Goal: Task Accomplishment & Management: Complete application form

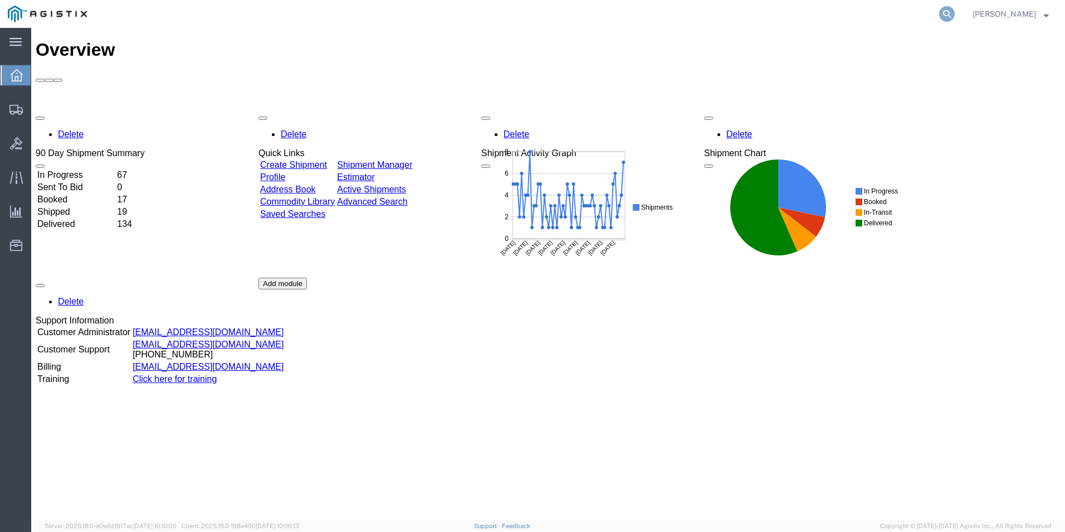
click at [955, 11] on icon at bounding box center [947, 14] width 16 height 16
click at [757, 17] on input "search" at bounding box center [770, 14] width 339 height 27
type input "56700824"
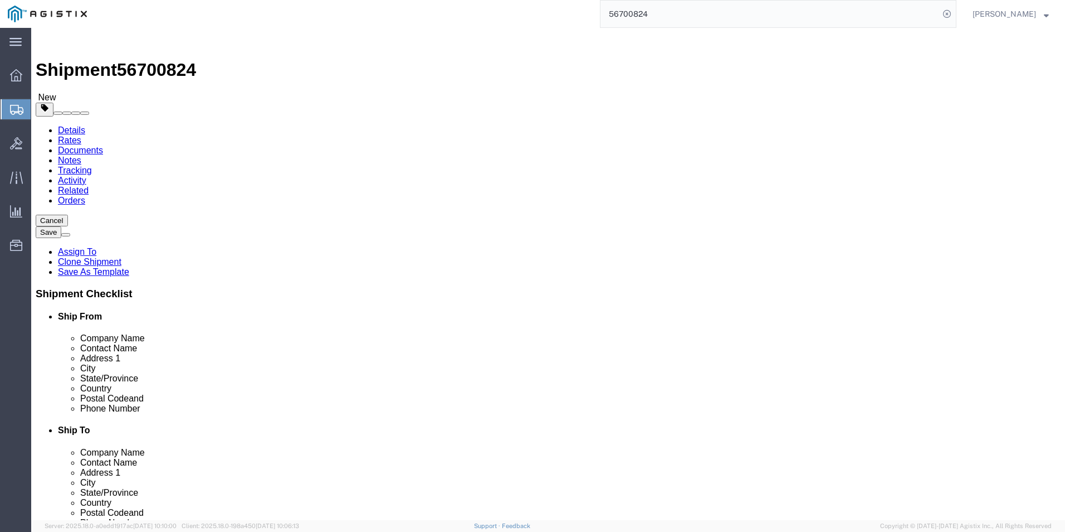
select select "69651"
select select
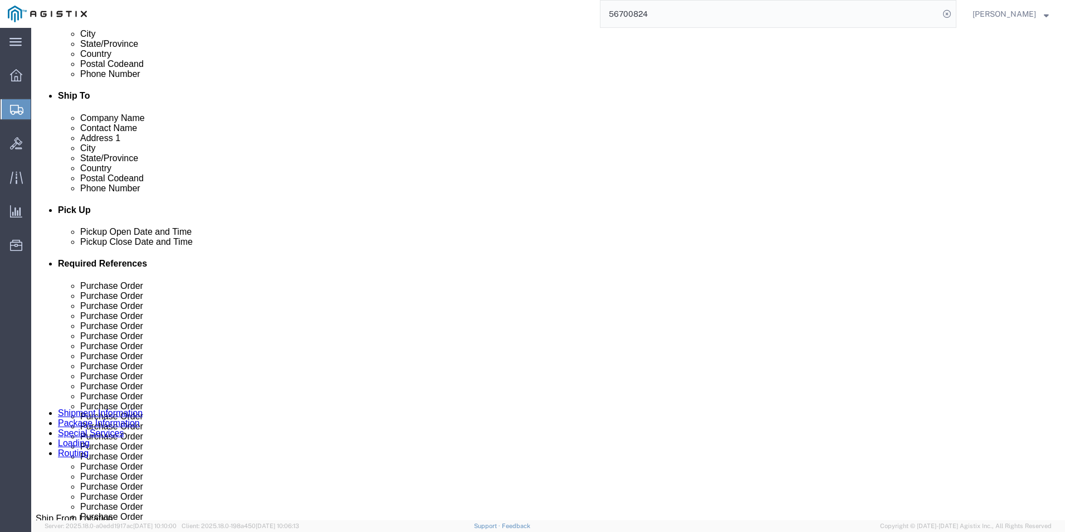
scroll to position [613, 0]
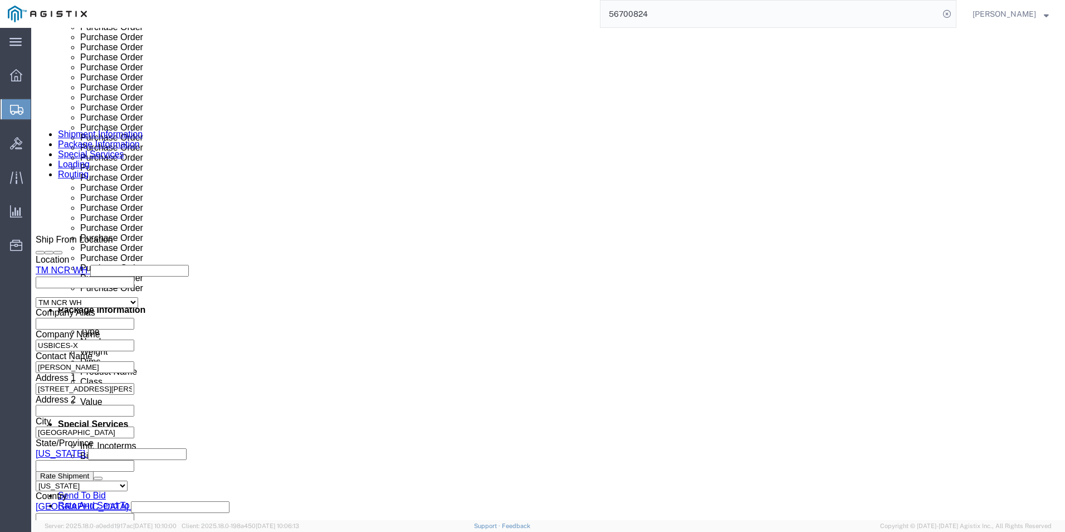
click div "Purchase Order HKD0425239X001XXX"
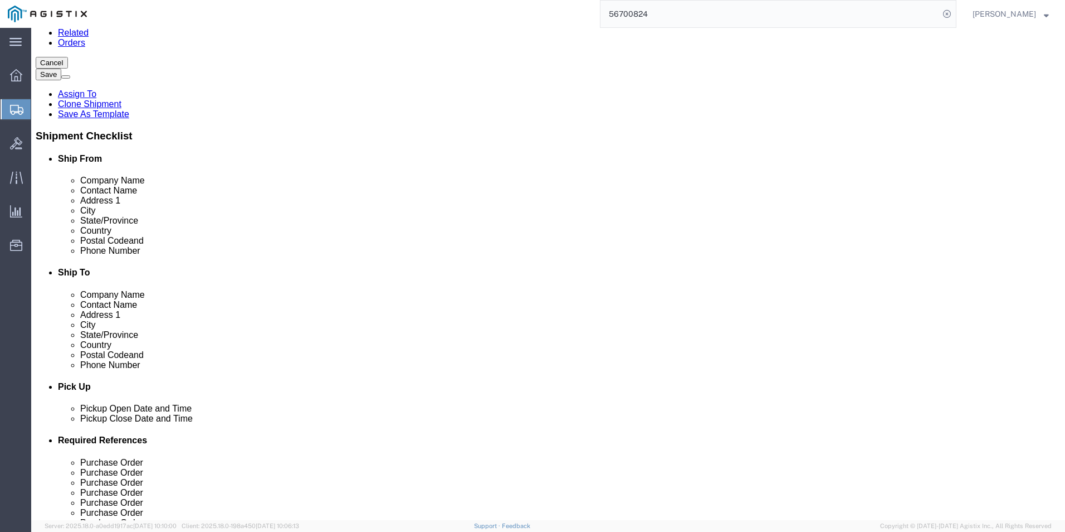
scroll to position [0, 0]
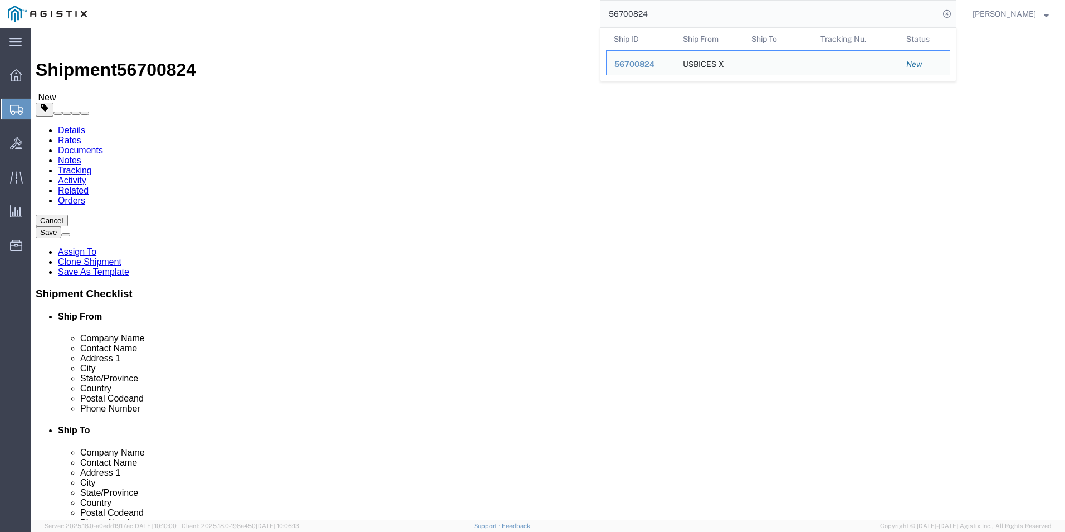
click at [739, 10] on input "56700824" at bounding box center [770, 14] width 339 height 27
paste input "GDIT-7521"
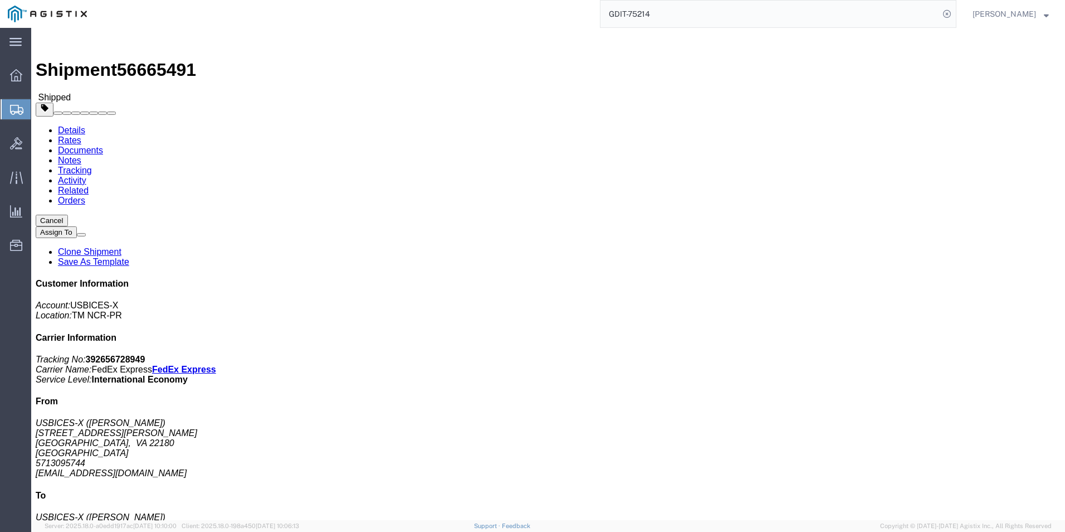
click div "Package Information Total shipment is made up of 1 packages containing 15 piece…"
click div "1 Cardboard Box(es) Total weight: 20.00 LBS ( dim ) Tracking: 392656728949 Dime…"
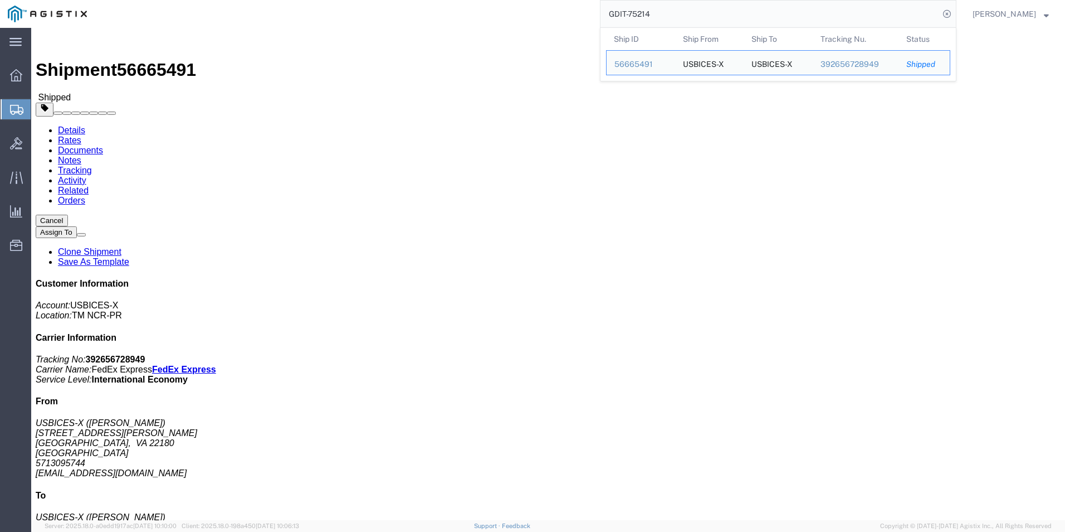
drag, startPoint x: 740, startPoint y: 16, endPoint x: 492, endPoint y: -5, distance: 249.3
click at [492, 0] on html "main_menu Created with Sketch. Collapse Menu Overview Shipments Shipment Manage…" at bounding box center [532, 266] width 1065 height 532
drag, startPoint x: 703, startPoint y: 305, endPoint x: 688, endPoint y: 315, distance: 17.3
click div "Shipment Detail Ship From USBICES-X (FERAS SALEH) 831 Follin Lane SE Vienna, VA…"
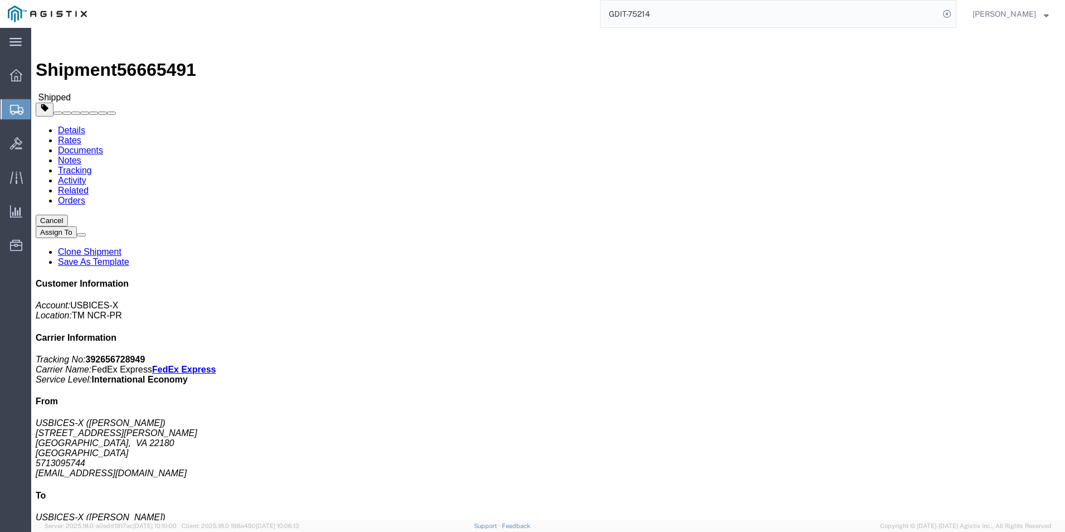
click at [786, 14] on input "GDIT-75214" at bounding box center [770, 14] width 339 height 27
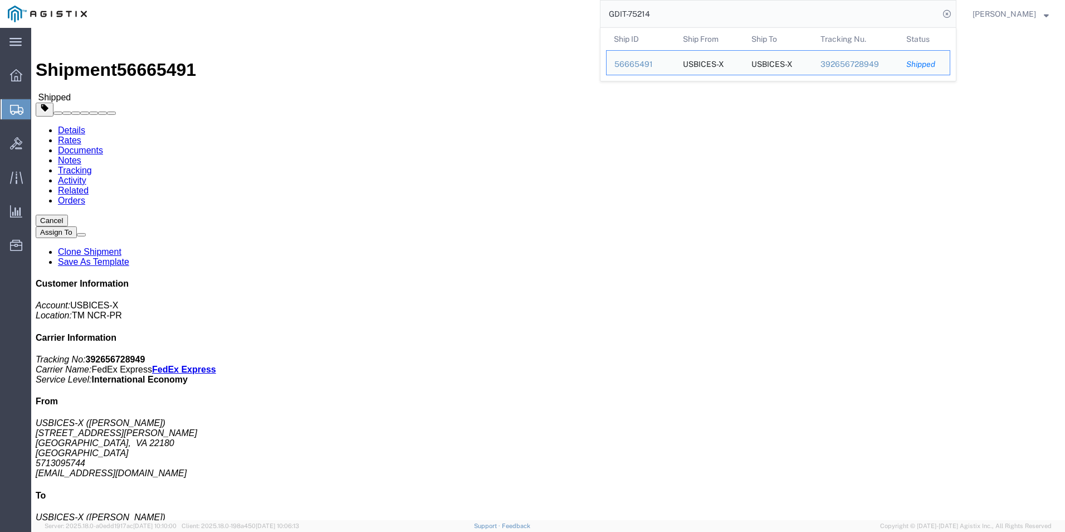
click at [786, 14] on input "GDIT-75214" at bounding box center [770, 14] width 339 height 27
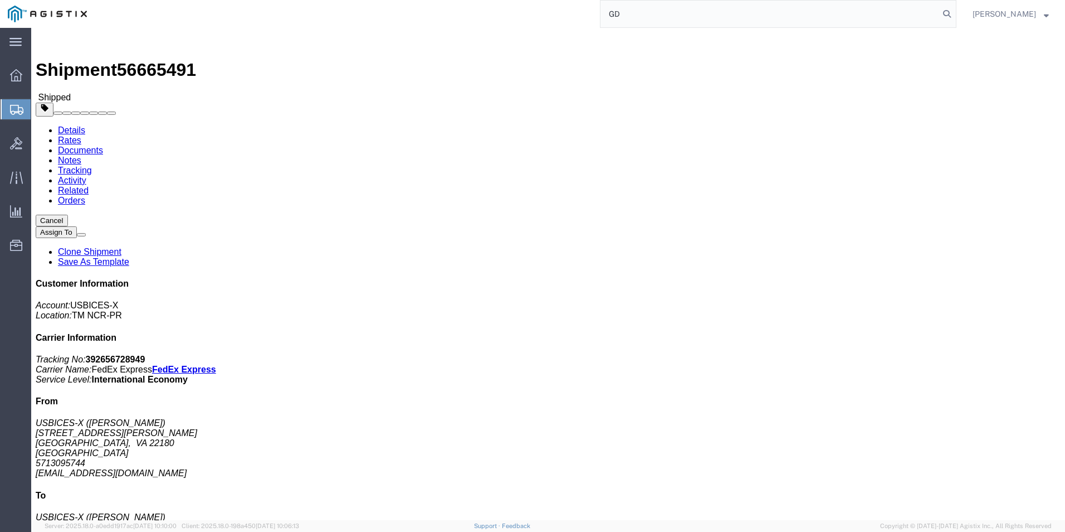
type input "G"
type input "56700824"
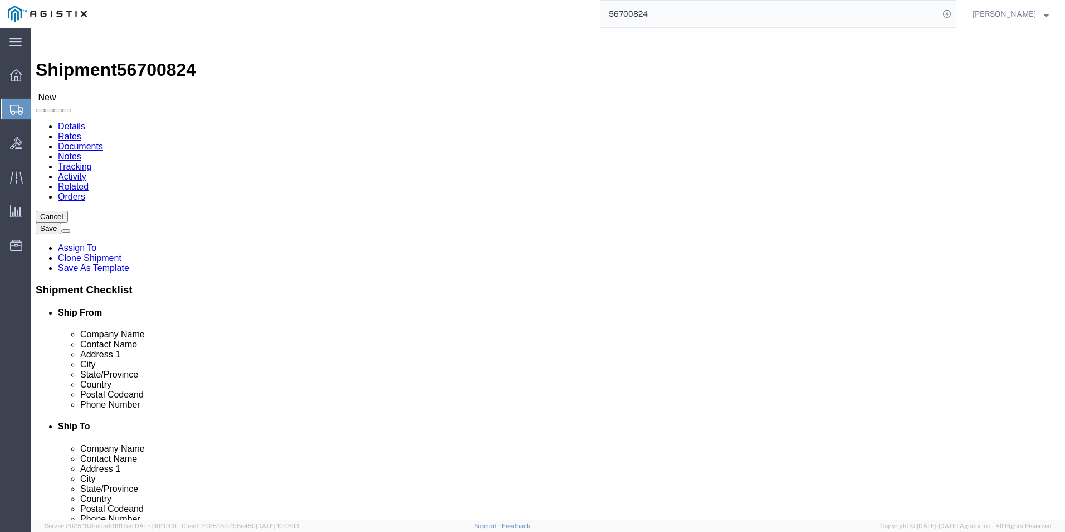
select select "69651"
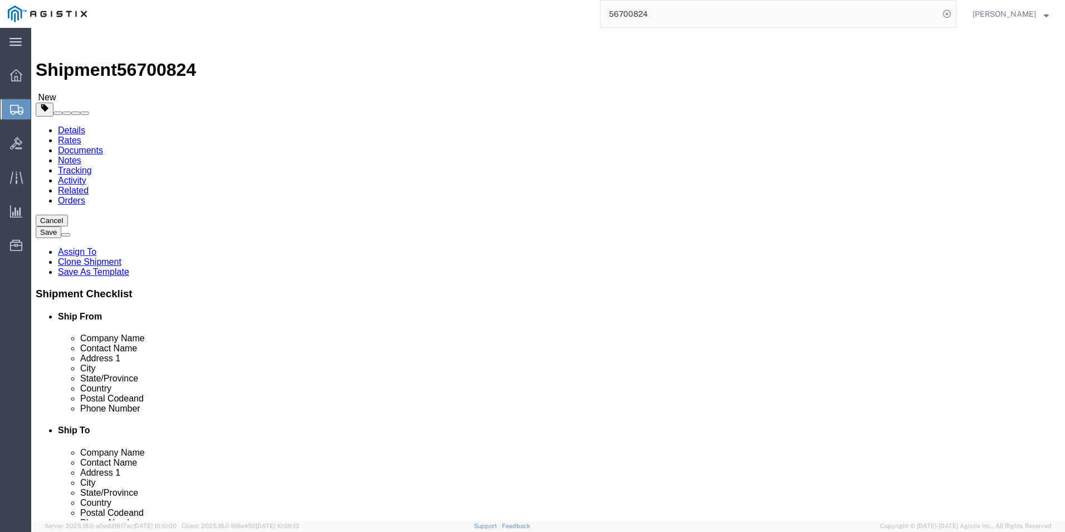
click at [717, 12] on input "56700824" at bounding box center [770, 14] width 339 height 27
type input "56497210"
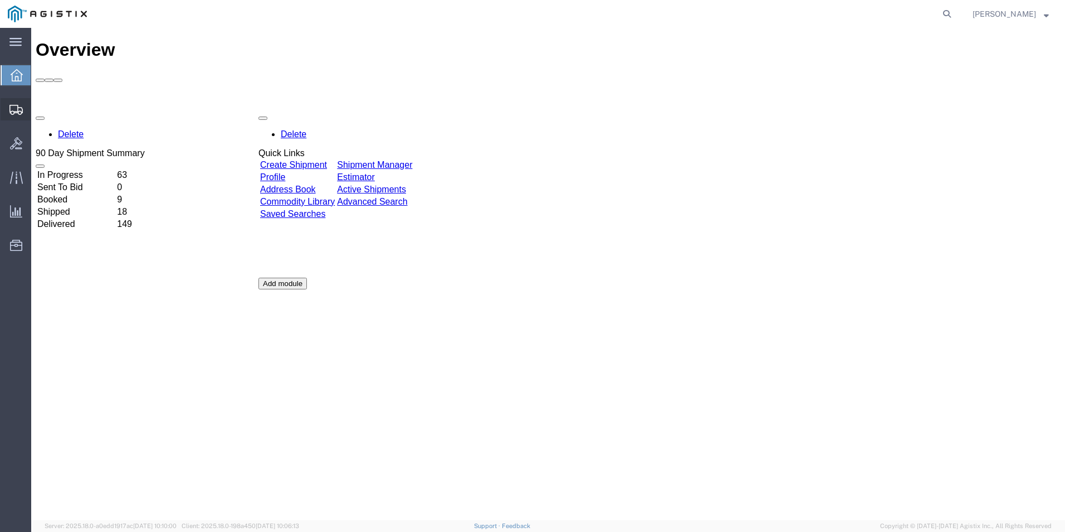
click at [0, 0] on span "Create Shipment" at bounding box center [0, 0] width 0 height 0
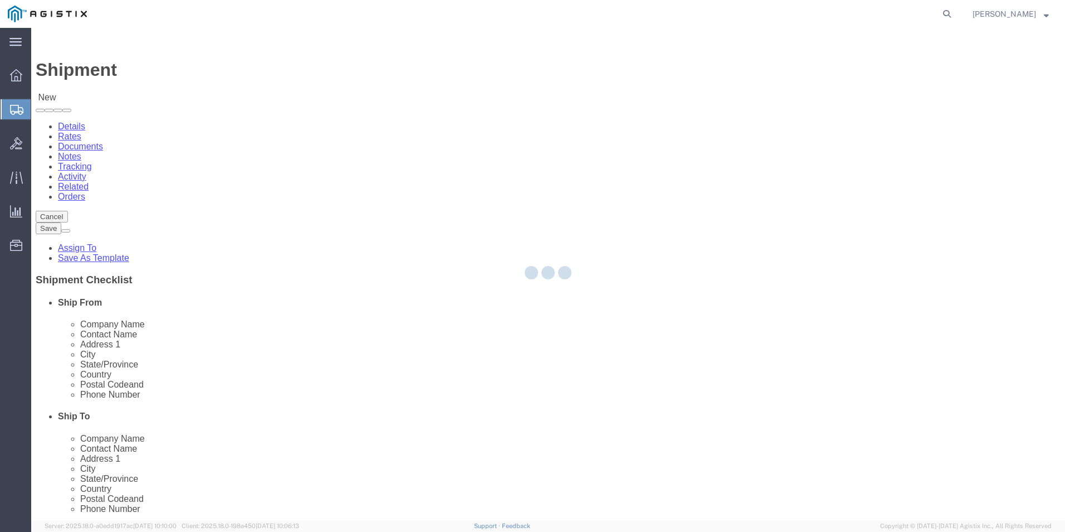
select select
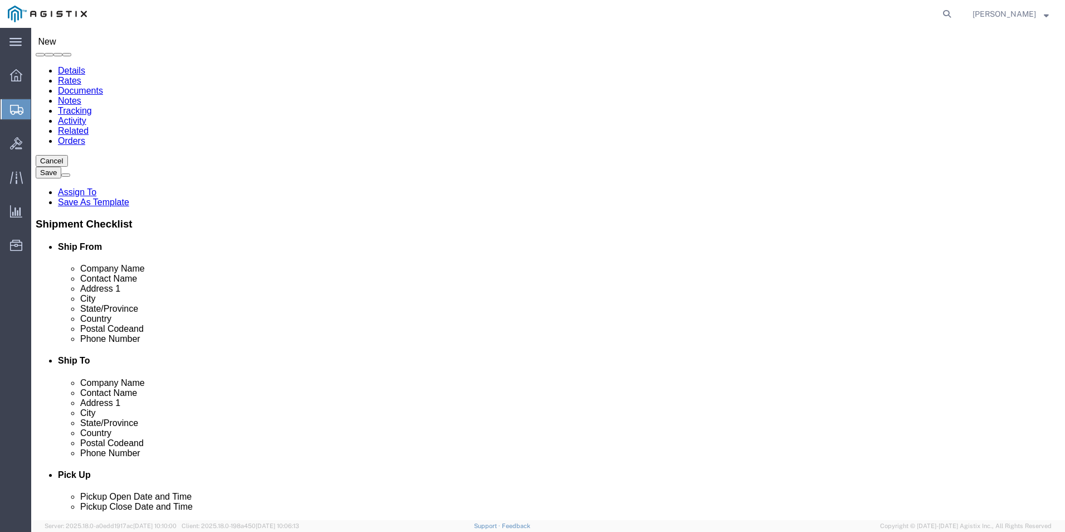
scroll to position [111, 0]
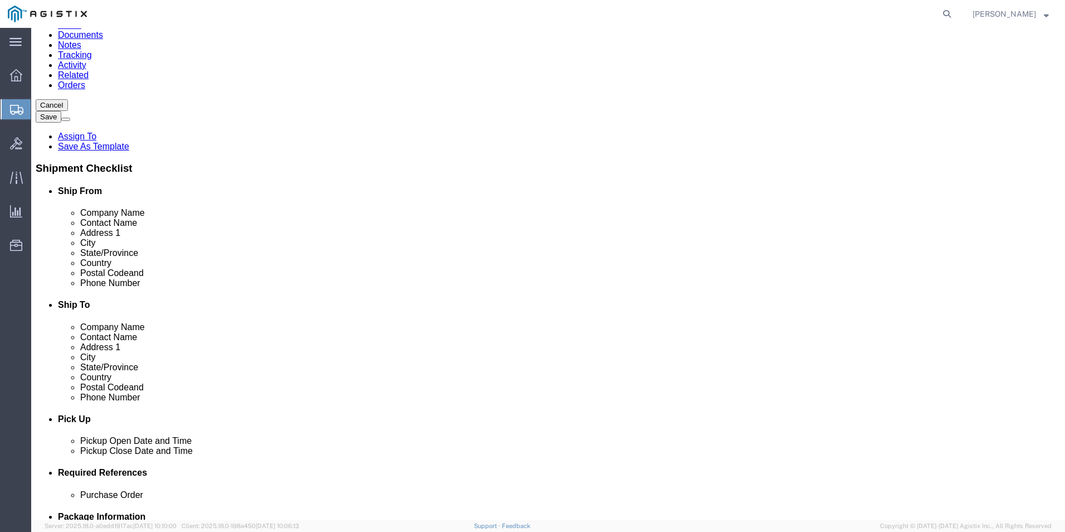
select select "34240"
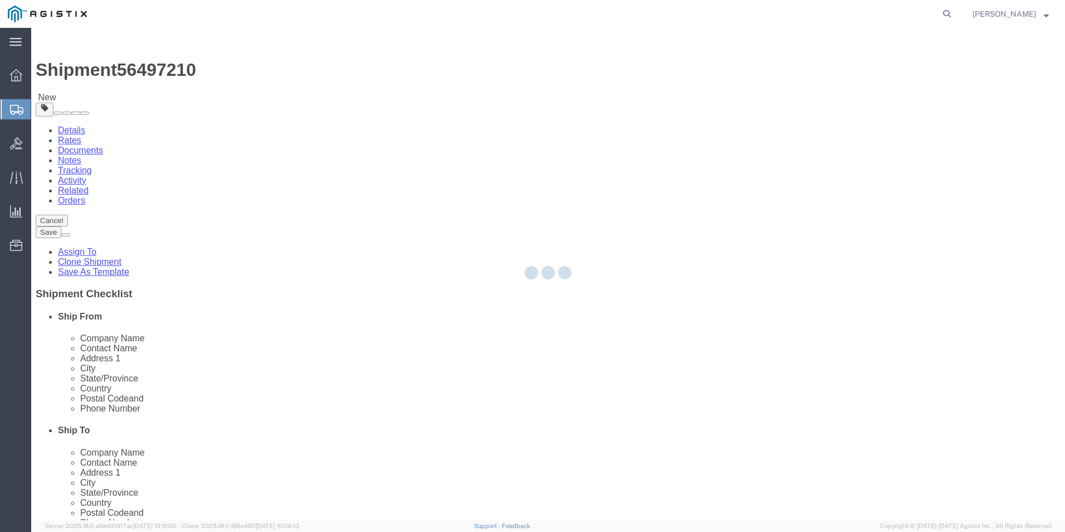
select select "69651"
select select
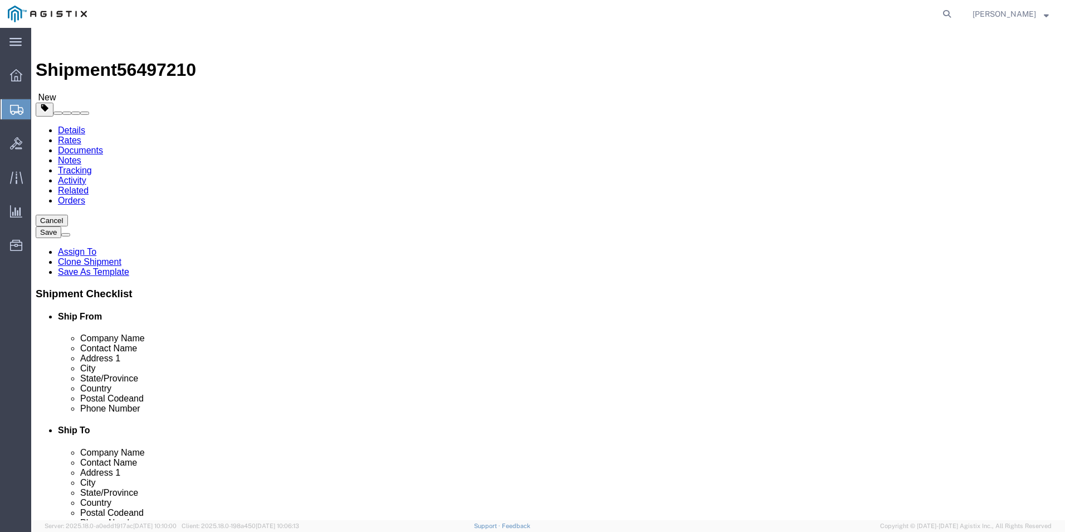
click at [957, 4] on form at bounding box center [948, 14] width 18 height 28
click at [955, 9] on icon at bounding box center [947, 14] width 16 height 16
click at [860, 13] on input "search" at bounding box center [770, 14] width 339 height 27
click at [701, 12] on input "search" at bounding box center [770, 14] width 339 height 27
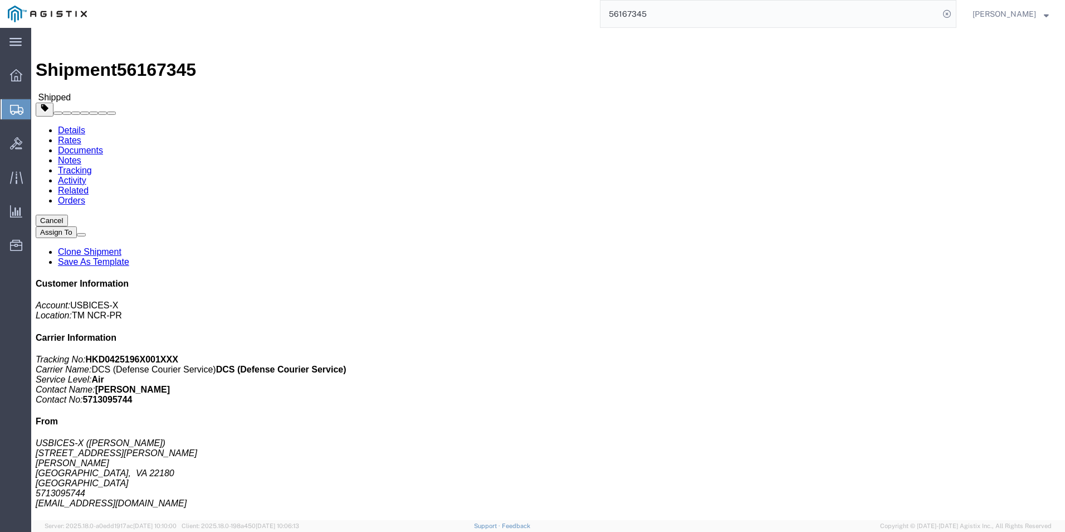
click at [685, 20] on input "56167345" at bounding box center [770, 14] width 339 height 27
type input "56700824"
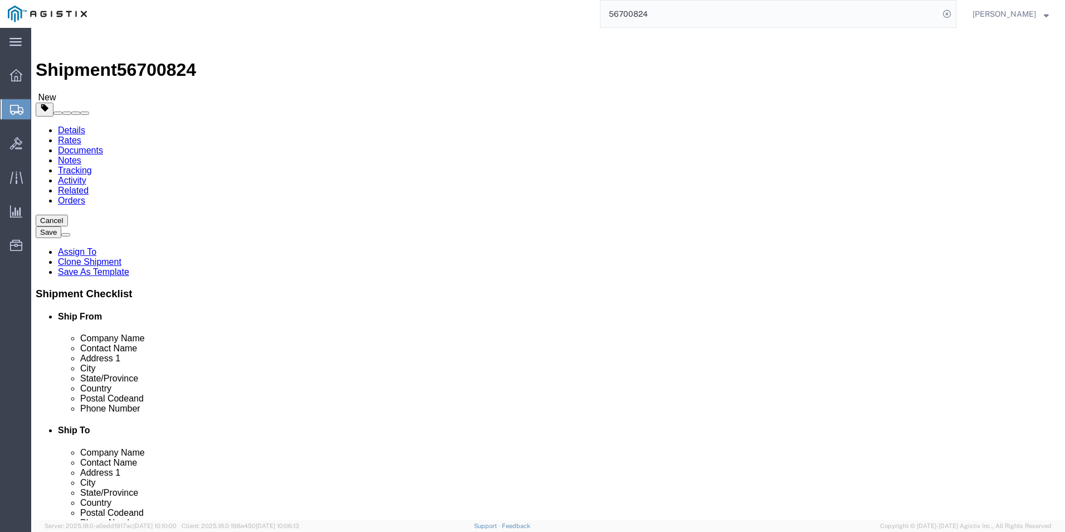
select select "69651"
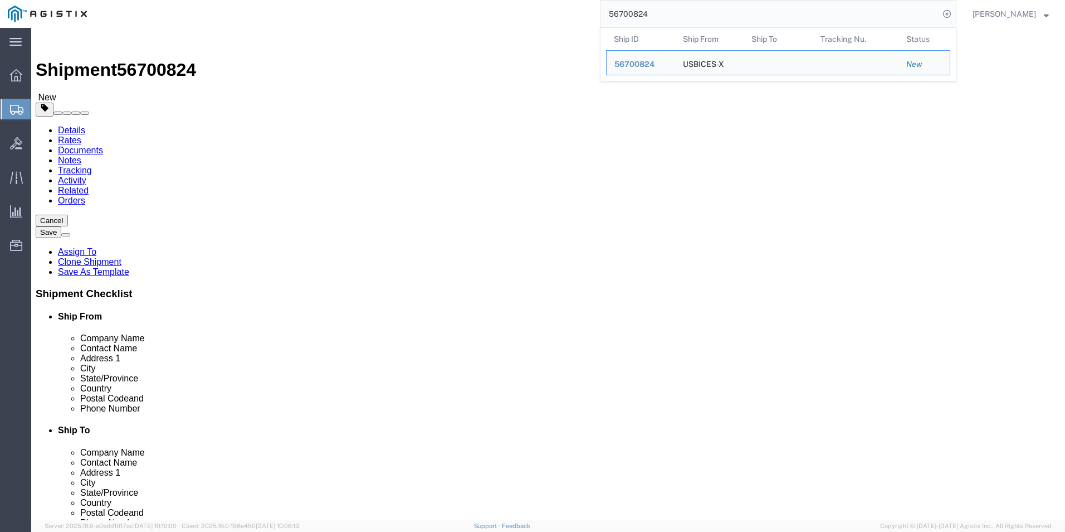
click input "text"
paste input "Ship VIA DCS to [GEOGRAPHIC_DATA]"
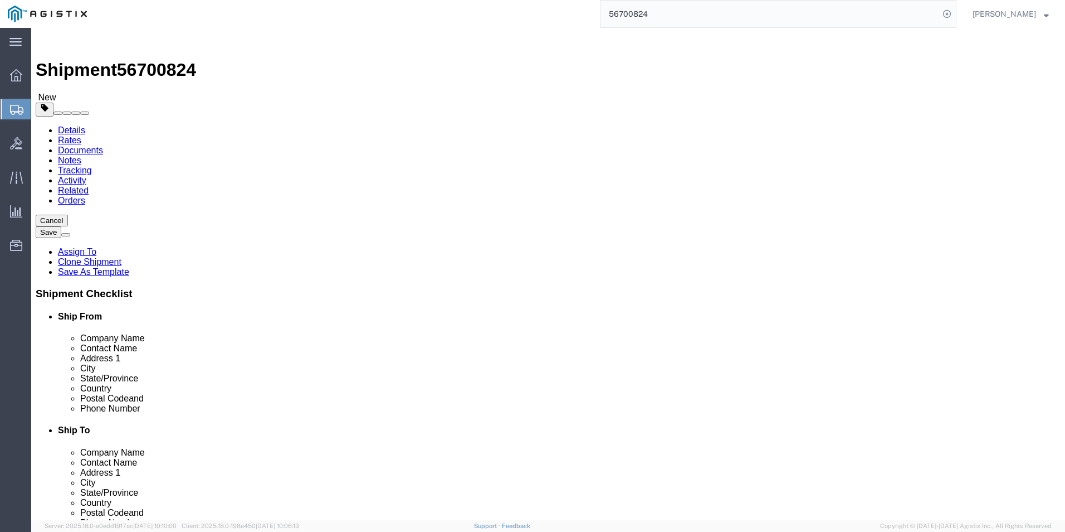
type input "Ship VIA DCS to [GEOGRAPHIC_DATA]"
click input "text"
paste input "DODAAC HKR080"
type input "DODAAC HKR080"
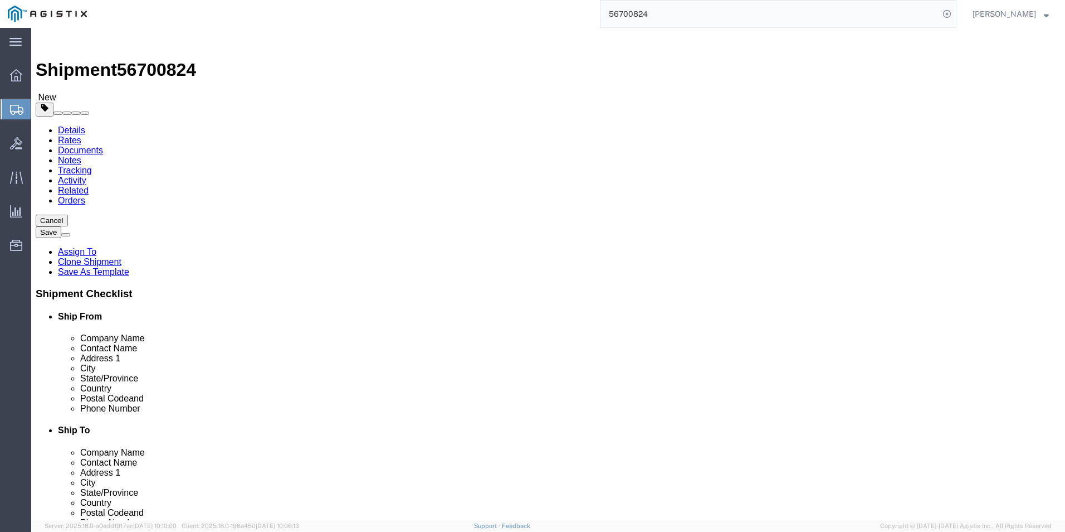
click input "text"
paste input "Don"
click input "Don"
paste input "[PERSON_NAME]"
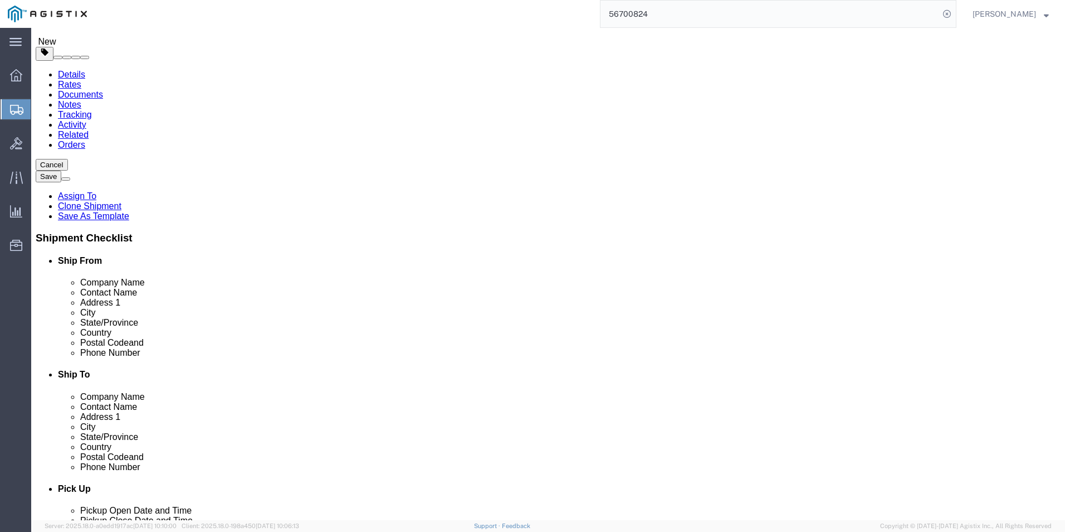
scroll to position [111, 0]
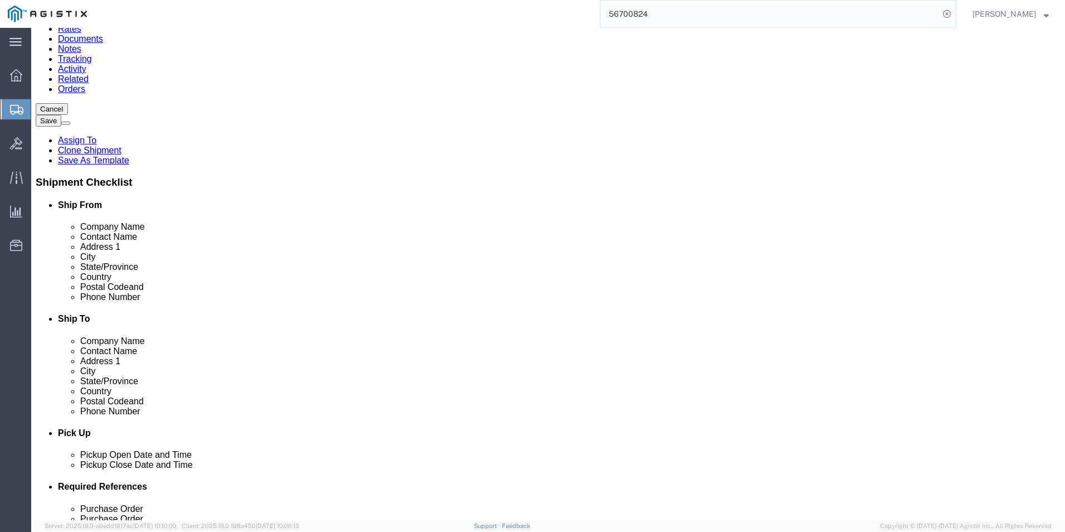
type input "[PERSON_NAME]"
click icon
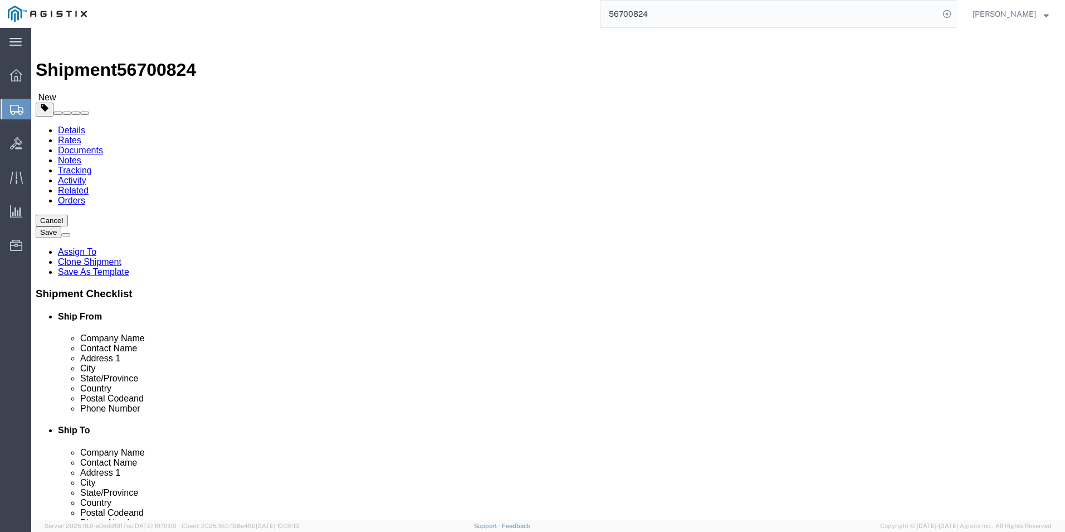
click link "Add Content"
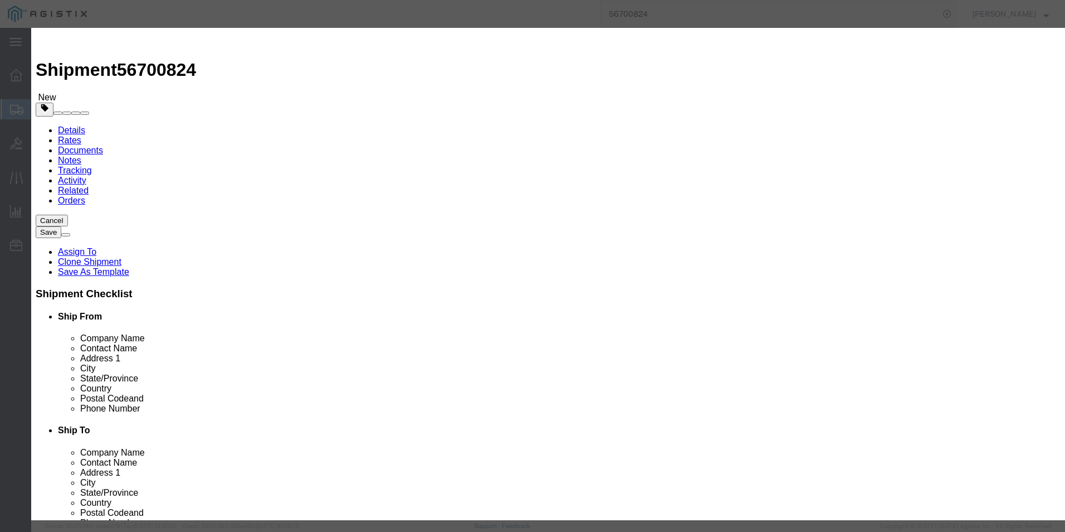
click input "text"
type input "210-BCXC"
click td "Model: 210-BCXC"
type input "1"
select select "USD"
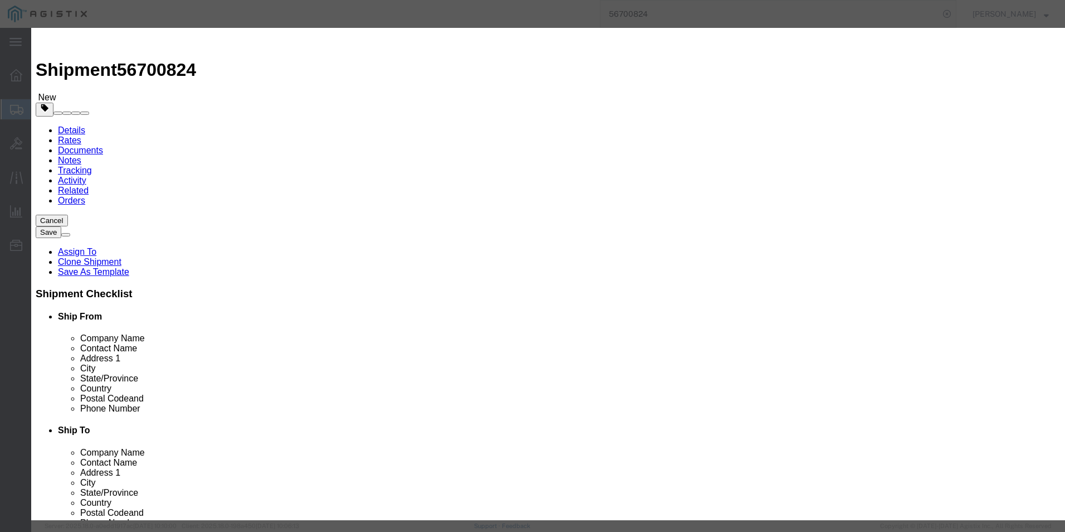
select select "92.5"
type textarea "Asset Tag:"
type input "Dell OPTI 3000 Thin Client"
type input "210-BCXC"
type textarea "Dell OPTI 3000 Thin Client"
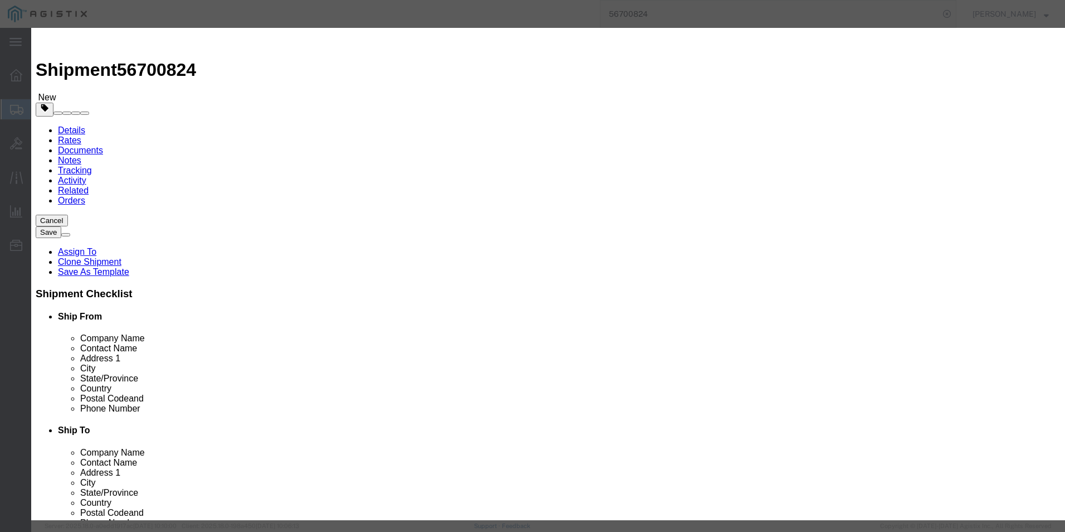
type input "Dell OPTI 3000 Thin Client"
click input "text"
type input "54193.31"
click input "1"
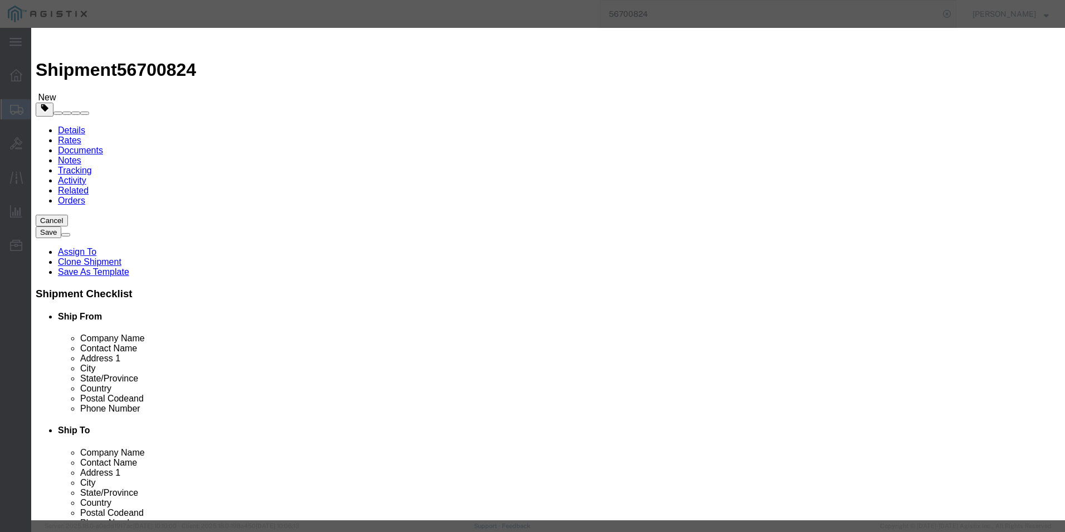
click input "1"
type input "55"
type input "2980632.05"
click select "Select [GEOGRAPHIC_DATA] [GEOGRAPHIC_DATA] [GEOGRAPHIC_DATA] [GEOGRAPHIC_DATA] …"
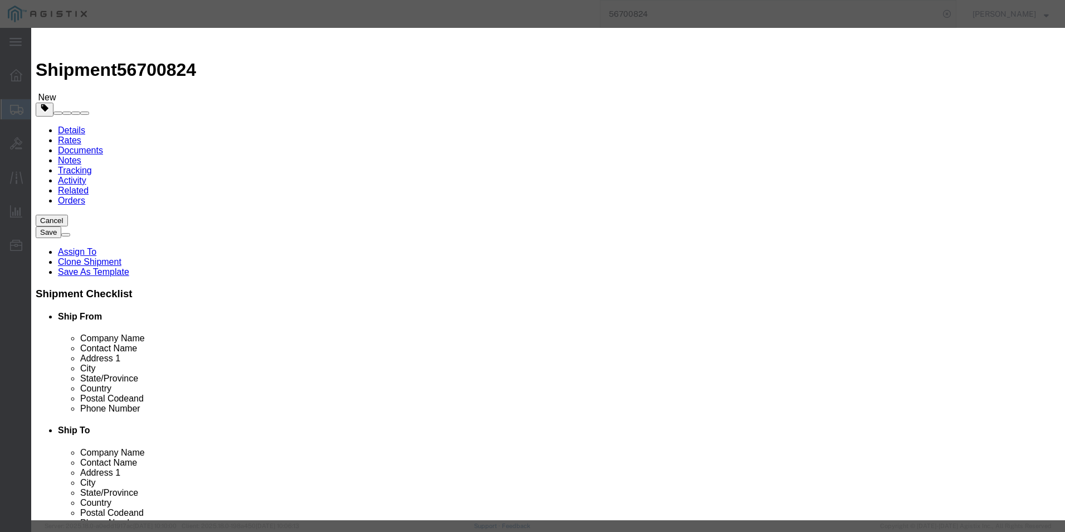
select select "US"
click select "Select [GEOGRAPHIC_DATA] [GEOGRAPHIC_DATA] [GEOGRAPHIC_DATA] [GEOGRAPHIC_DATA] …"
drag, startPoint x: 379, startPoint y: 128, endPoint x: 280, endPoint y: 125, distance: 99.2
click div "Total Value 2980632.05 Select ADP AED AFN ALL AMD AOA ARS ATS AUD AWG AZN BAM B…"
type input "879.21"
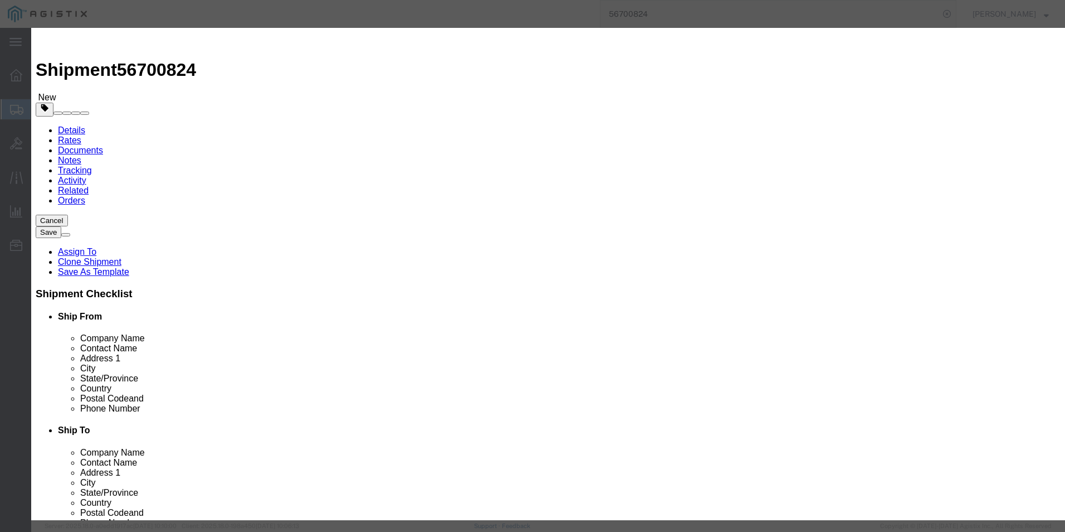
click label
click input "checkbox"
checkbox input "false"
click div "Product Name Dell OPTI 3000 Thin Client 210-BCXC Pieces 55 Select Bag Barrels 1…"
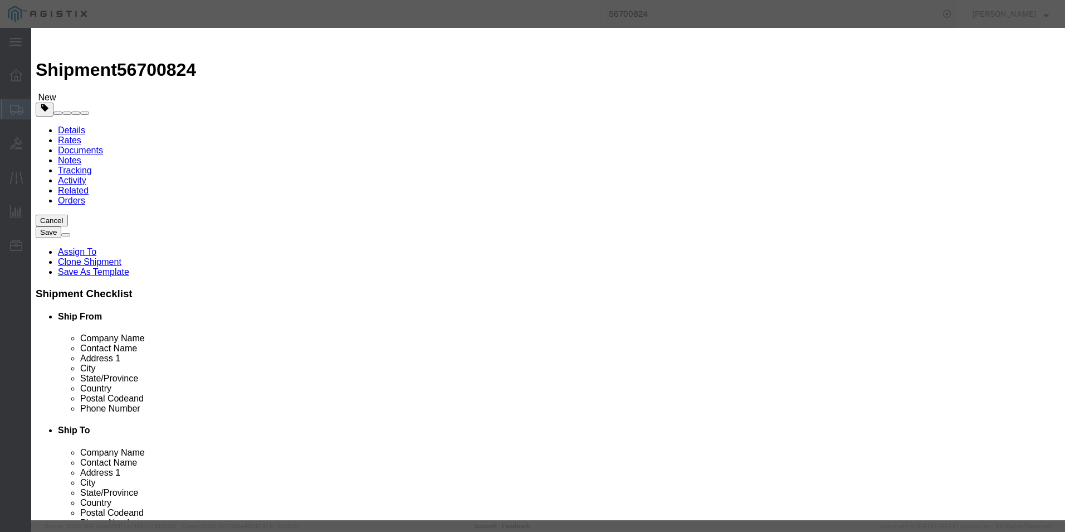
click input "879.21"
type input "54193.31"
click textarea
click button "Save & Close"
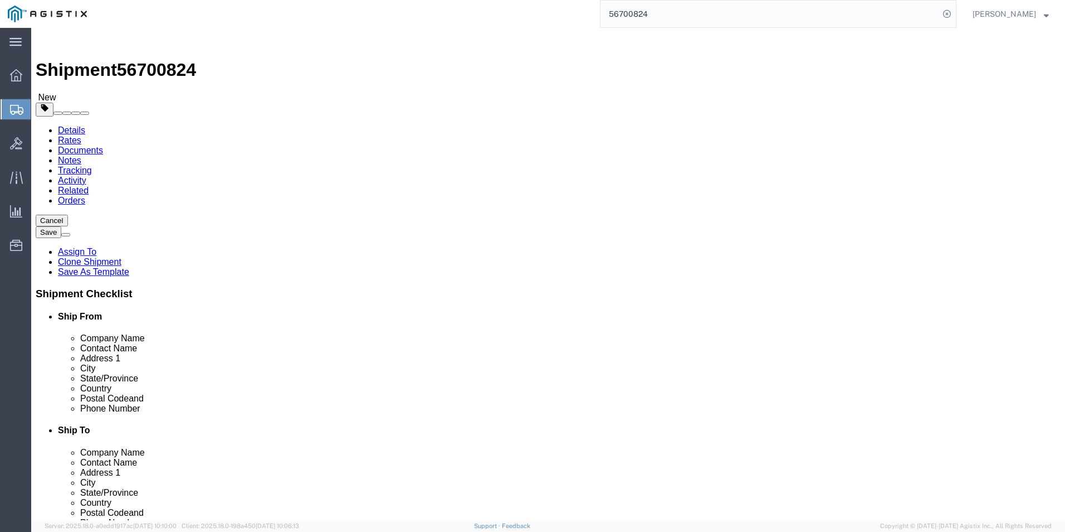
click link "Add Content"
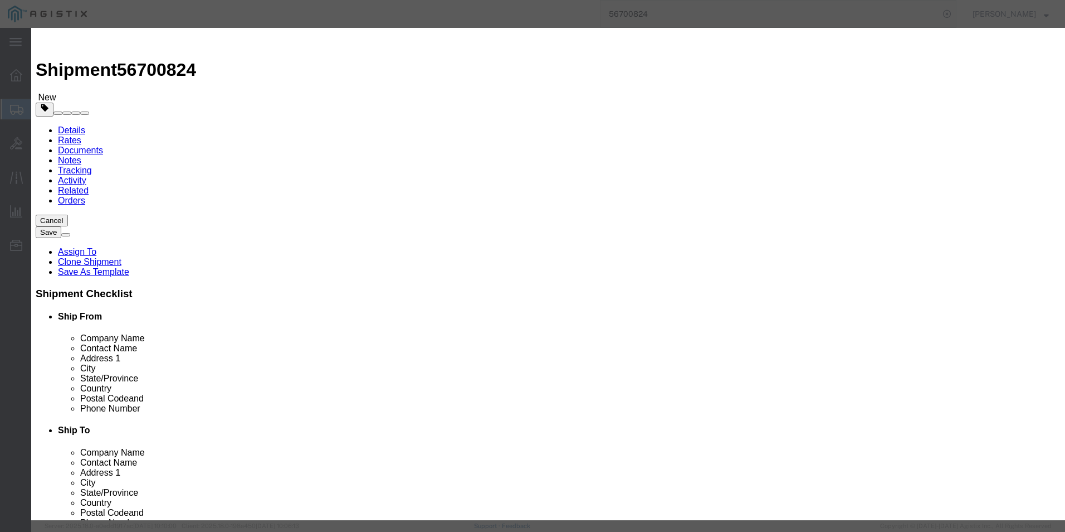
click input "text"
paste input "mini-GBIC"
type input "mini-GBIC"
click textarea
paste textarea ""Allied Telesis AT-SPSX SFP""
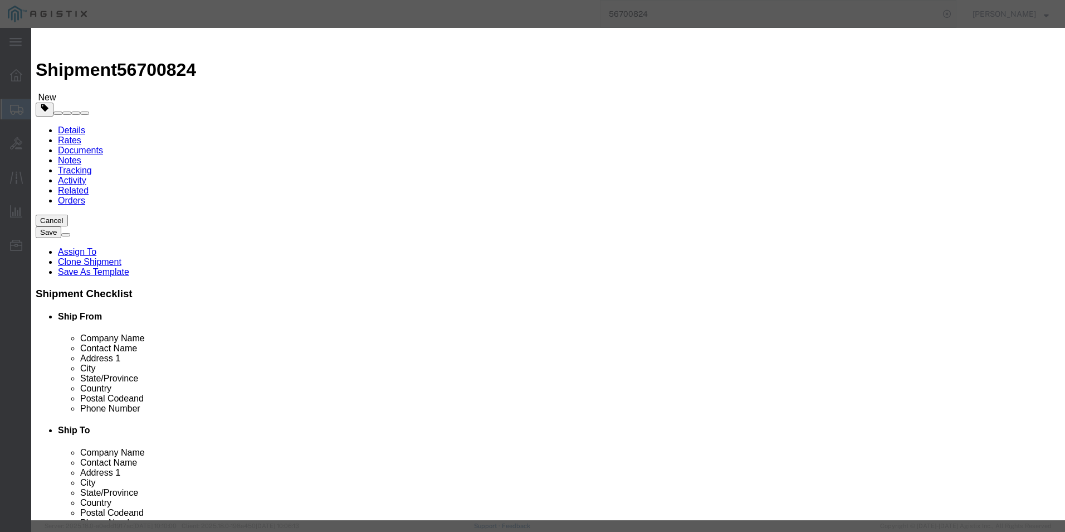
scroll to position [9, 0]
type textarea ""Allied Telesis AT-SPSX SFP""
click input "0"
type input "55"
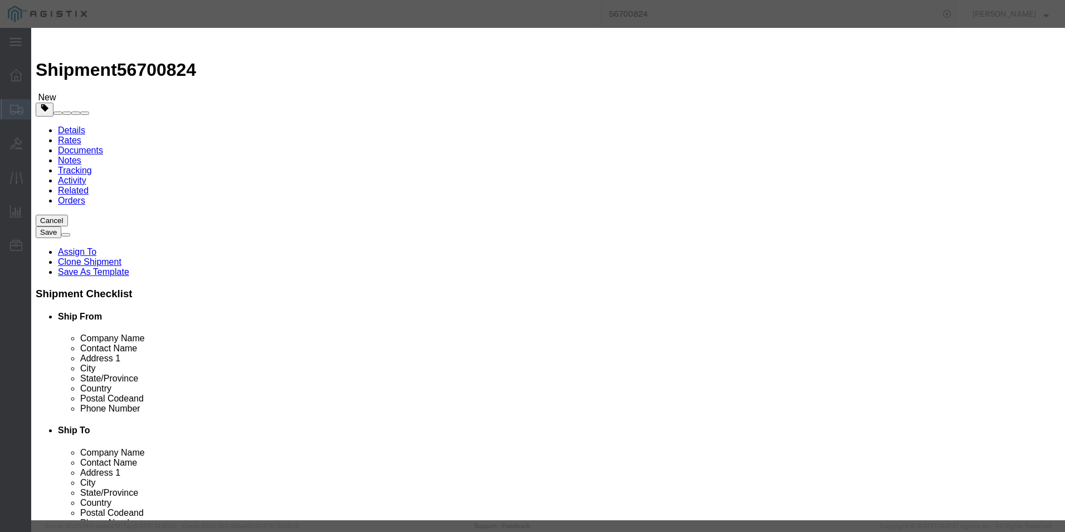
click input "text"
click div
click div "Product Name mini-GBIC Pieces 55 Select Bag Barrels 100Board Feet Bottle Box Bl…"
click input "text"
type input "2557.50"
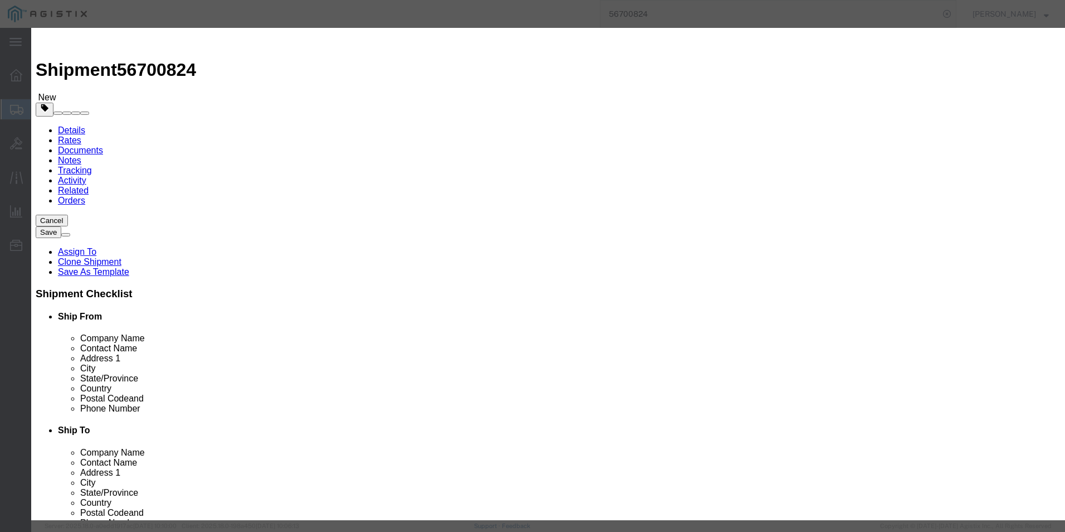
click select "Select 50 55 60 65 70 85 92.5 100 125 175 250 300 400"
select select "92.5"
click select "Select 50 55 60 65 70 85 92.5 100 125 175 250 300 400"
click div "Description "Allied Telesis AT-SPSX SFP" Commodity Category Select Country Of O…"
click select "Select [GEOGRAPHIC_DATA] [GEOGRAPHIC_DATA] [GEOGRAPHIC_DATA] [GEOGRAPHIC_DATA] …"
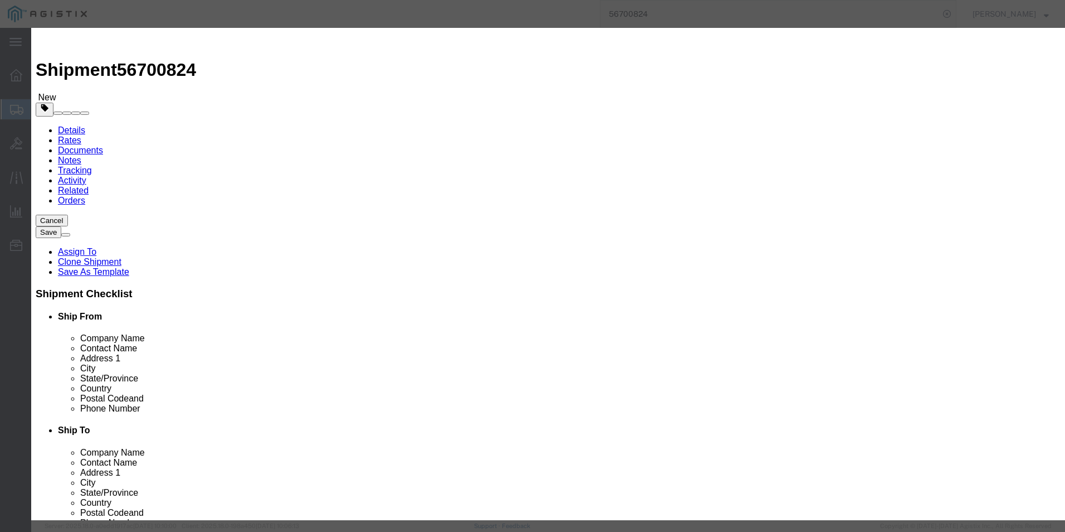
select select "US"
click select "Select [GEOGRAPHIC_DATA] [GEOGRAPHIC_DATA] [GEOGRAPHIC_DATA] [GEOGRAPHIC_DATA] …"
click button "Save & Close"
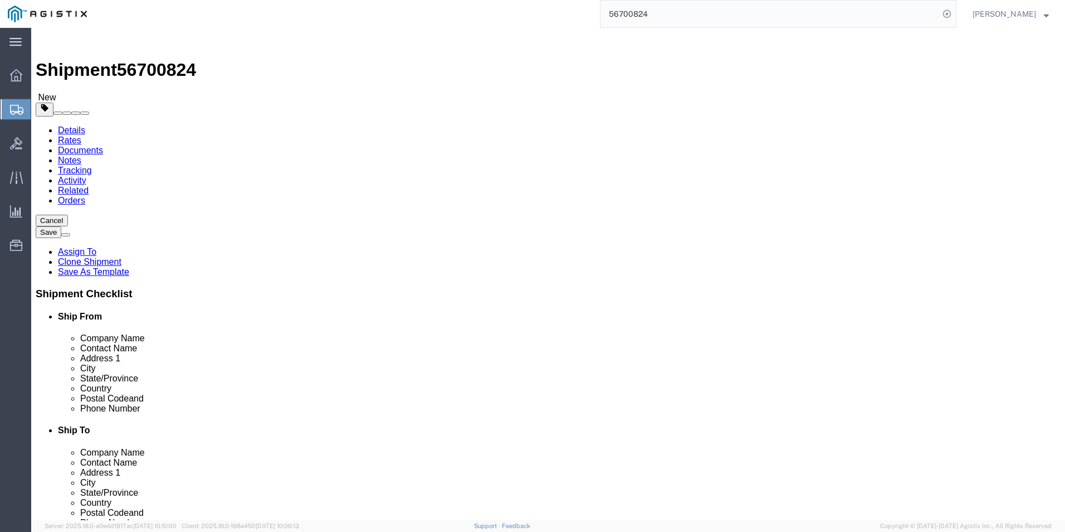
click link "Add Content"
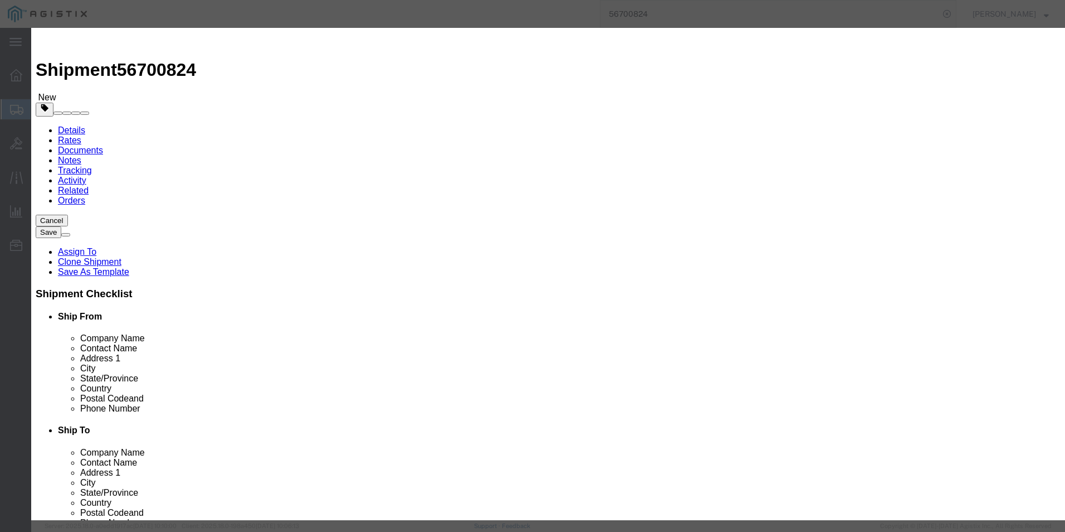
click input "text"
paste input "450-AHND"
type input "450-AHND"
click input "0"
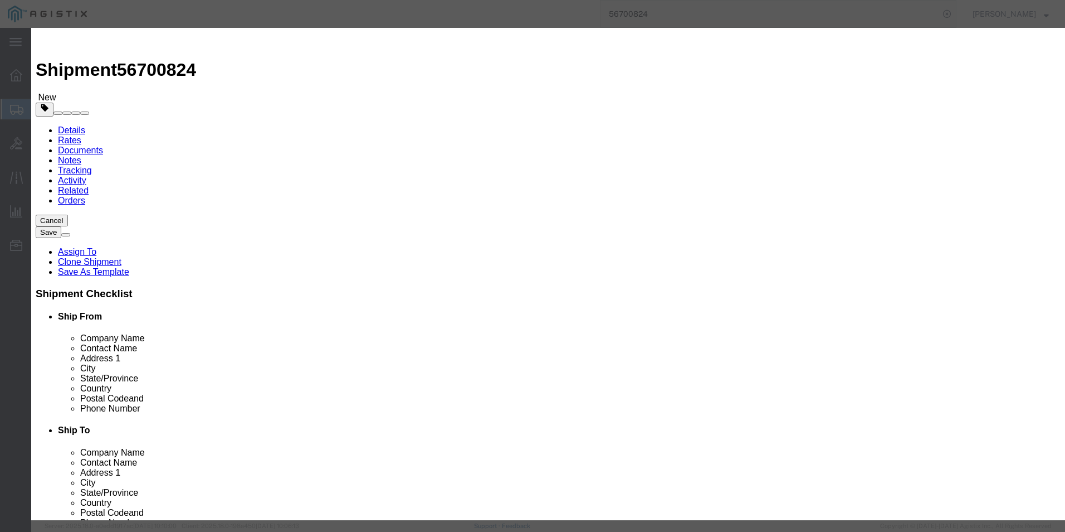
type input "55"
click input "text"
type input "1875.35"
click select "Select 50 55 60 65 70 85 92.5 100 125 175 250 300 400"
select select "92.5"
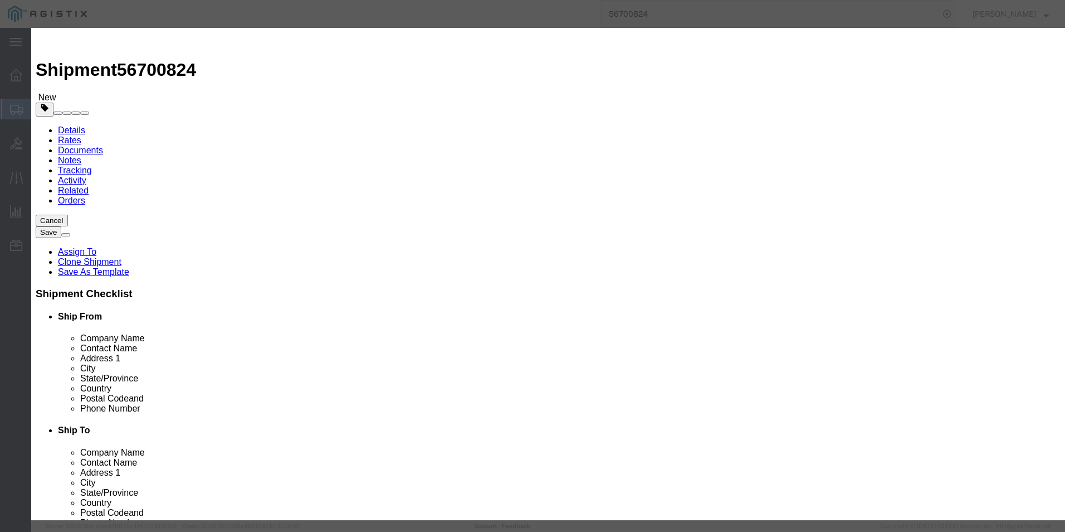
click select "Select 50 55 60 65 70 85 92.5 100 125 175 250 300 400"
click textarea
paste textarea ""Dell 250 V, 2 meter Replacement Laptop Power Cord - [GEOGRAPHIC_DATA]""
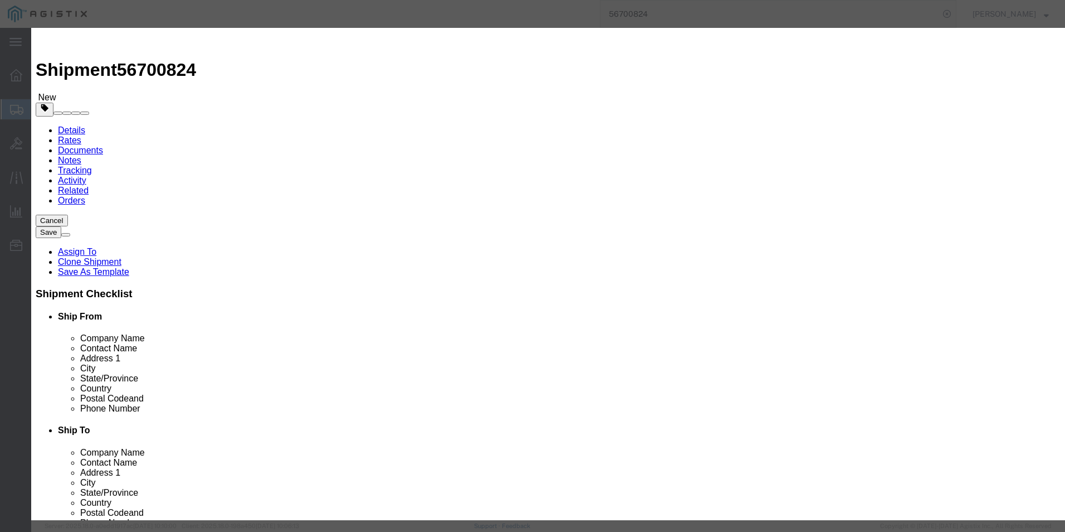
type textarea ""Dell 250 V, 2 meter Replacement Laptop Power Cord - [GEOGRAPHIC_DATA]""
click select "Select [GEOGRAPHIC_DATA] [GEOGRAPHIC_DATA] [GEOGRAPHIC_DATA] [GEOGRAPHIC_DATA] …"
select select "US"
click select "Select [GEOGRAPHIC_DATA] [GEOGRAPHIC_DATA] [GEOGRAPHIC_DATA] [GEOGRAPHIC_DATA] …"
click button "Save & Close"
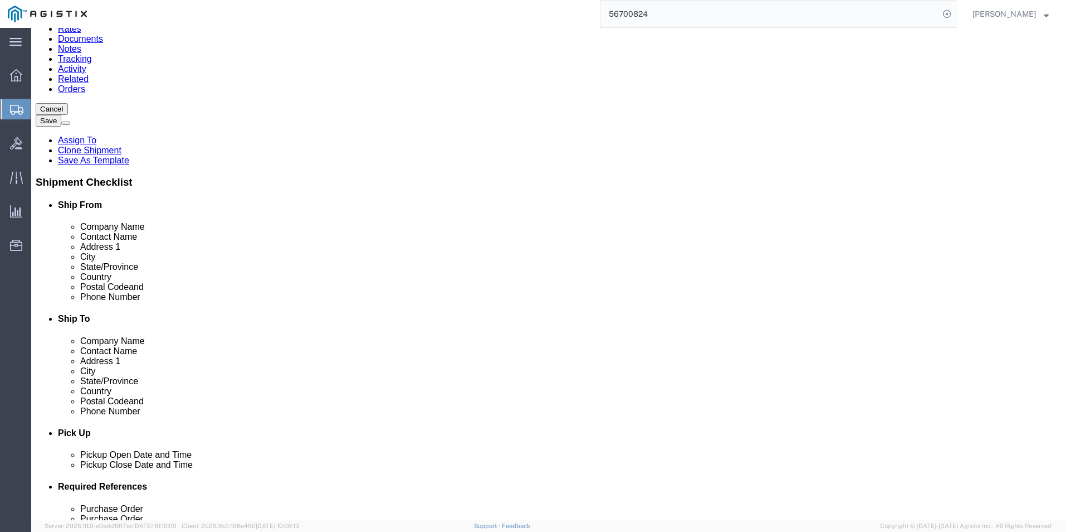
scroll to position [167, 0]
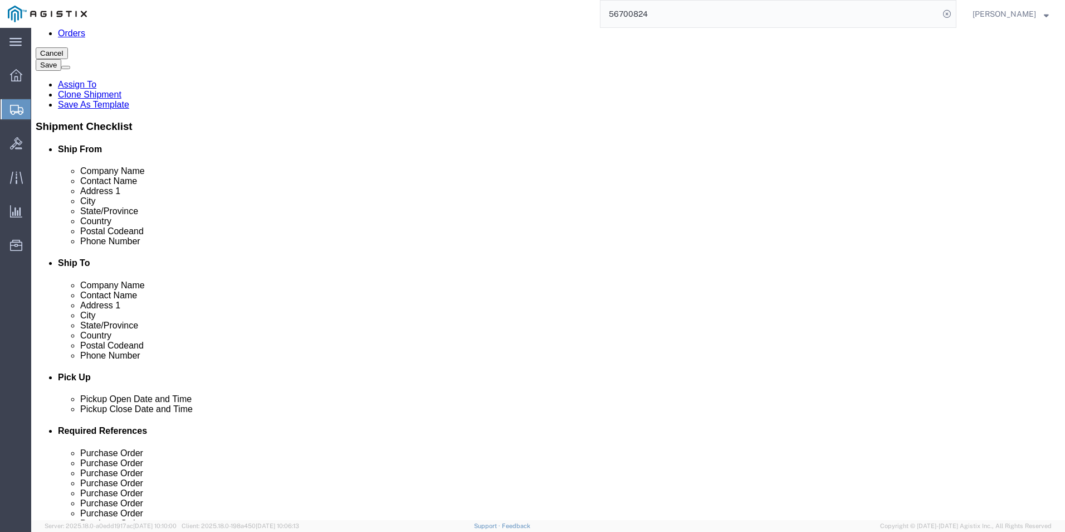
click link "Add Content"
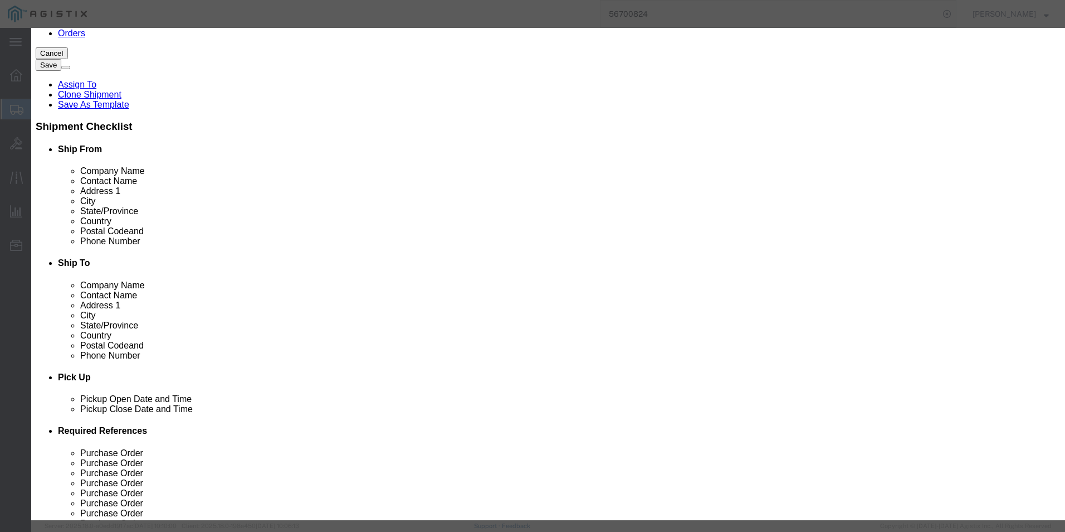
click input "text"
paste input "MX7-SFP-PoE+"
type input "MX7-SFP-PoE+"
click input "0"
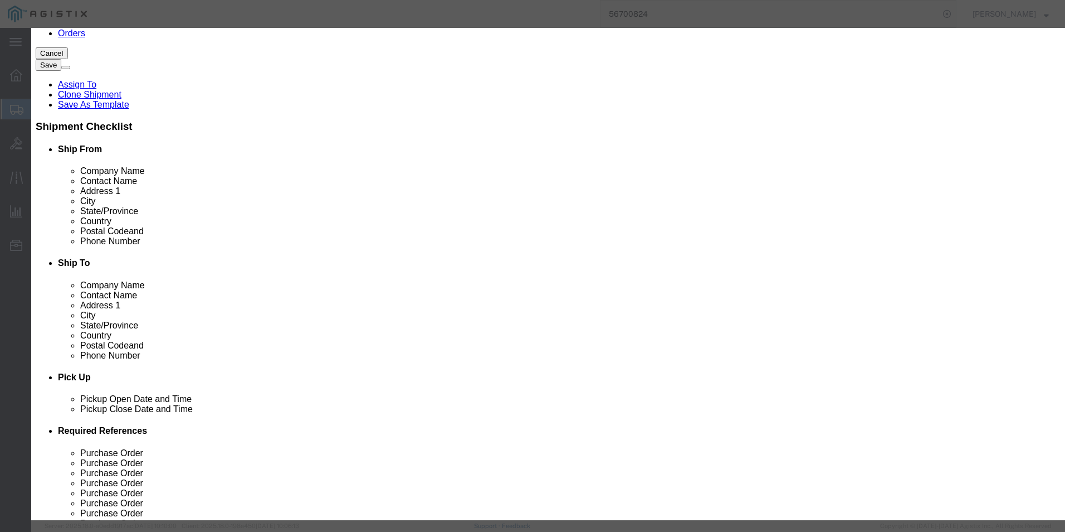
type input "0"
type input "20"
click input "text"
type input "2018.17"
click select "Select 50 55 60 65 70 85 92.5 100 125 175 250 300 400"
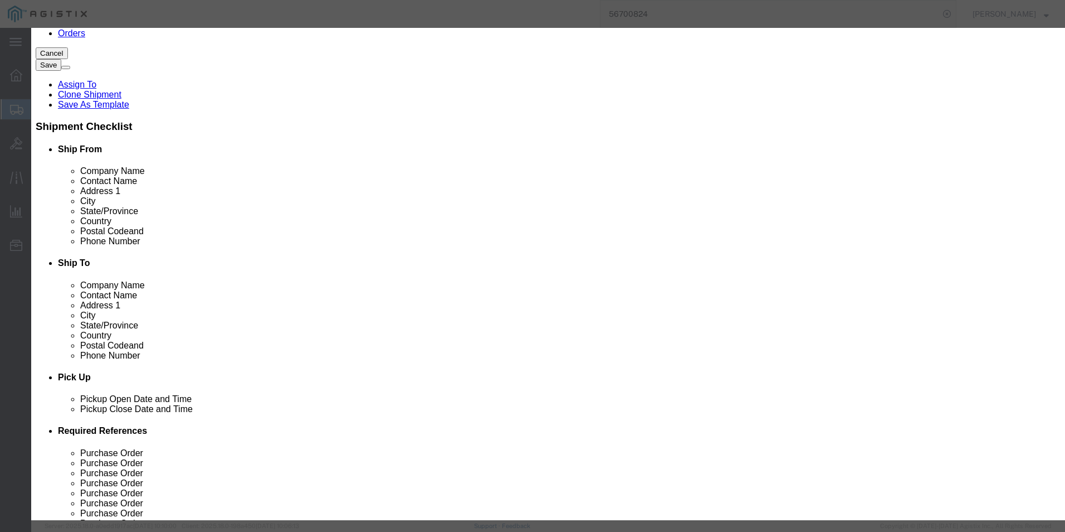
select select "92.5"
click select "Select 50 55 60 65 70 85 92.5 100 125 175 250 300 400"
click textarea
paste textarea ""Media Converter 10/100/1000BASE-X [PERSON_NAME] 30W TO SFP""
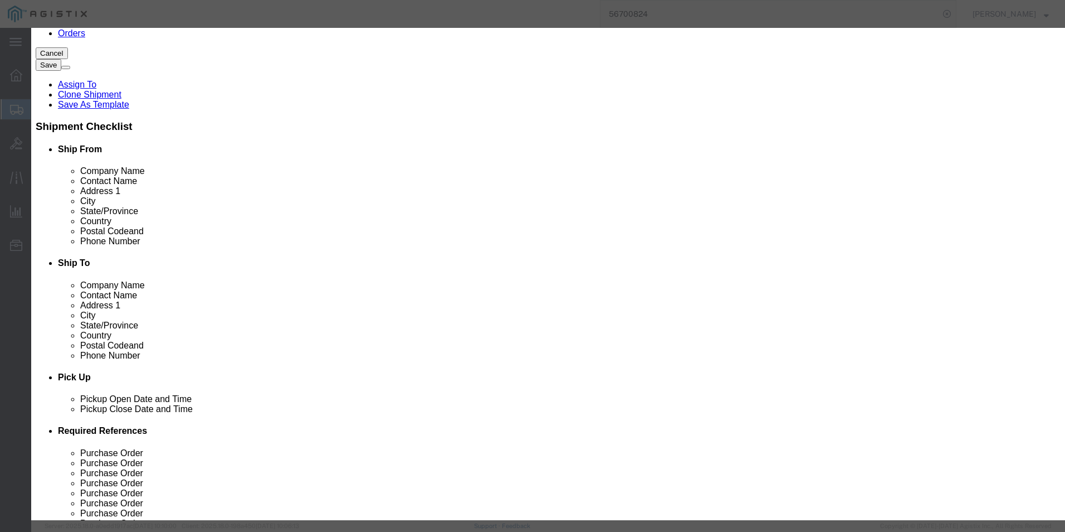
scroll to position [31, 0]
type textarea ""Media Converter 10/100/1000BASE-X [PERSON_NAME] 30W TO SFP""
click select "Select [GEOGRAPHIC_DATA] [GEOGRAPHIC_DATA] [GEOGRAPHIC_DATA] [GEOGRAPHIC_DATA] …"
select select "US"
click select "Select [GEOGRAPHIC_DATA] [GEOGRAPHIC_DATA] [GEOGRAPHIC_DATA] [GEOGRAPHIC_DATA] …"
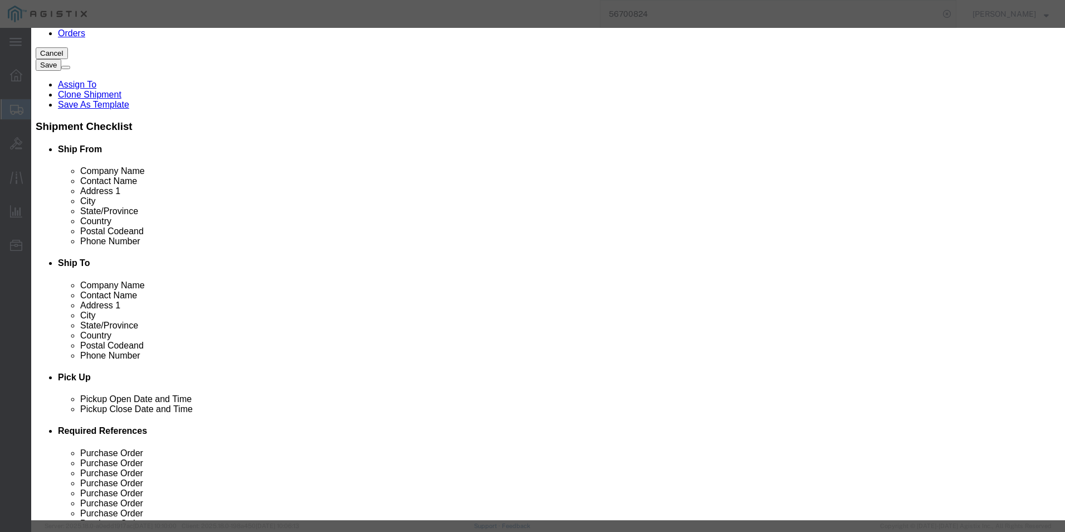
click button "Save & Close"
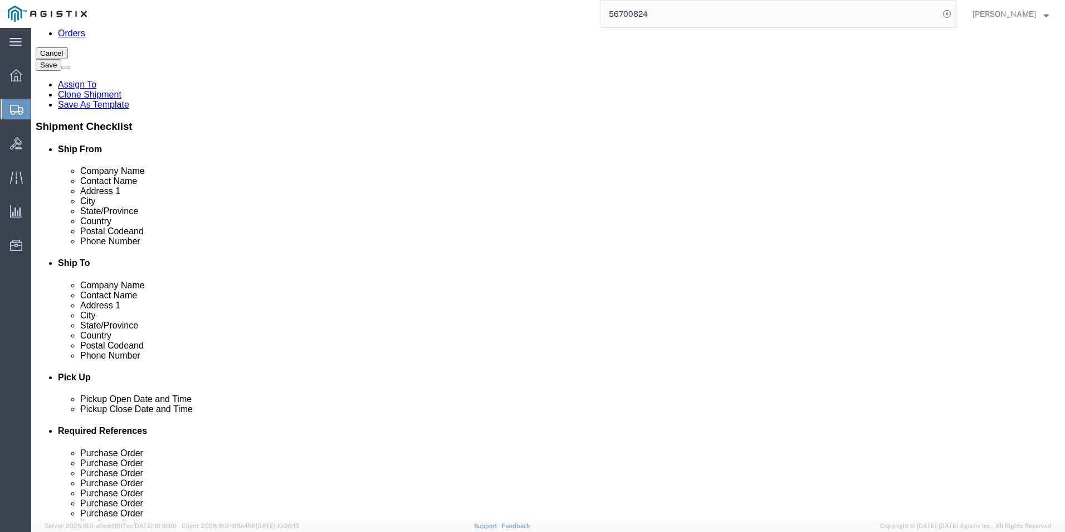
click link "Add Content"
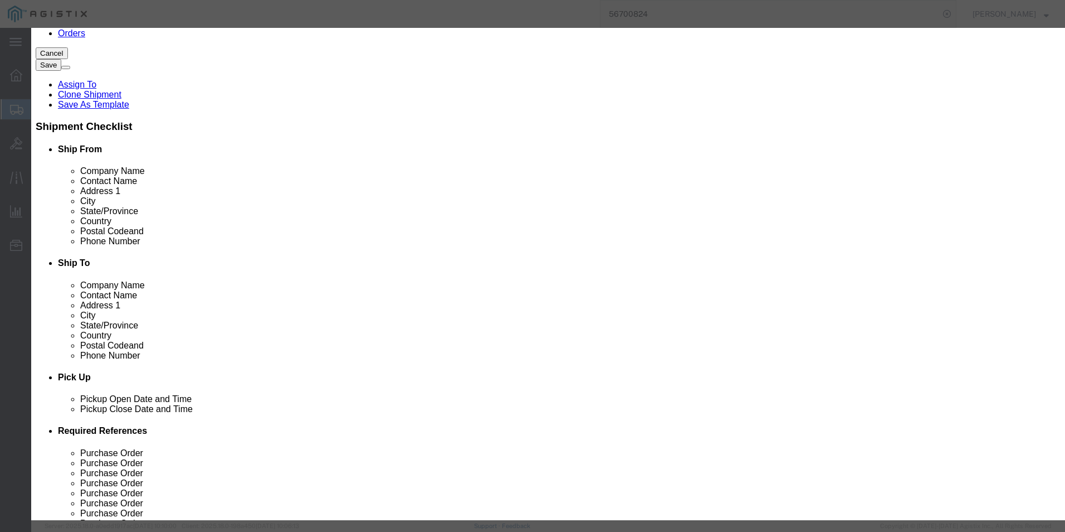
click icon "button"
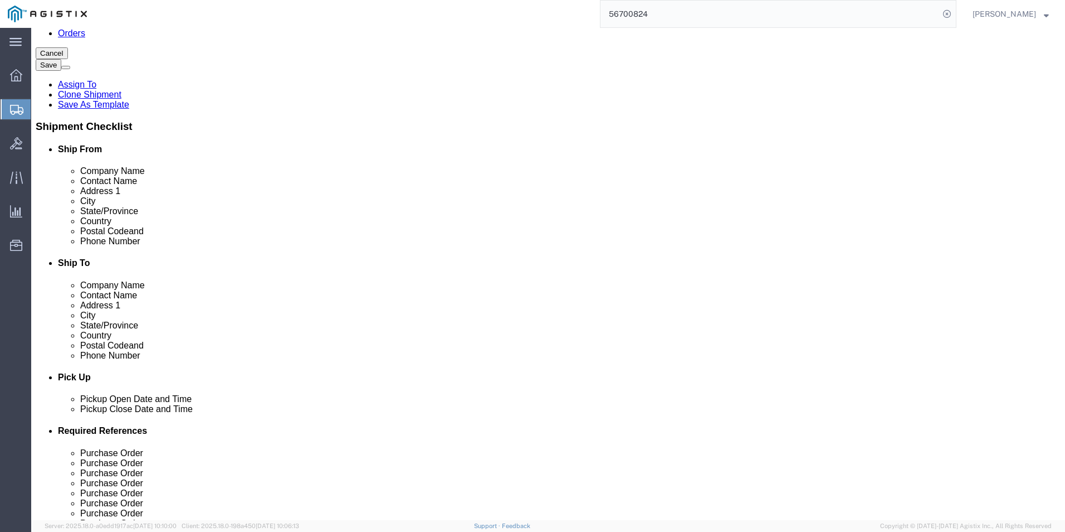
click dd "2018.17 USD"
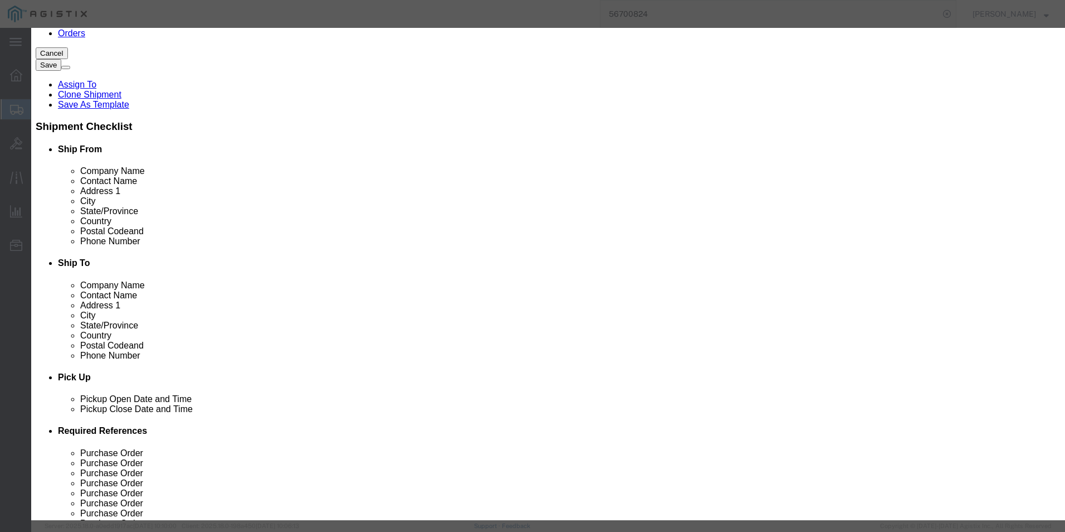
click icon "button"
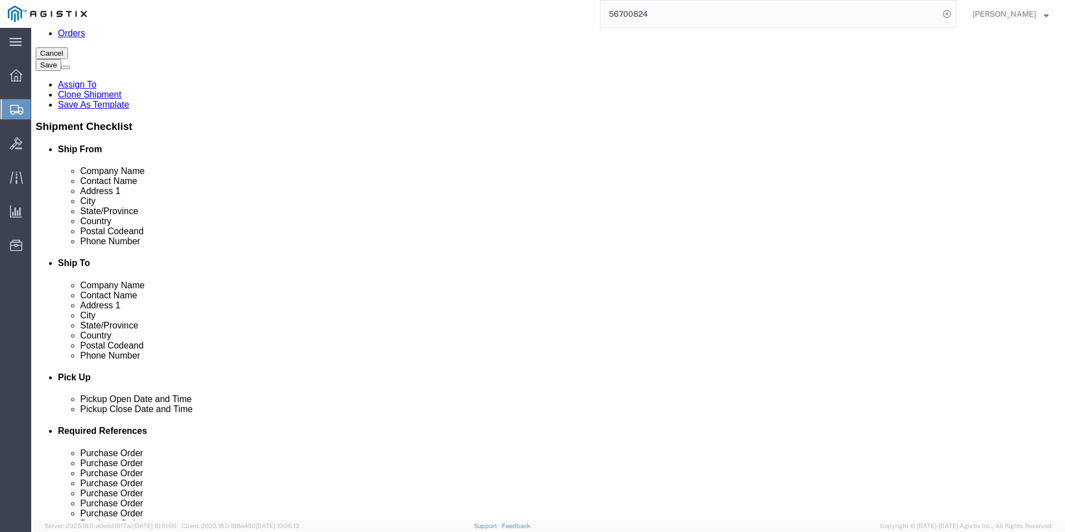
click link "Add Content"
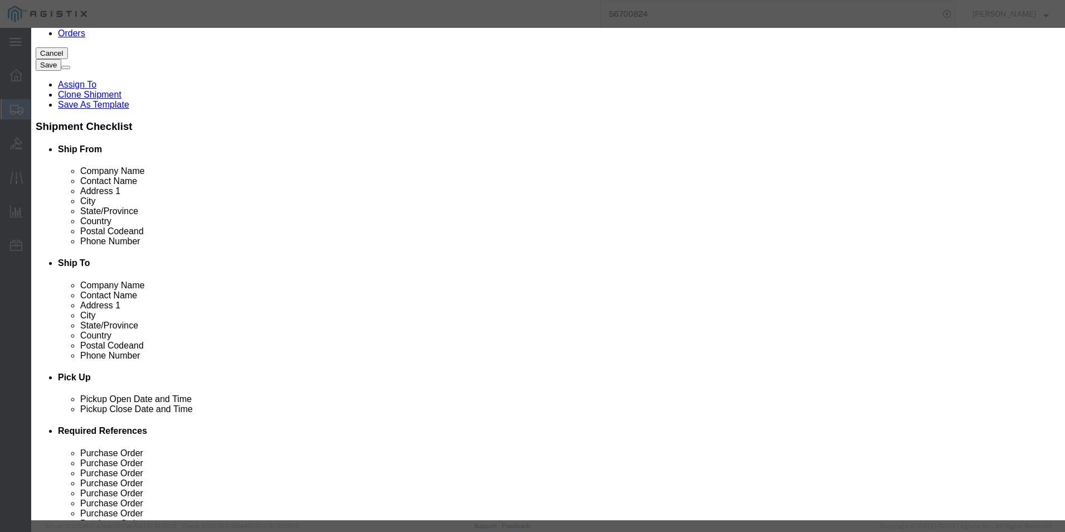
click input "text"
paste input "C8300-1N1S-4T2X"
type input "C8300-1N1S-4T2X"
click input "0"
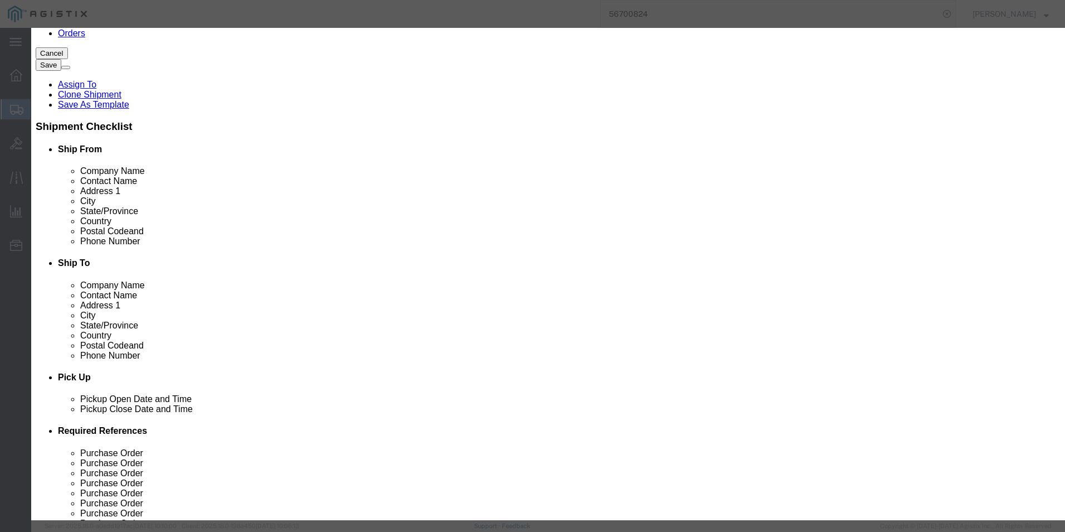
type input "2"
click input "text"
type input "15.367.25"
click div "Product Name C8300-1N1S-4T2X Pieces 2 Select Bag Barrels 100Board Feet Bottle B…"
select select "92.5"
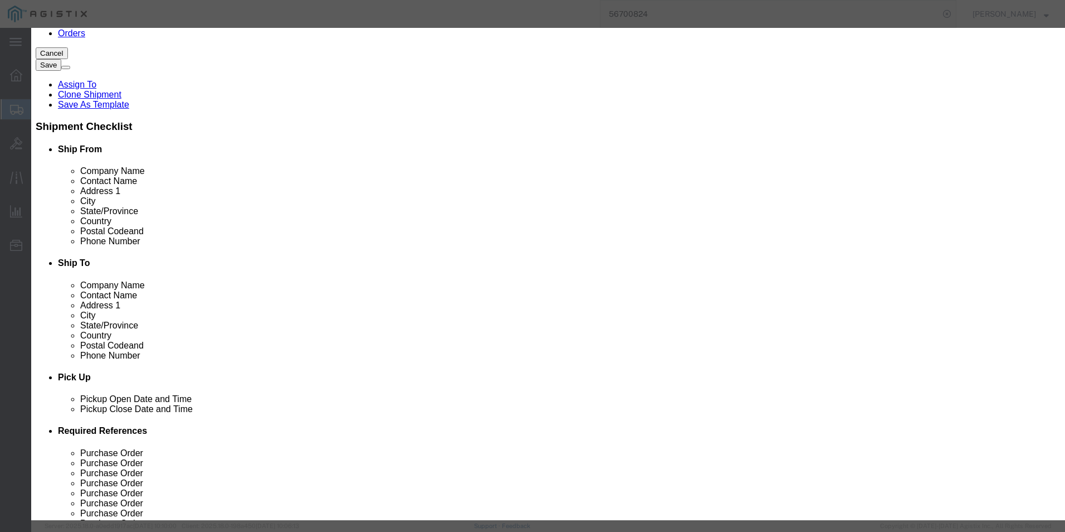
click select "Select 50 55 60 65 70 85 92.5 100 125 175 250 300 400"
click input "15.367.25"
type input "15367.25"
click textarea
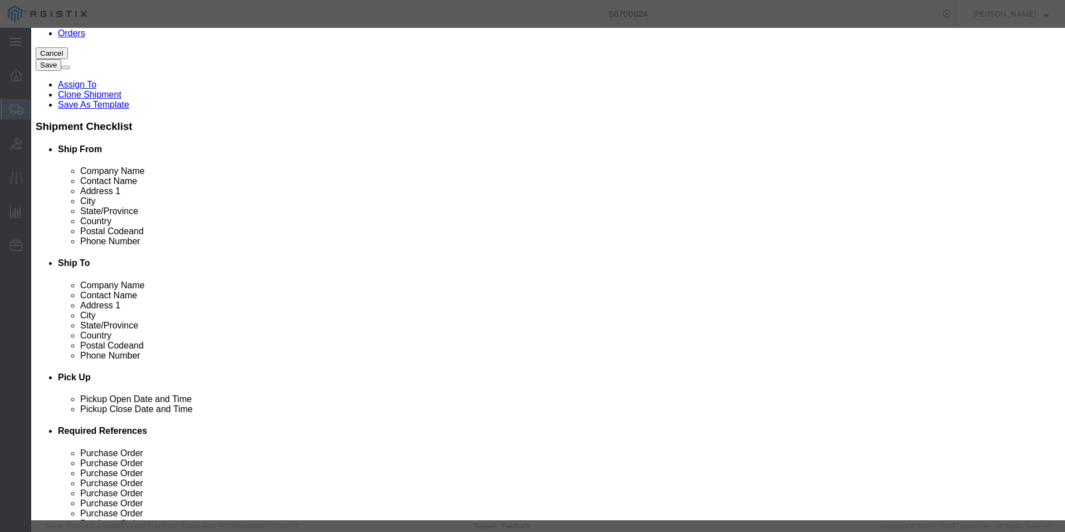
paste textarea "Cisco Catalyst Router"
type textarea "Cisco Catalyst Router"
click select "Select [GEOGRAPHIC_DATA] [GEOGRAPHIC_DATA] [GEOGRAPHIC_DATA] [GEOGRAPHIC_DATA] …"
select select "US"
click select "Select [GEOGRAPHIC_DATA] [GEOGRAPHIC_DATA] [GEOGRAPHIC_DATA] [GEOGRAPHIC_DATA] …"
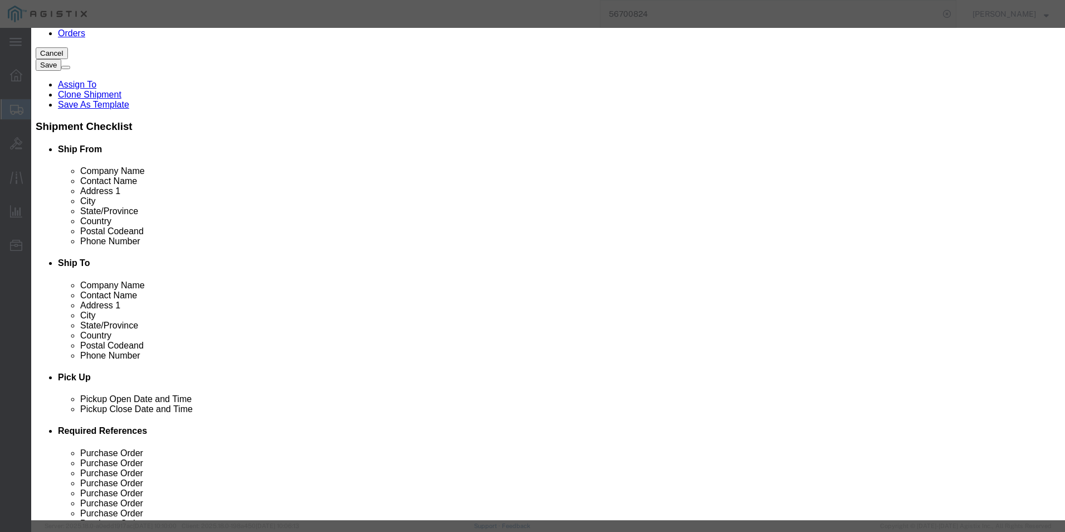
click button "Save & Close"
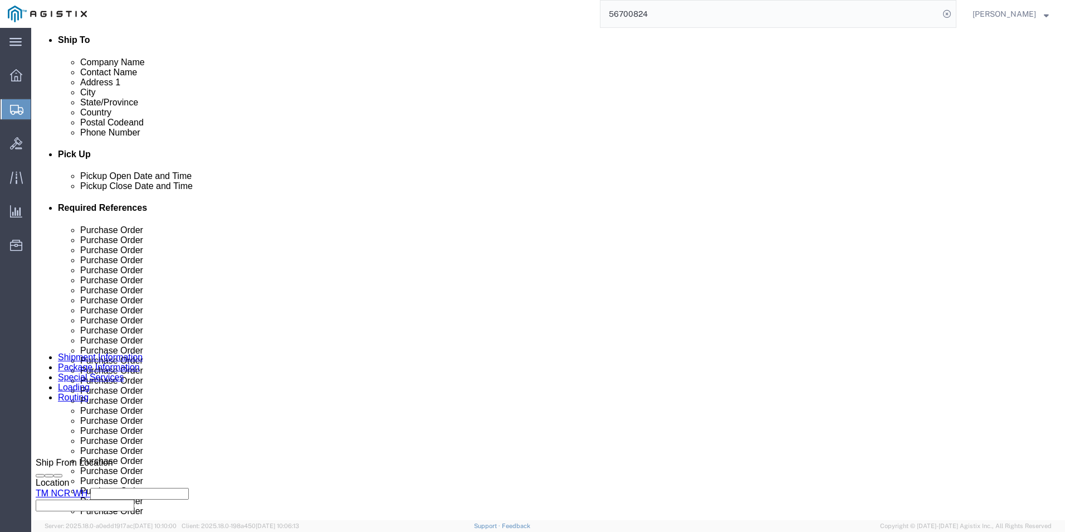
scroll to position [446, 0]
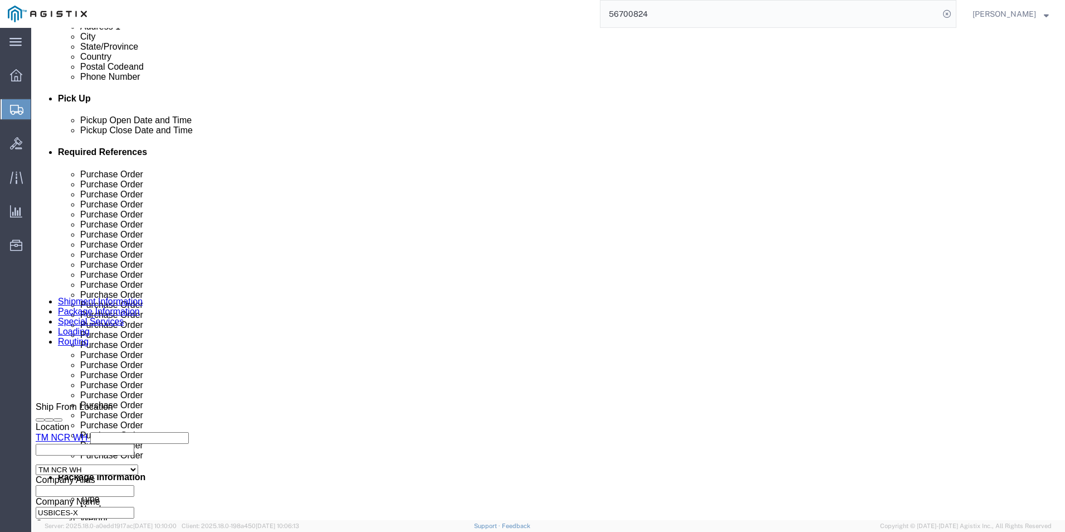
click link "Add Content"
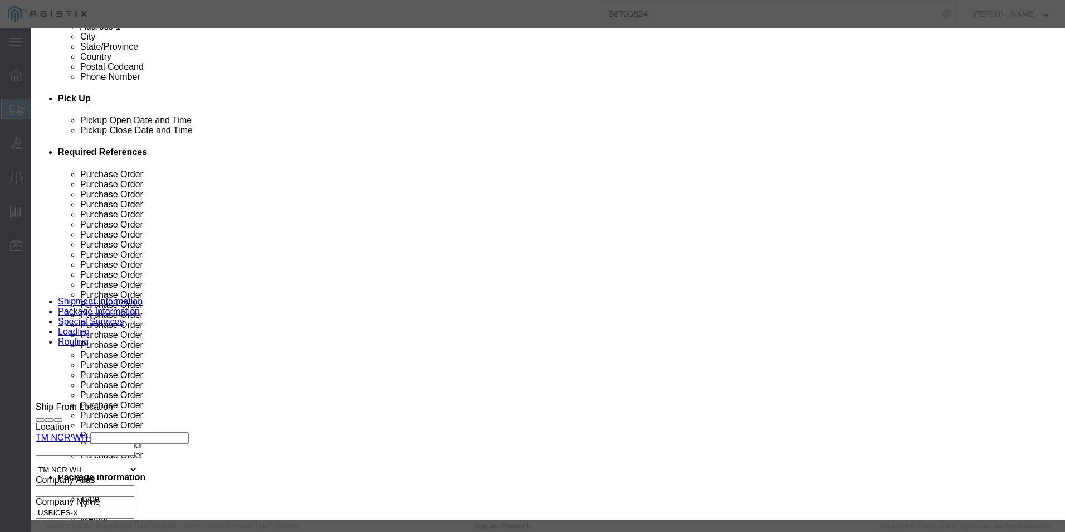
click input "text"
paste input "C9300X-24Y-A"
type input "C9300X-24Y-A"
click input "0"
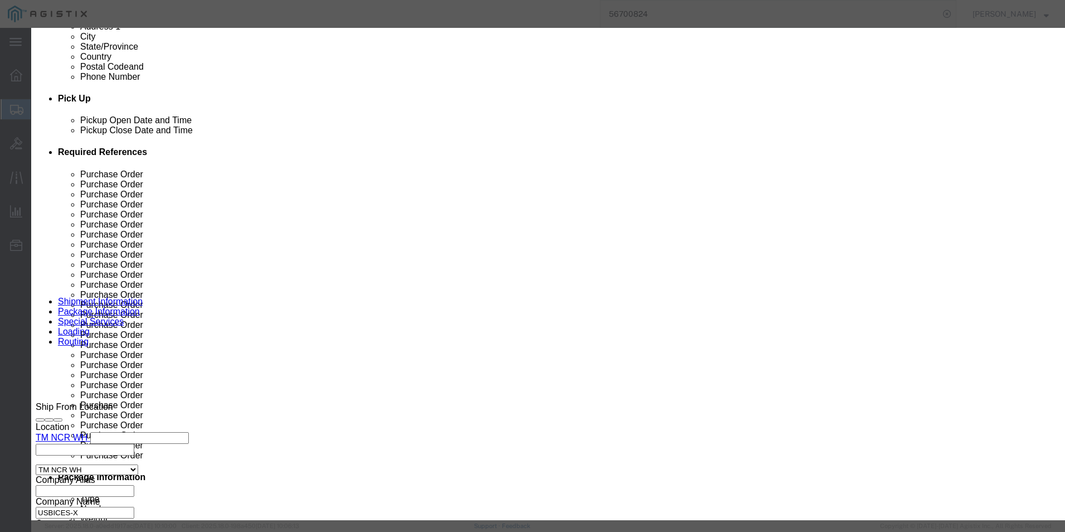
click input "0"
type input "3"
click input "text"
type input "50508.03"
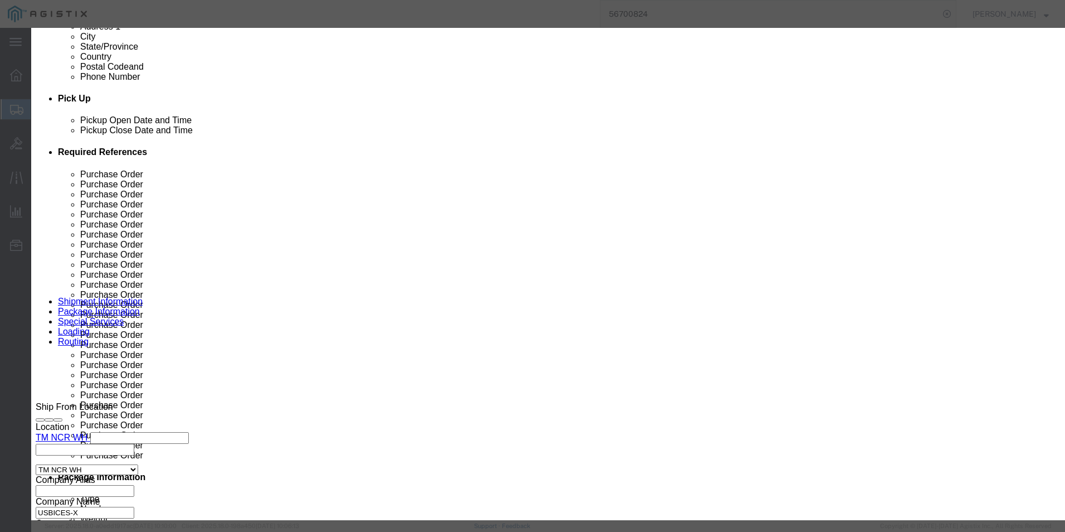
click select "Select 50 55 60 65 70 85 92.5 100 125 175 250 300 400"
select select "92.5"
click select "Select 50 55 60 65 70 85 92.5 100 125 175 250 300 400"
click textarea
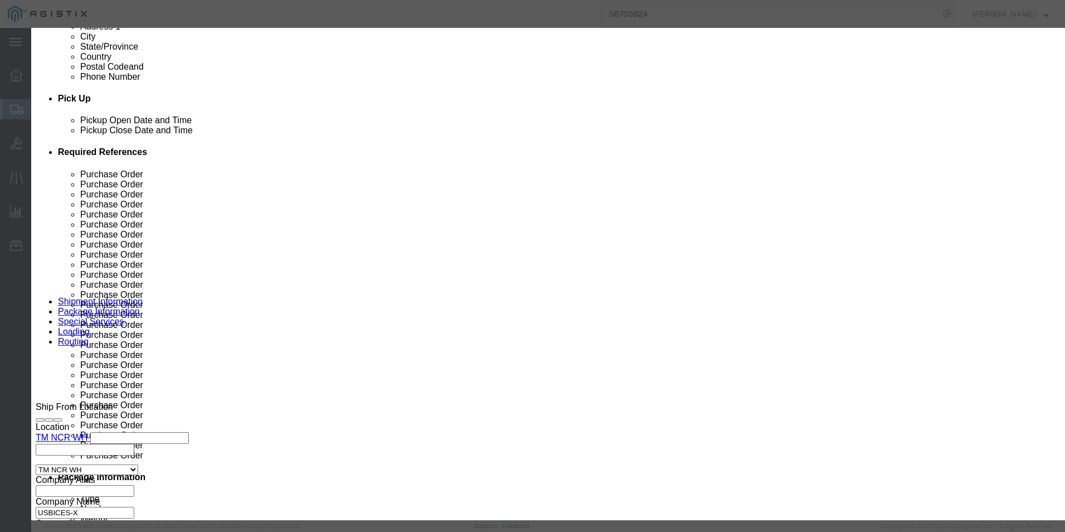
paste textarea ""Catalyst 9300X 24x25G Fiber Ports, mod""
type textarea ""Catalyst 9300X 24x25G Fiber Ports, mod""
click select "Select [GEOGRAPHIC_DATA] [GEOGRAPHIC_DATA] [GEOGRAPHIC_DATA] [GEOGRAPHIC_DATA] …"
select select "US"
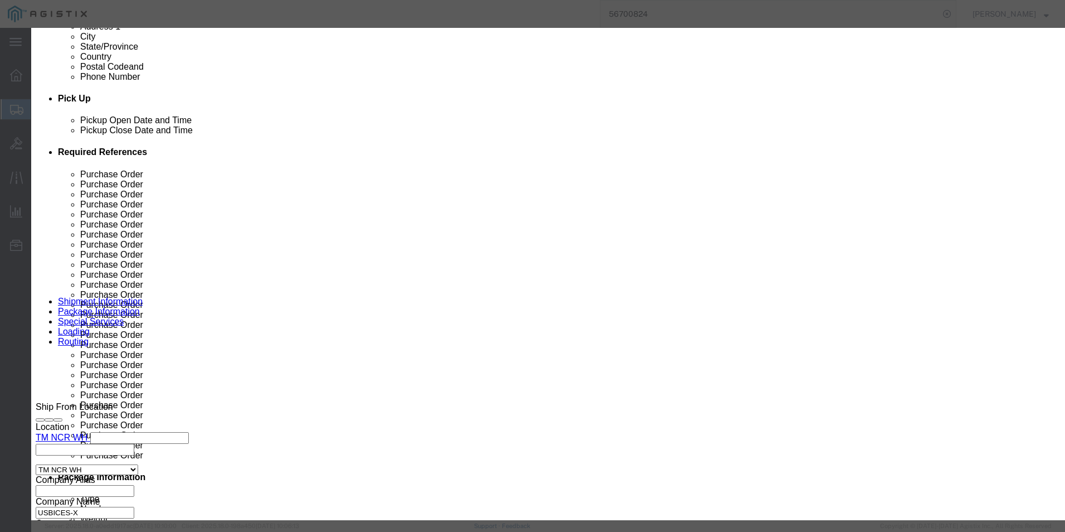
click select "Select [GEOGRAPHIC_DATA] [GEOGRAPHIC_DATA] [GEOGRAPHIC_DATA] [GEOGRAPHIC_DATA] …"
click button "Save & Close"
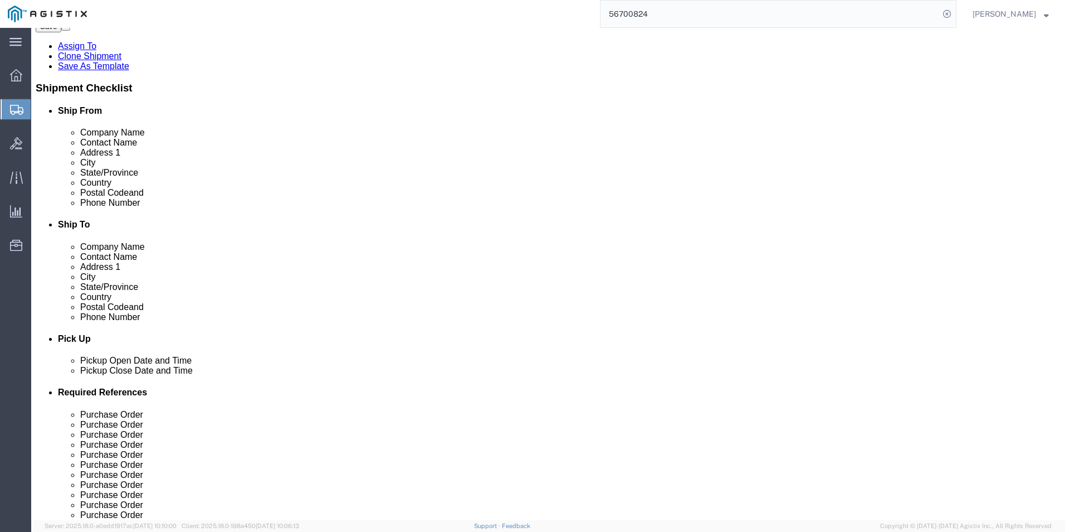
scroll to position [0, 0]
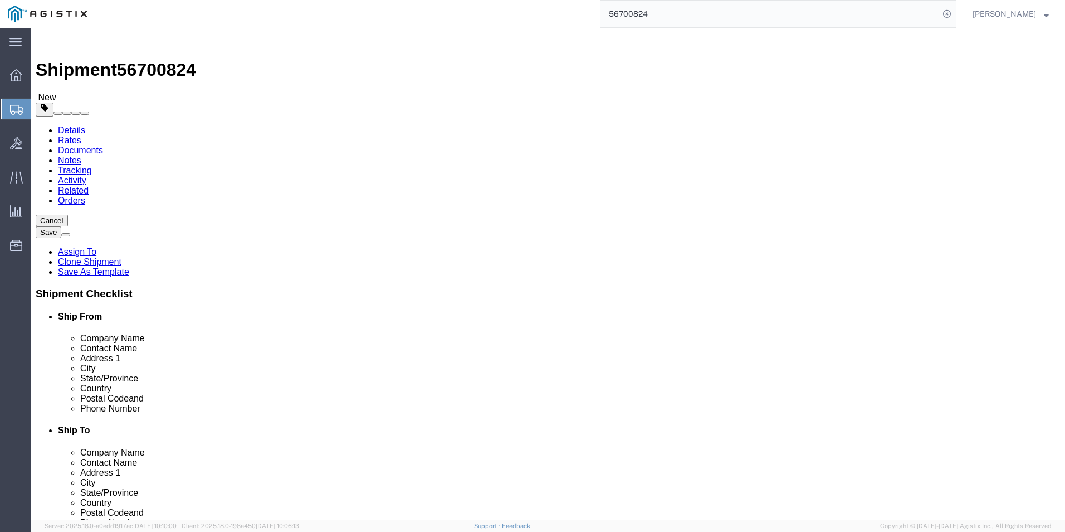
click link "Add Content"
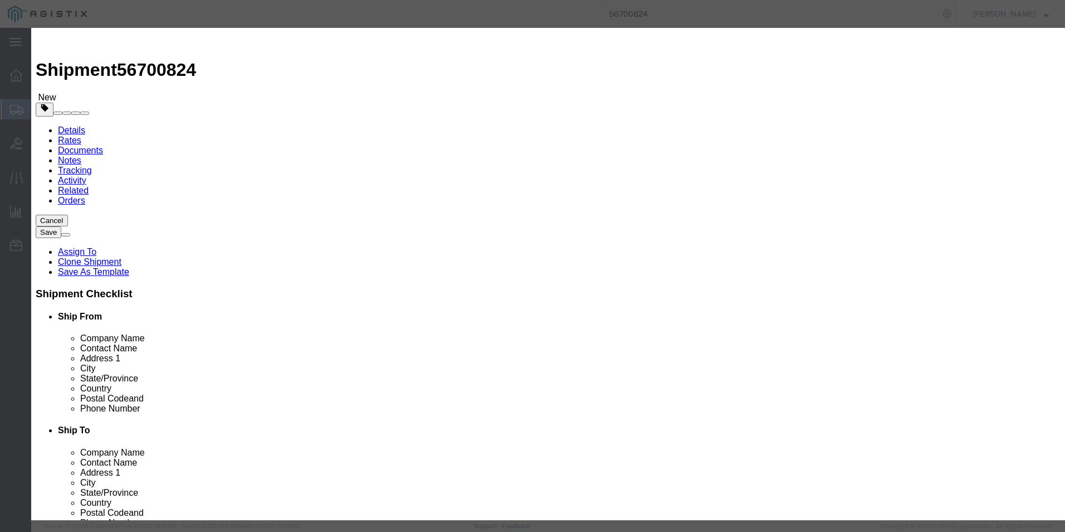
click input "text"
click input "0"
type input "30"
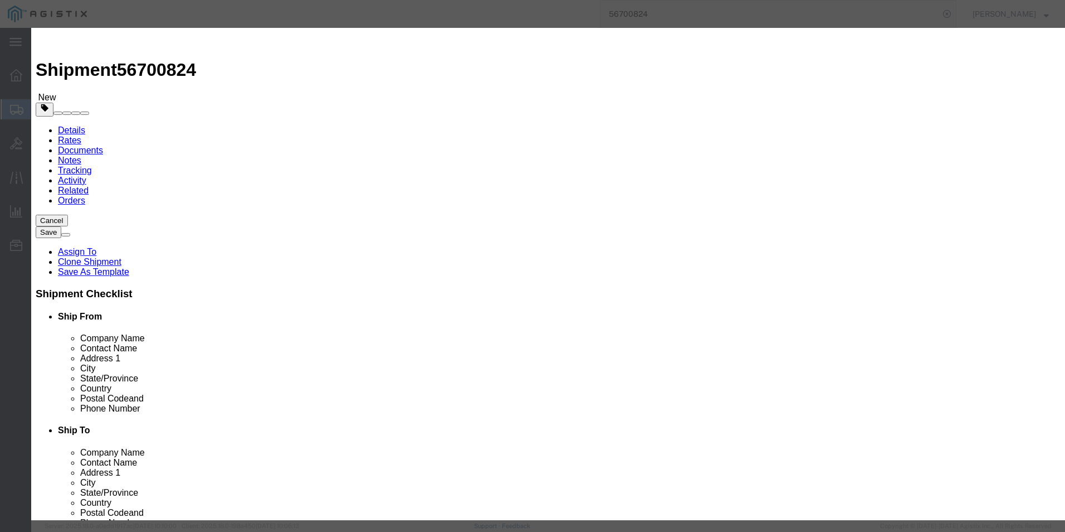
click input "text"
type input "66567.50"
click input "text"
paste input "210-BNNH"
type input "210-BNNH"
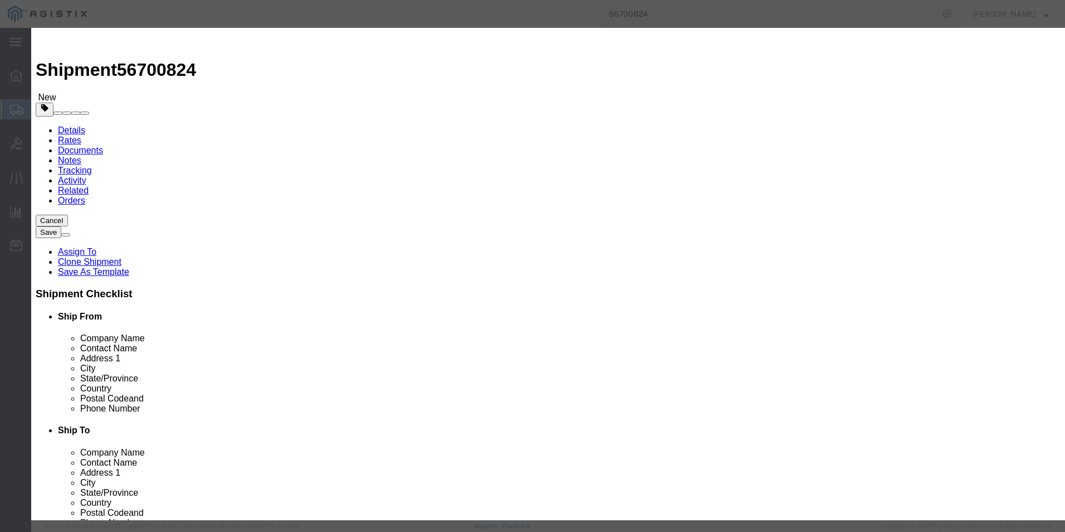
click textarea
paste textarea ""SI# BSQV24 Dell Pro Rugged, RB14250 (210-BNNH)""
type textarea ""SI# BSQV24 Dell Pro Rugged, RB14250 (210-BNNH)""
click select "Select 50 55 60 65 70 85 92.5 100 125 175 250 300 400"
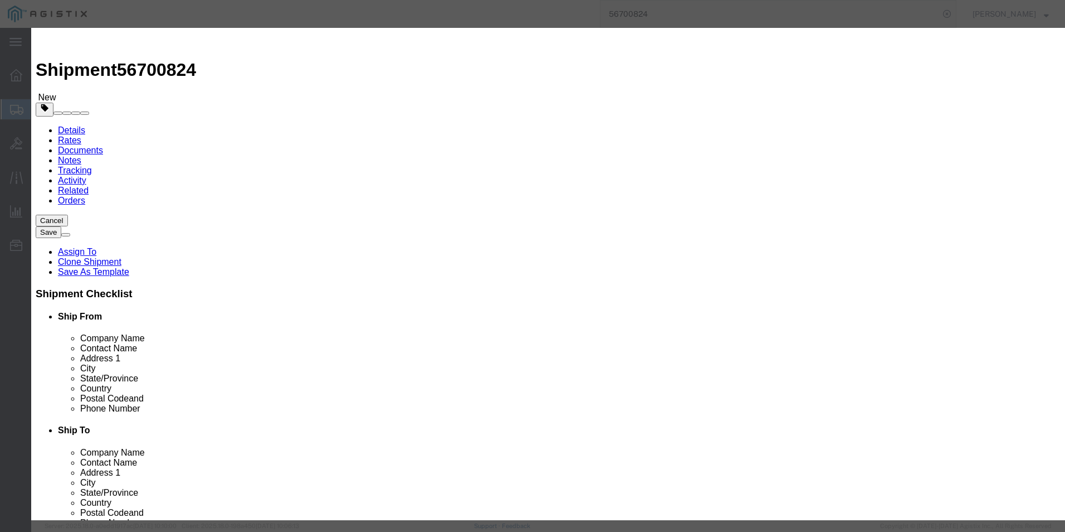
select select "92.5"
click select "Select 50 55 60 65 70 85 92.5 100 125 175 250 300 400"
click select "Select [GEOGRAPHIC_DATA] [GEOGRAPHIC_DATA] [GEOGRAPHIC_DATA] [GEOGRAPHIC_DATA] …"
select select "US"
click select "Select [GEOGRAPHIC_DATA] [GEOGRAPHIC_DATA] [GEOGRAPHIC_DATA] [GEOGRAPHIC_DATA] …"
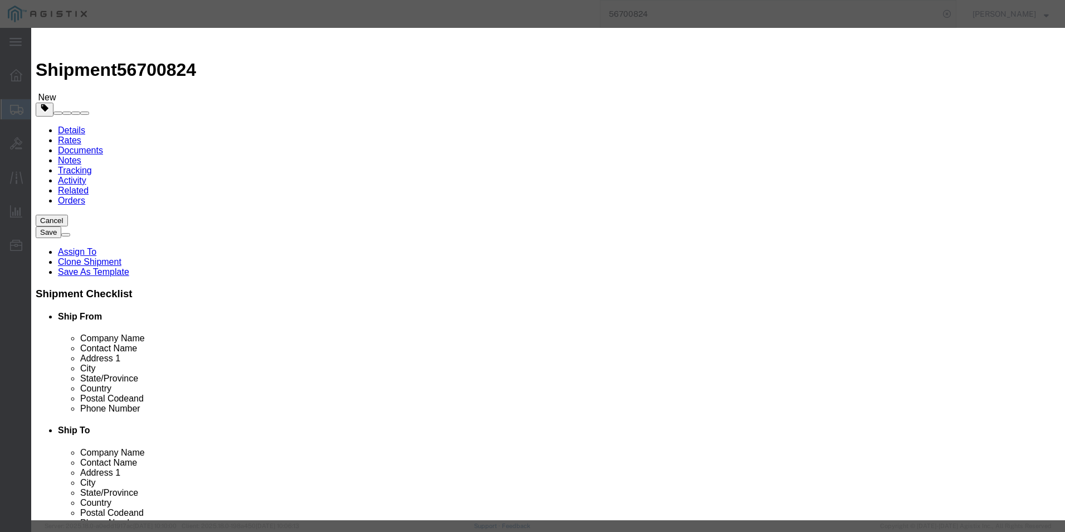
click button "Save & Close"
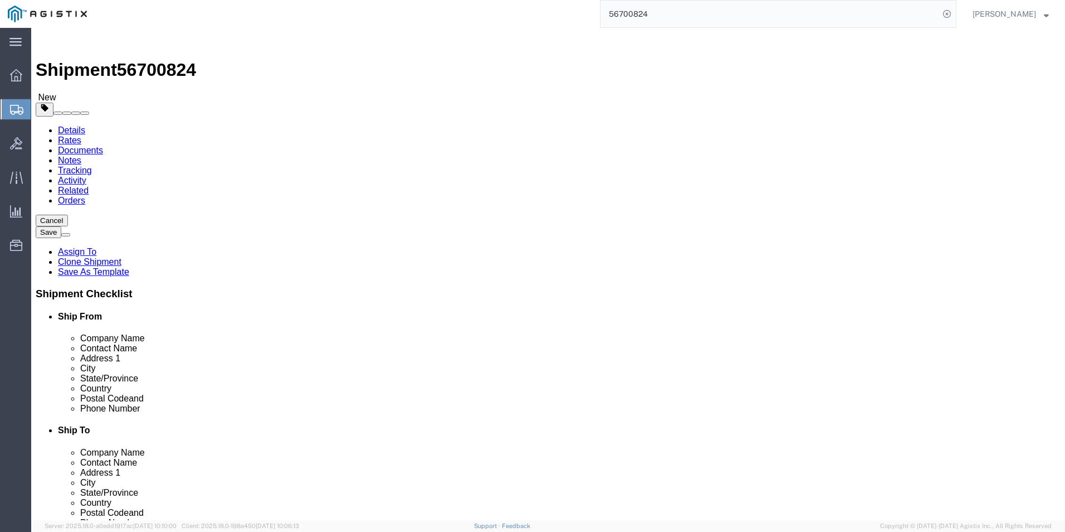
click link "Add Content"
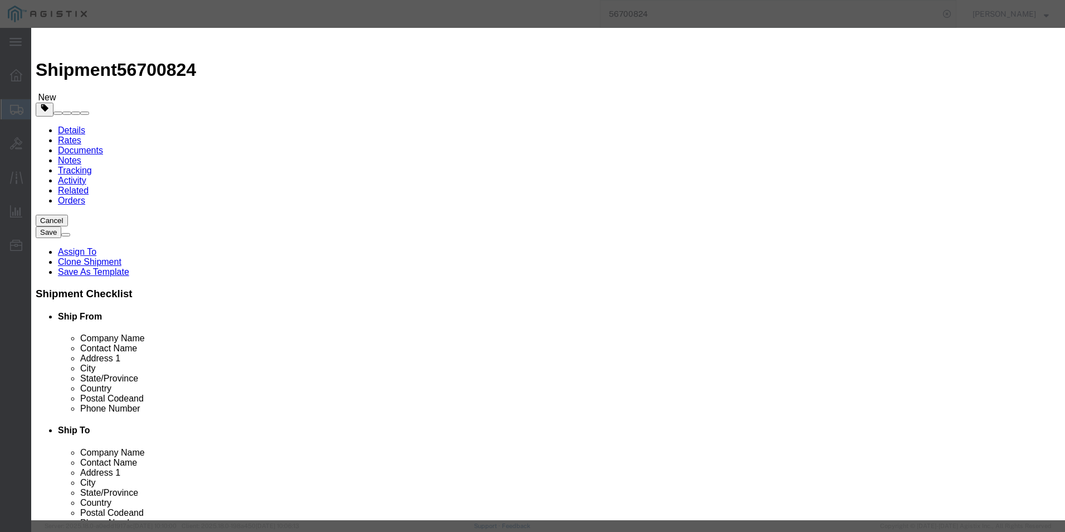
click input "0"
type input "30"
click input "text"
type input "150.00"
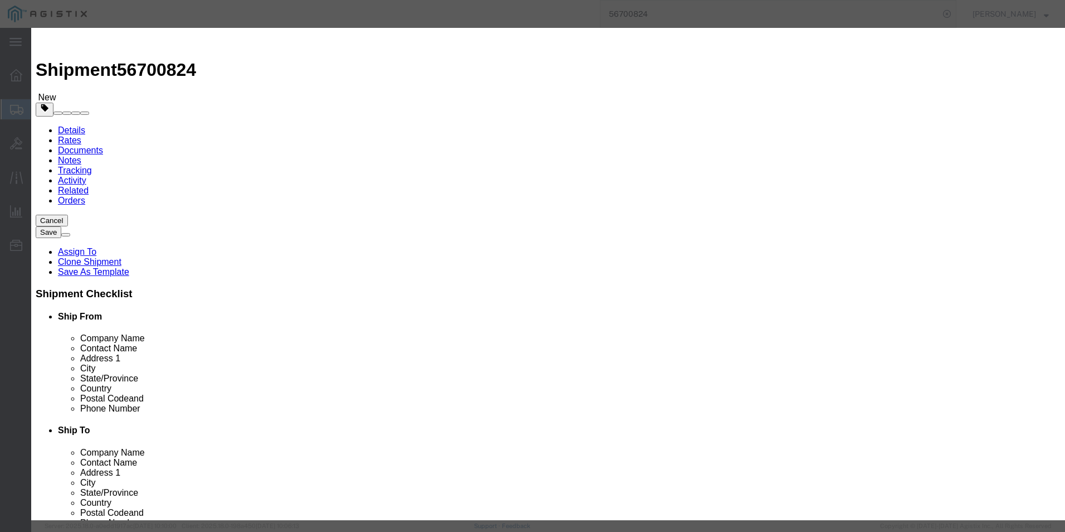
click select "Select 50 55 60 65 70 85 92.5 100 125 175 250 300 400"
select select "92.5"
click select "Select 50 55 60 65 70 85 92.5 100 125 175 250 300 400"
click input "text"
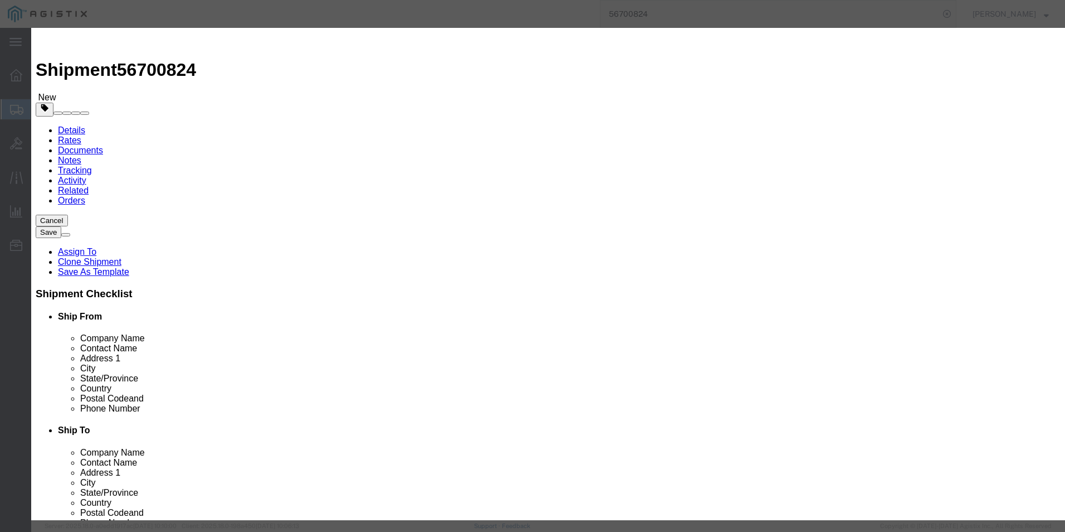
paste input "450-AHND"
type input "450-AHND"
click textarea
paste textarea ""Dell 250 V, 2 meter Replacement Laptop Power Cord - [GEOGRAPHIC_DATA] (450-AHN…"
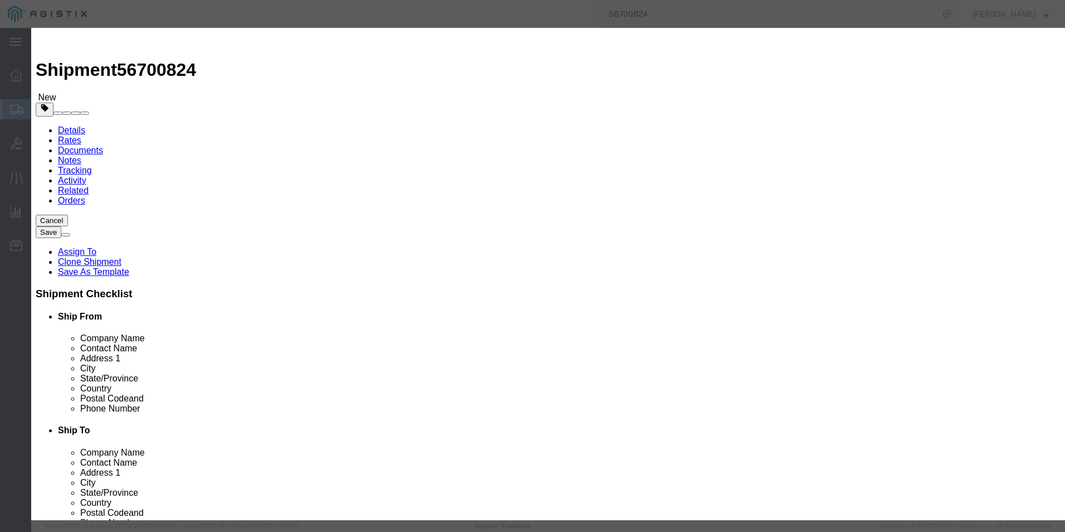
scroll to position [31, 0]
type textarea ""Dell 250 V, 2 meter Replacement Laptop Power Cord - [GEOGRAPHIC_DATA] (450-AHN…"
click select "Select [GEOGRAPHIC_DATA] [GEOGRAPHIC_DATA] [GEOGRAPHIC_DATA] [GEOGRAPHIC_DATA] …"
select select "US"
click select "Select [GEOGRAPHIC_DATA] [GEOGRAPHIC_DATA] [GEOGRAPHIC_DATA] [GEOGRAPHIC_DATA] …"
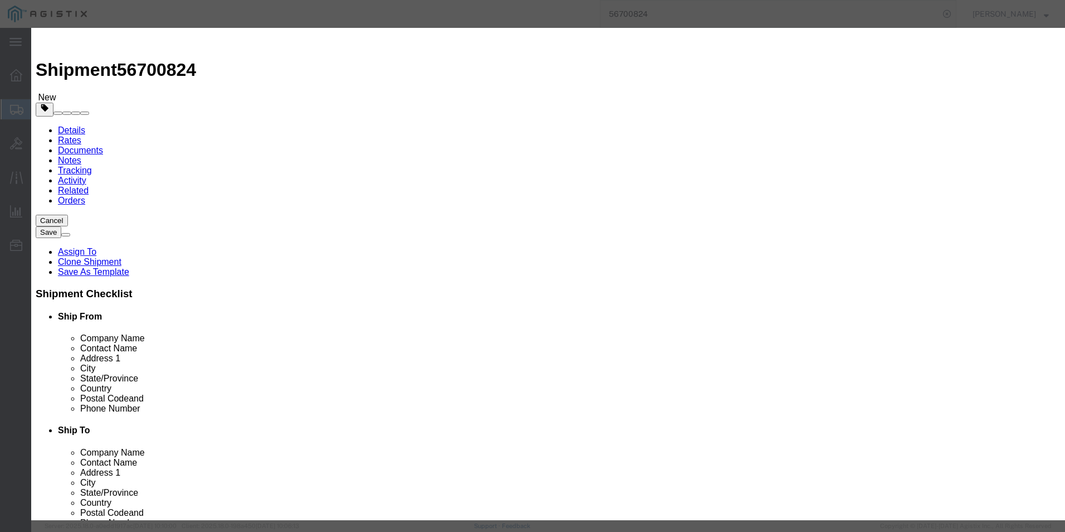
click button "Save & Close"
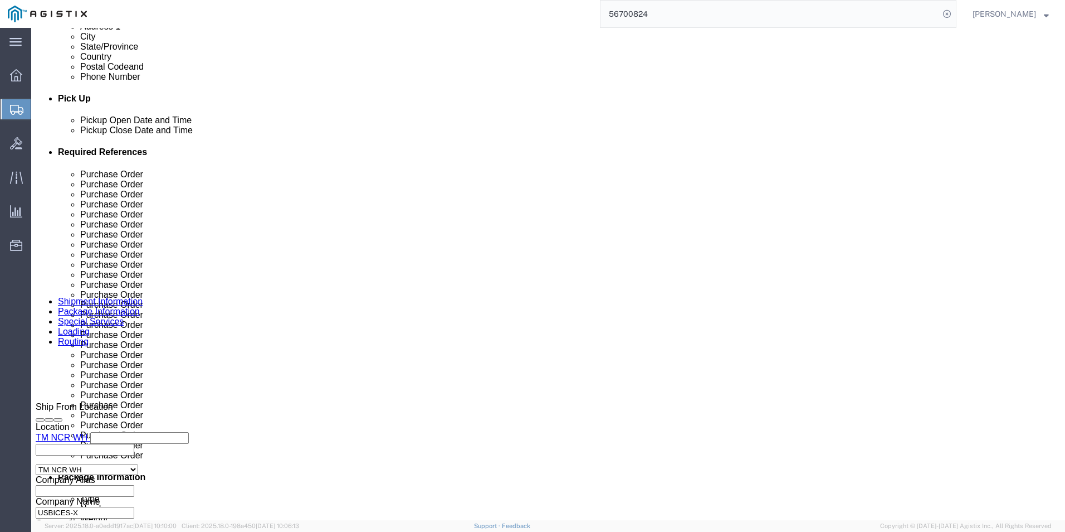
scroll to position [501, 0]
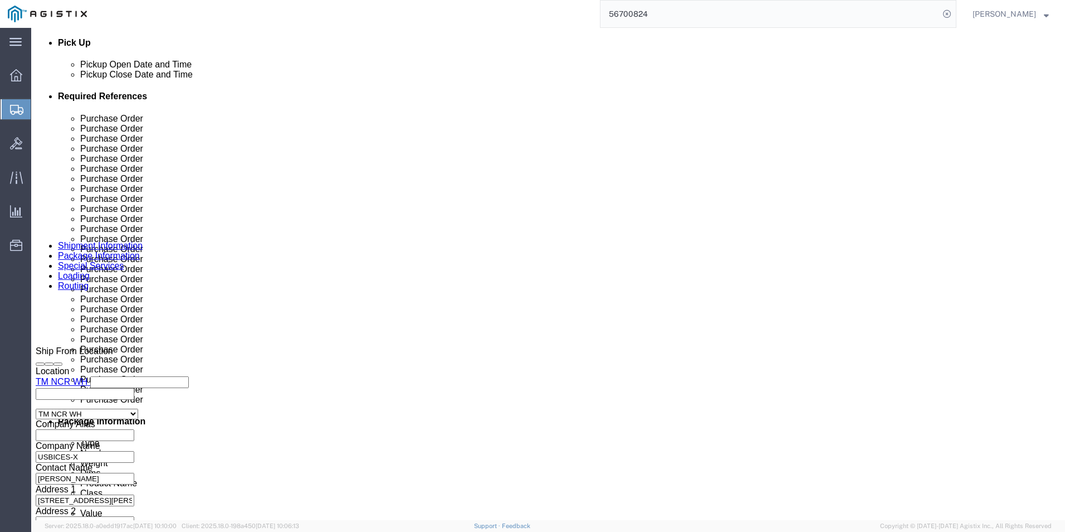
click link "Add Content"
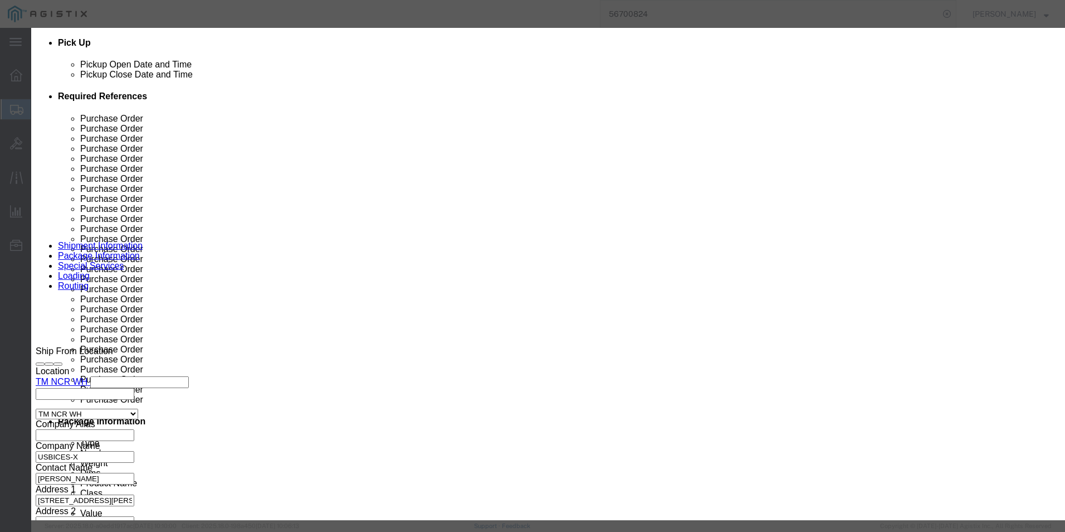
click icon "button"
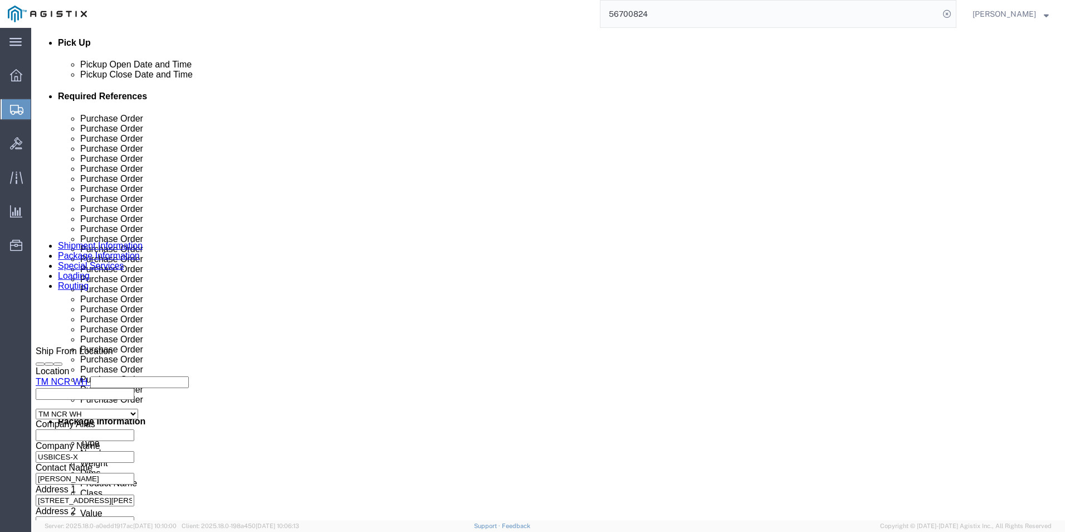
scroll to position [390, 0]
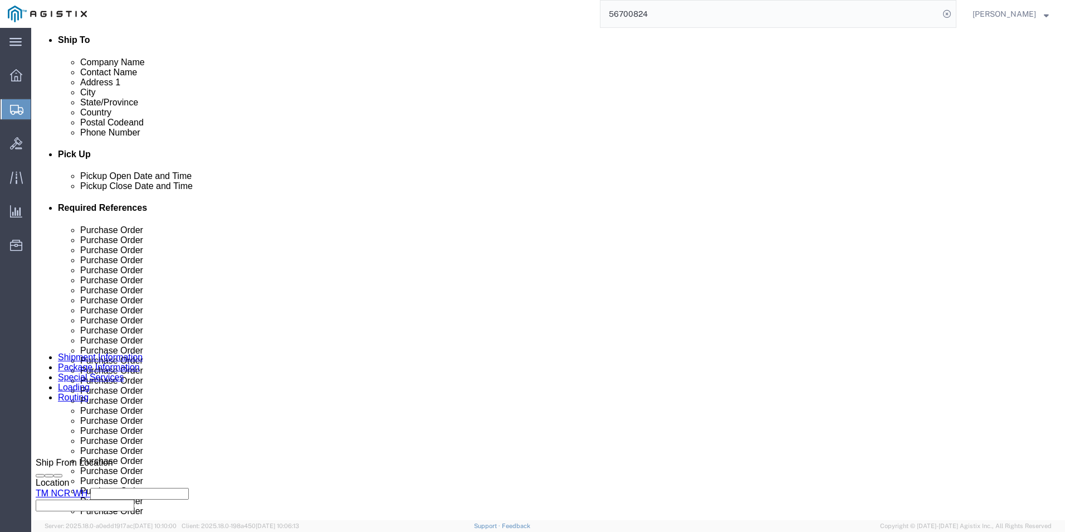
click link "Add Content"
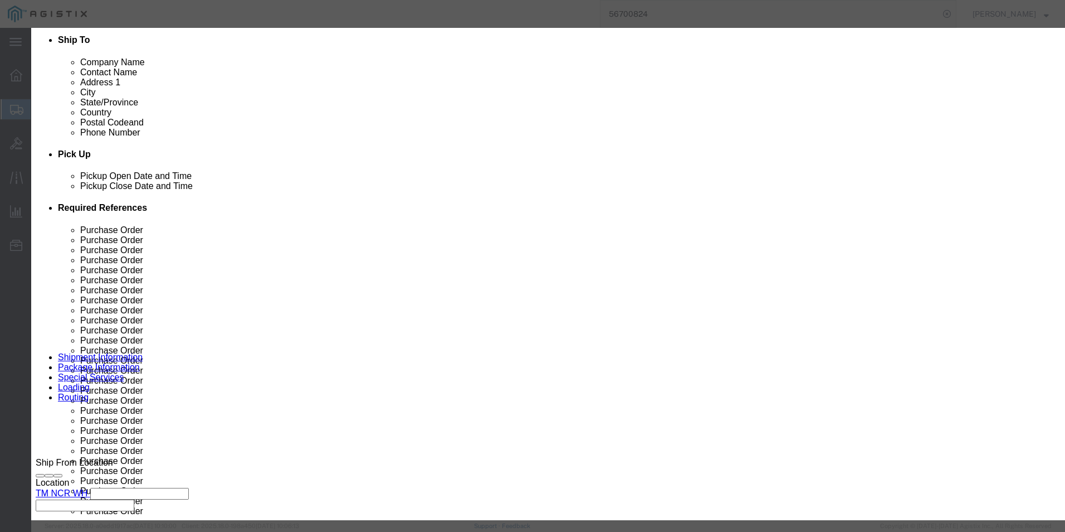
click input "text"
paste input "C8300-1N1S-4T2X"
type input "C8300-1N1S-4T2X"
click input "0"
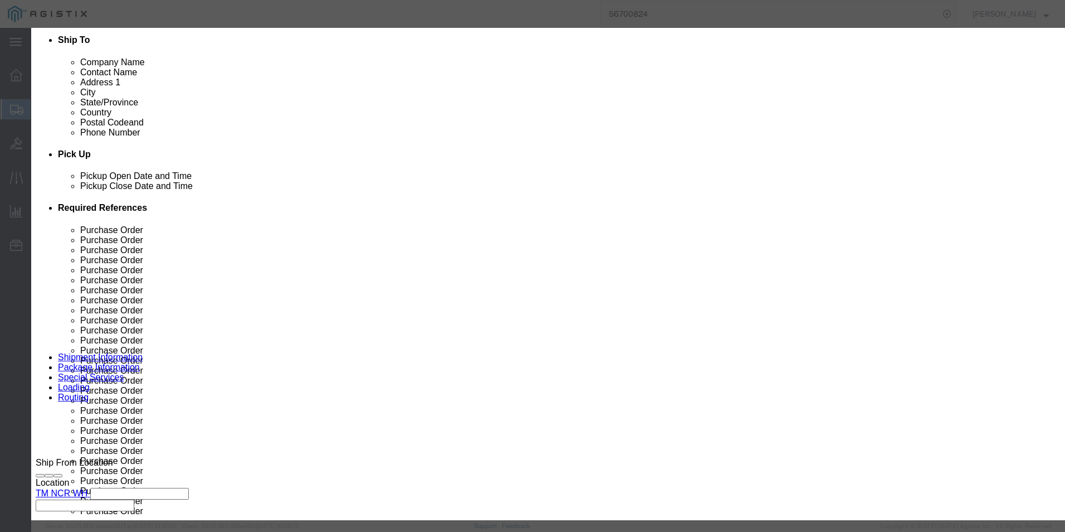
type input "5"
click input "text"
type input "30258.39"
click select "Select 50 55 60 65 70 85 92.5 100 125 175 250 300 400"
select select "92.5"
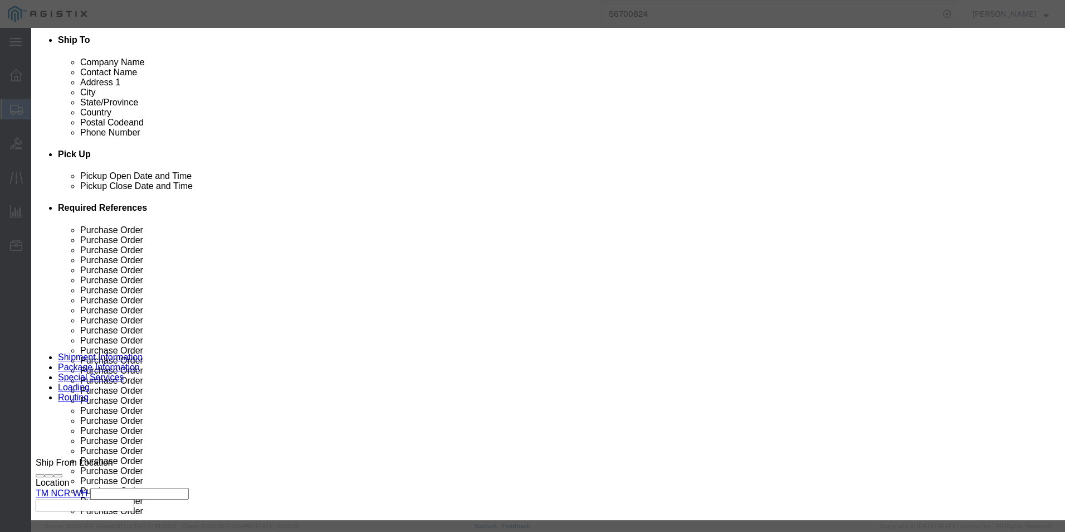
click select "Select 50 55 60 65 70 85 92.5 100 125 175 250 300 400"
click textarea
paste textarea "Cisco Catalyst C8300-1N1S-4T2X Router"
type textarea "Cisco Catalyst C8300-1N1S-4T2X Router"
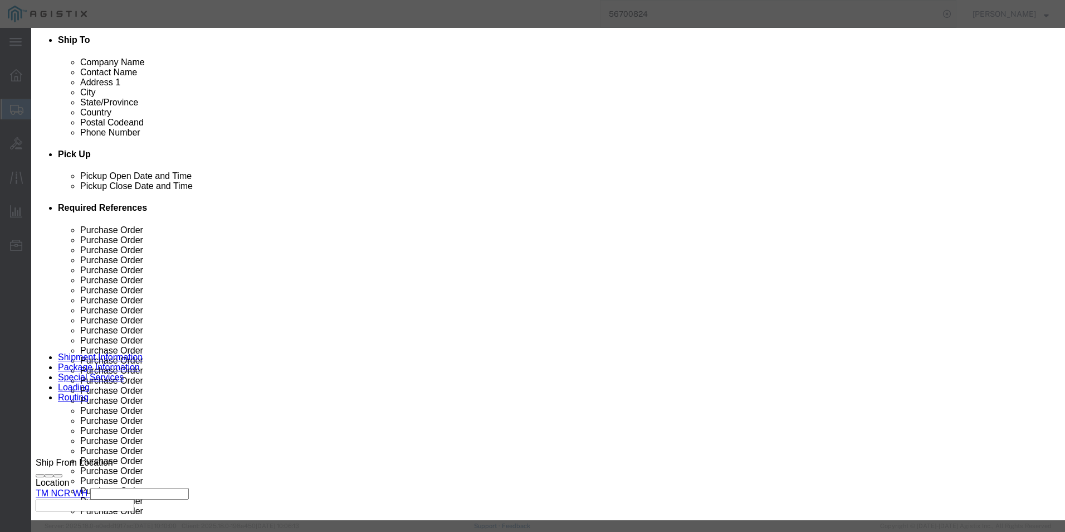
drag, startPoint x: 665, startPoint y: 141, endPoint x: 661, endPoint y: 149, distance: 8.5
click select "Select [GEOGRAPHIC_DATA] [GEOGRAPHIC_DATA] [GEOGRAPHIC_DATA] [GEOGRAPHIC_DATA] …"
select select "US"
click select "Select [GEOGRAPHIC_DATA] [GEOGRAPHIC_DATA] [GEOGRAPHIC_DATA] [GEOGRAPHIC_DATA] …"
click button "Save & Close"
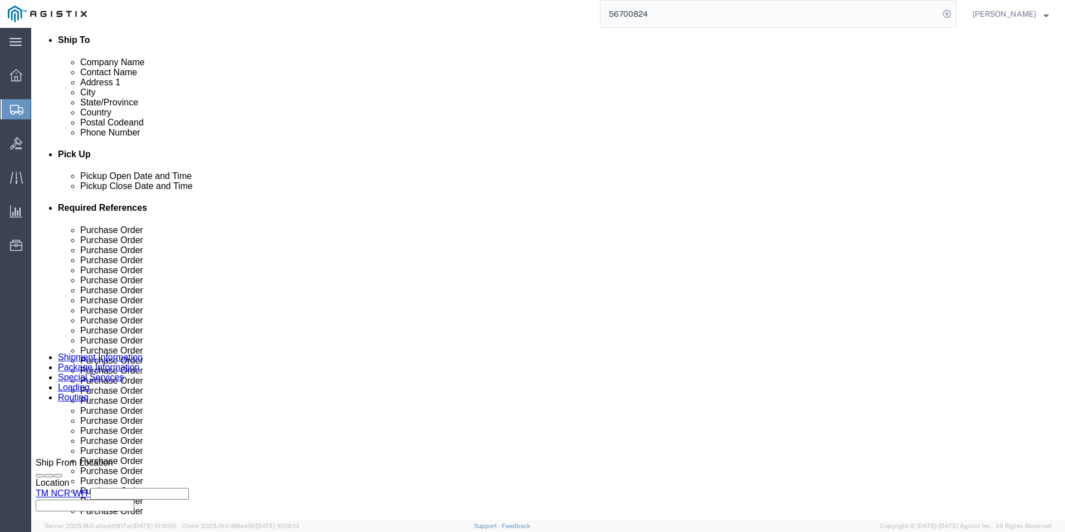
click link "Add Content"
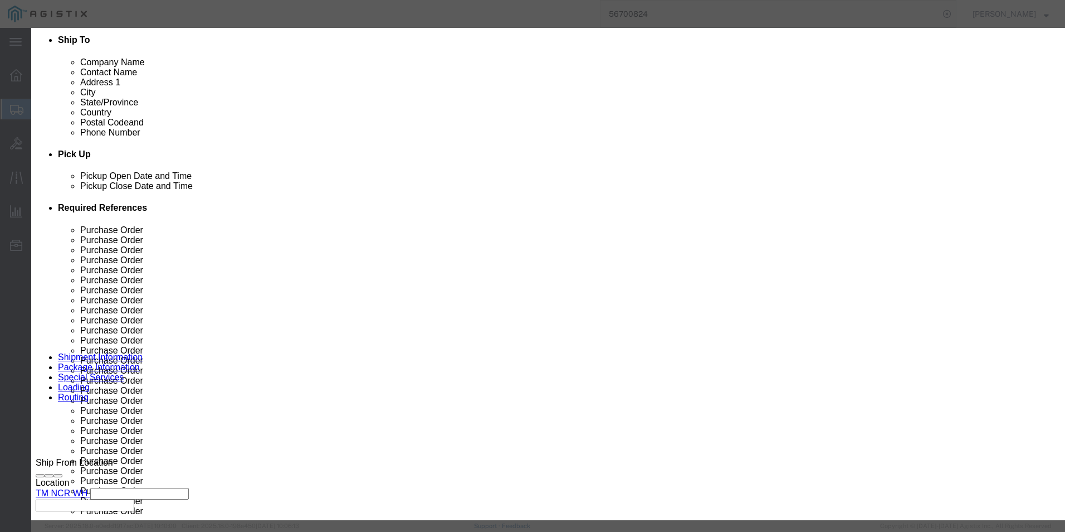
click input "text"
paste input "C9300-24S-A"
type input "C9300-24S-A"
click textarea
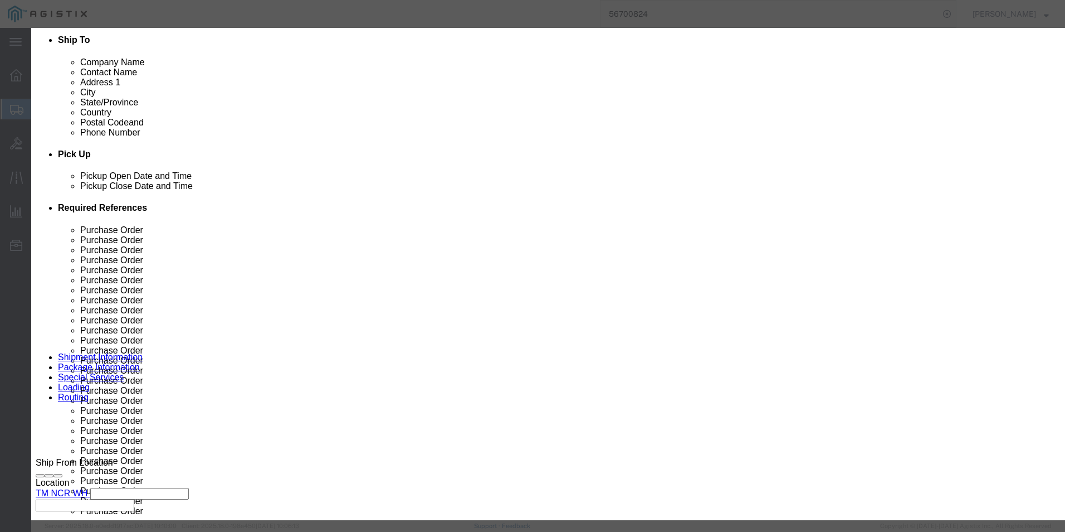
click textarea
paste textarea "9300 24 GE SFP Ports,modular uplink Switch"
type textarea "9300 24 GE SFP Ports,modular uplink Switch"
click select "Select [GEOGRAPHIC_DATA] [GEOGRAPHIC_DATA] [GEOGRAPHIC_DATA] [GEOGRAPHIC_DATA] …"
select select "US"
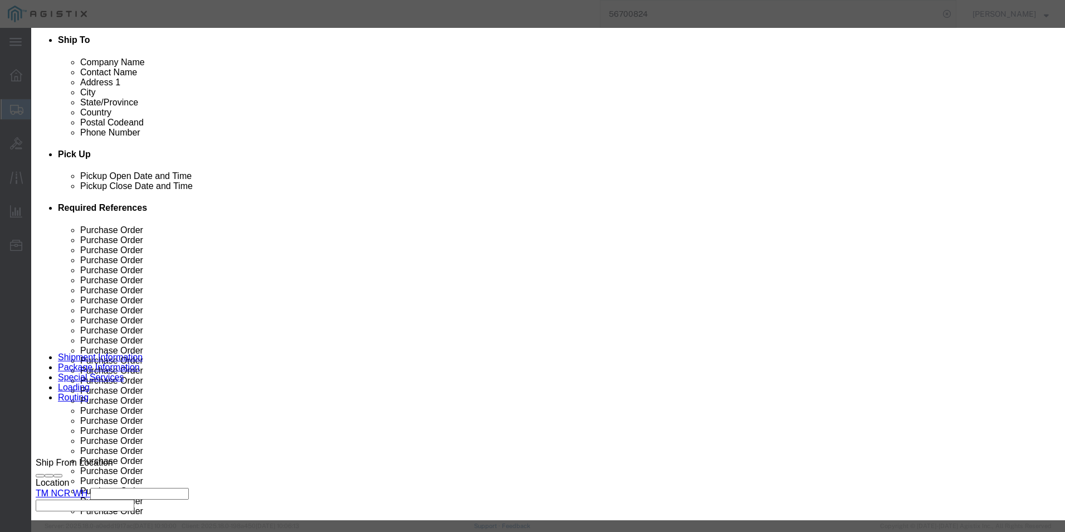
click select "Select [GEOGRAPHIC_DATA] [GEOGRAPHIC_DATA] [GEOGRAPHIC_DATA] [GEOGRAPHIC_DATA] …"
click input "0"
type input "5"
click input "text"
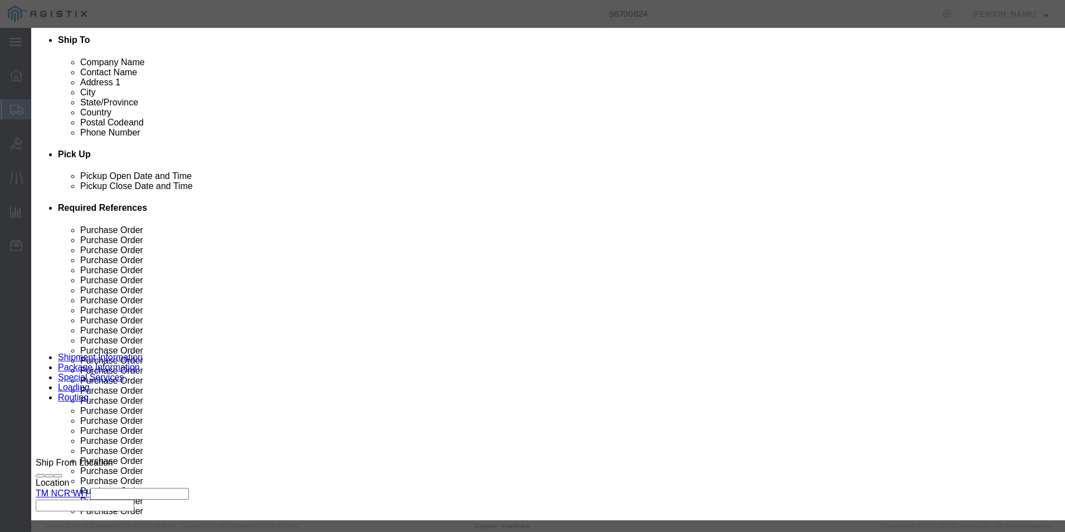
type input "72965"
click select "Select 50 55 60 65 70 85 92.5 100 125 175 250 300 400"
select select "92.5"
click select "Select 50 55 60 65 70 85 92.5 100 125 175 250 300 400"
click button "Save & Close"
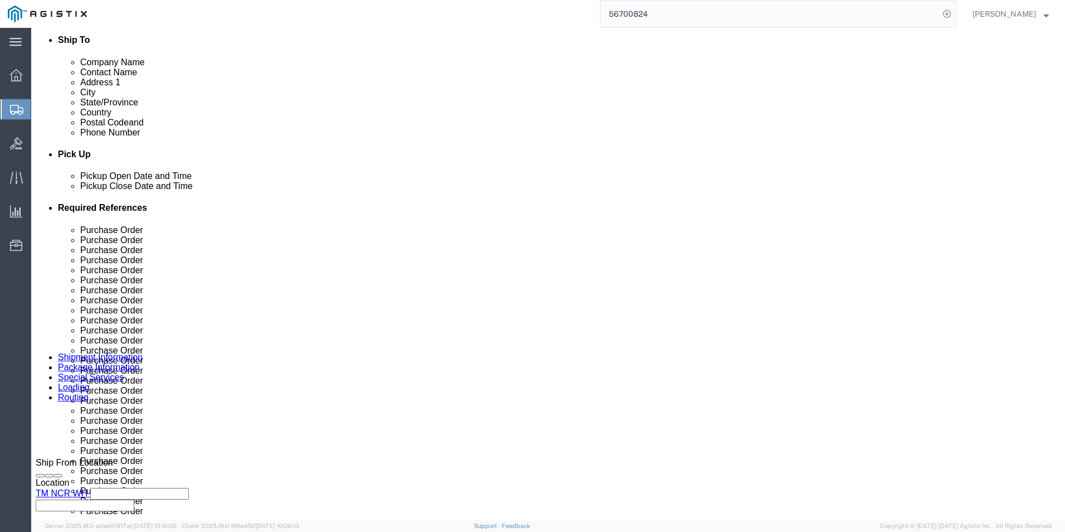
click link "Add Content"
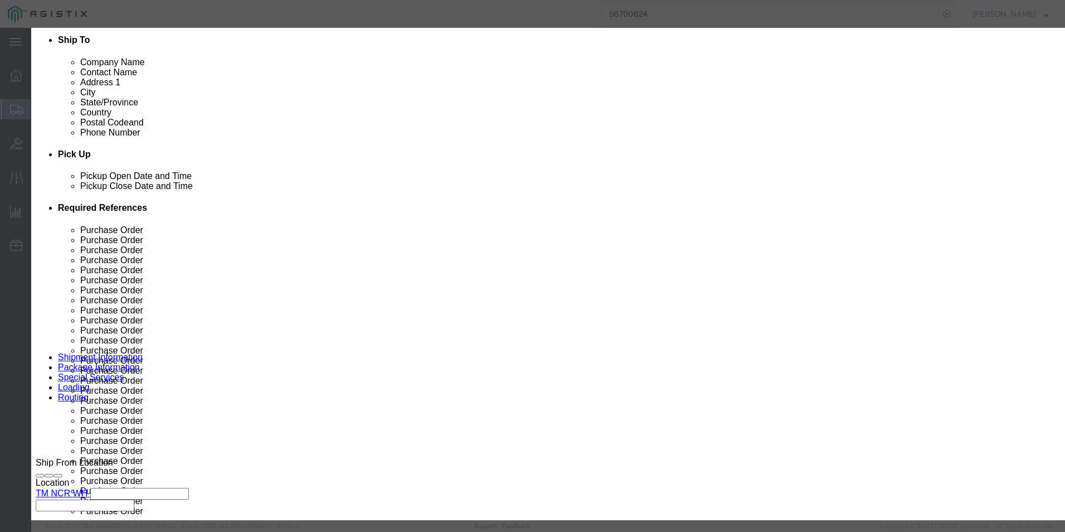
click icon "button"
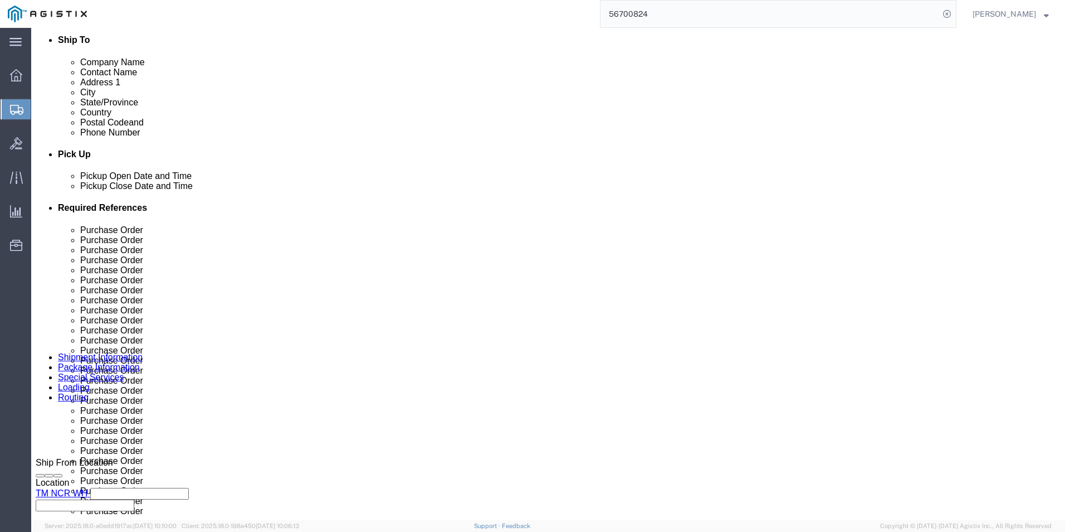
scroll to position [446, 0]
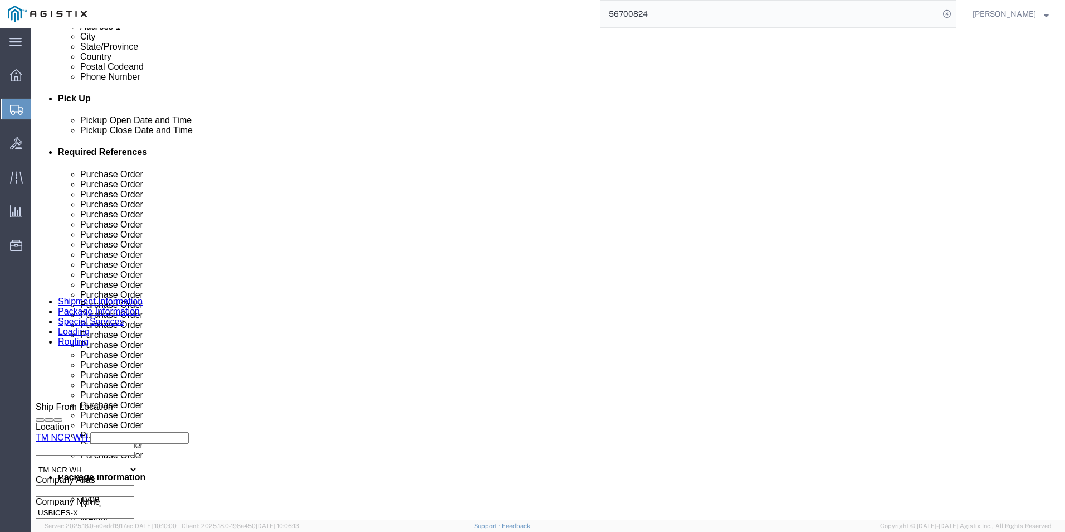
click span
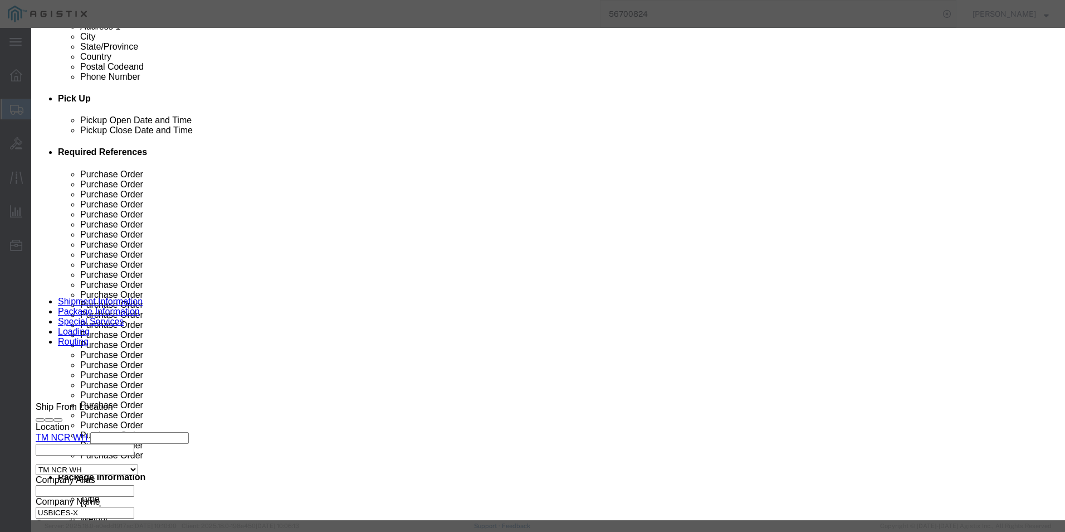
click input "text"
paste input "GLC-LH-SMD++="
type input "GLC-LH-SMD++="
click div
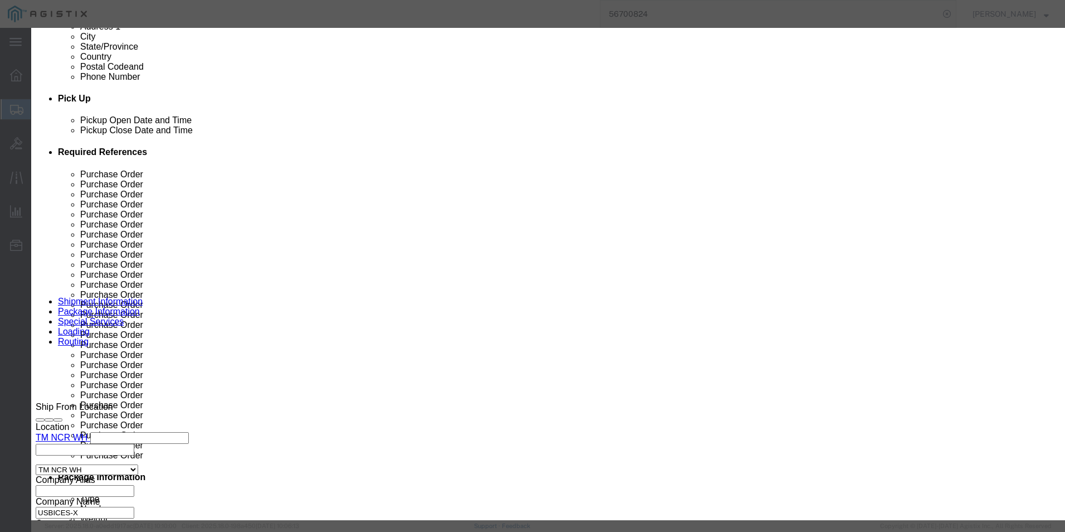
click div
click input "0"
type input "20"
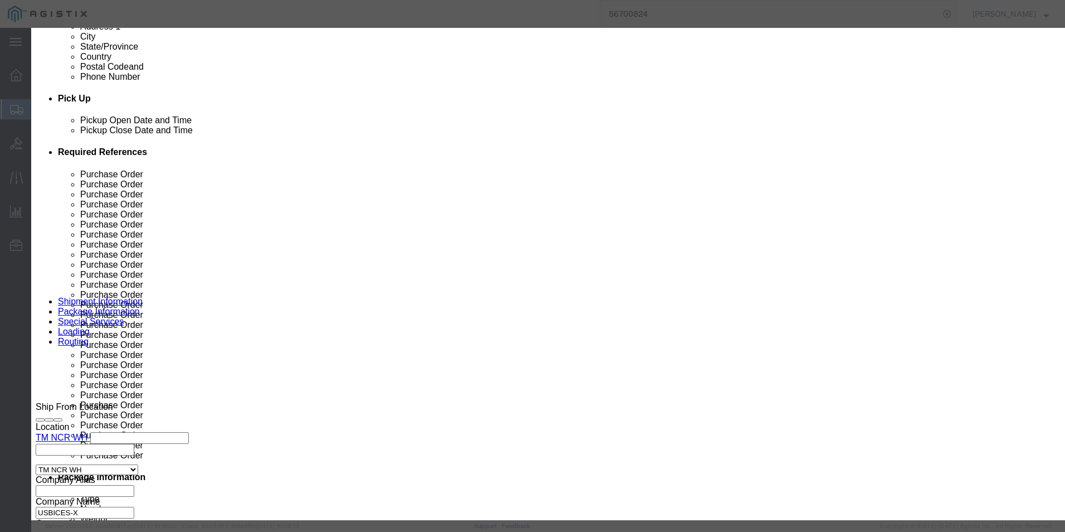
click input "text"
type input "659.11"
click select "Select 50 55 60 65 70 85 92.5 100 125 175 250 300 400"
select select "92.5"
click select "Select 50 55 60 65 70 85 92.5 100 125 175 250 300 400"
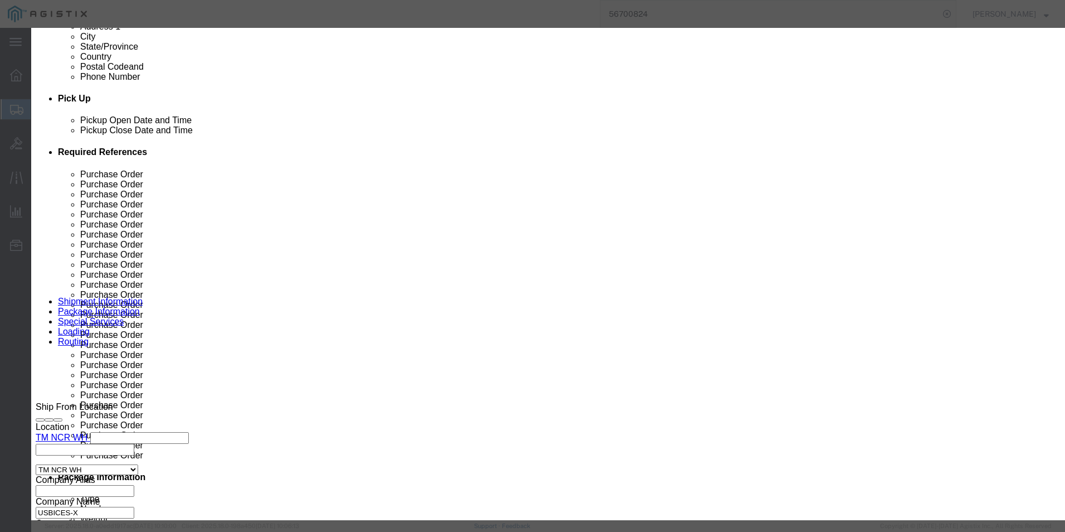
click textarea
click div "Commodity library"
click textarea
paste textarea "1000BASE-LX/LH SFP transceiver module, MMF/SMF, 1310nm,"
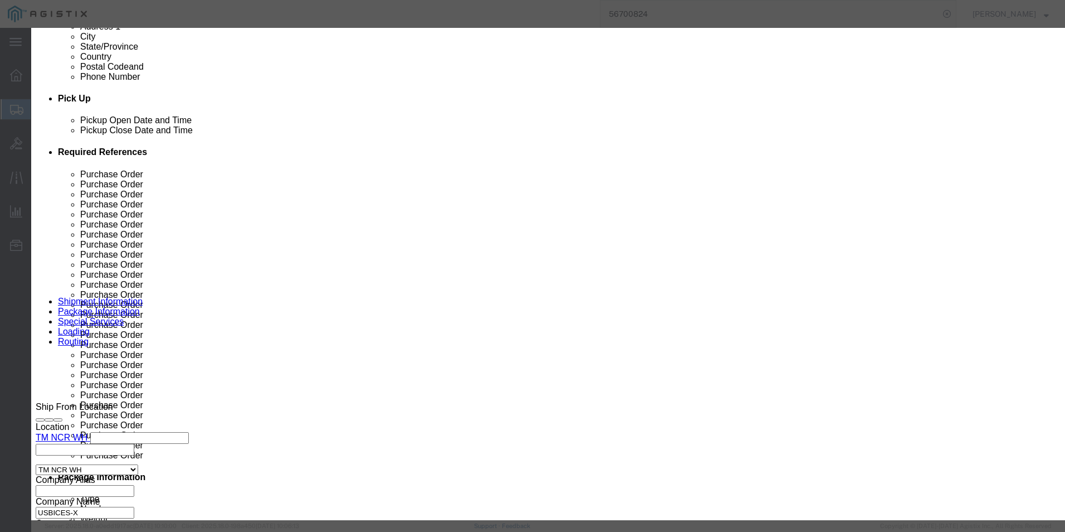
type textarea "1000BASE-LX/LH SFP transceiver module, MMF/SMF, 1310nm,"
click select "Select [GEOGRAPHIC_DATA] [GEOGRAPHIC_DATA] [GEOGRAPHIC_DATA] [GEOGRAPHIC_DATA] …"
select select "US"
click select "Select [GEOGRAPHIC_DATA] [GEOGRAPHIC_DATA] [GEOGRAPHIC_DATA] [GEOGRAPHIC_DATA] …"
click button "Save & Close"
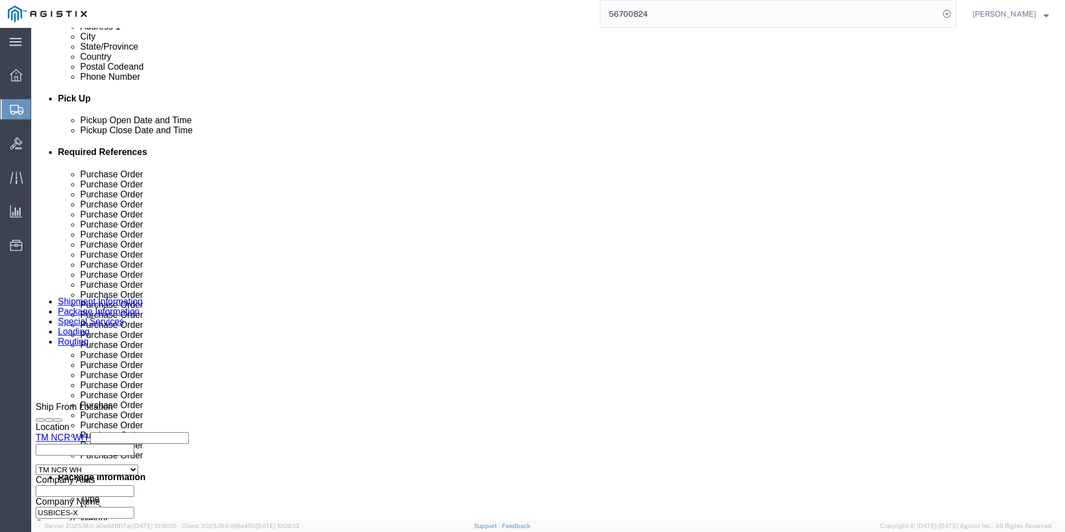
scroll to position [557, 0]
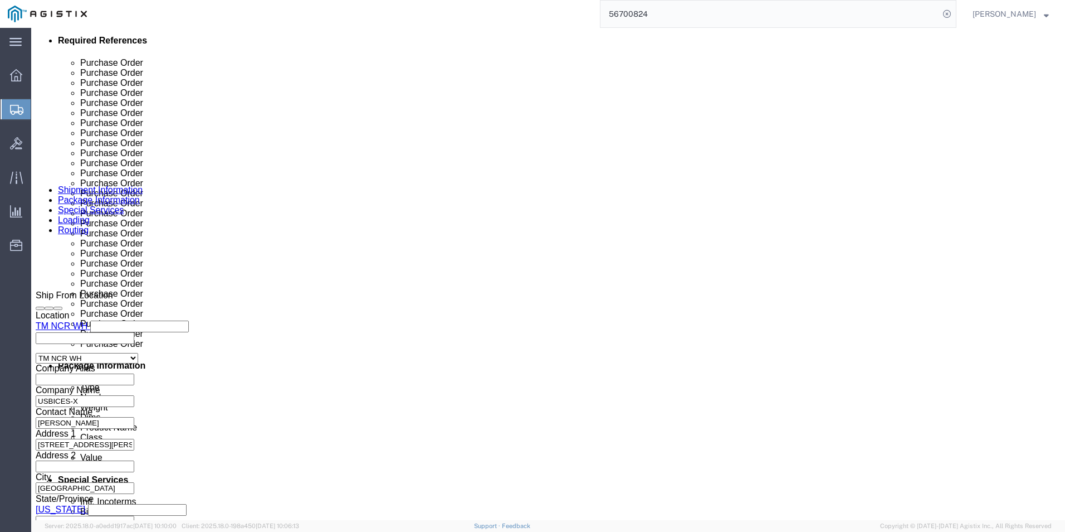
click link "Add Content"
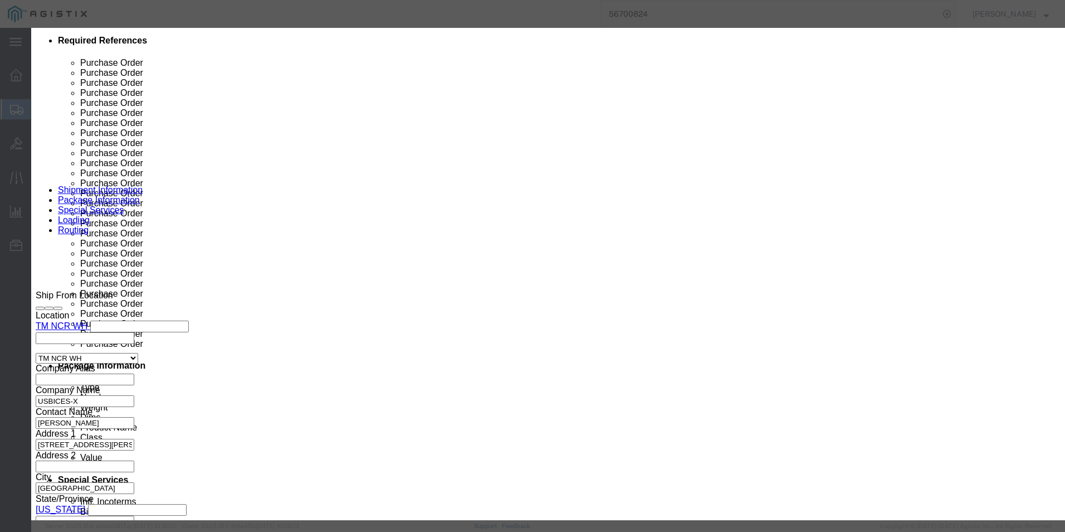
click input "text"
paste input "CS-CODEC-PRO-K9++"
type input "CS-CODEC-PRO-K9++"
click textarea
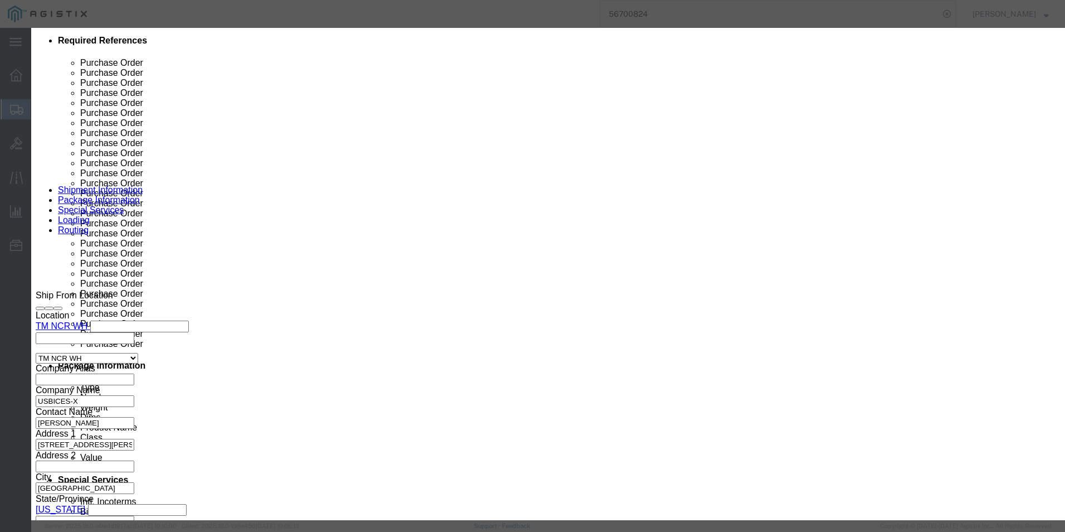
paste textarea "Cisco Webex Codec Pro - TAA compliant"
type textarea "Cisco Webex Codec Pro - TAA compliant"
click input "0"
type input "2"
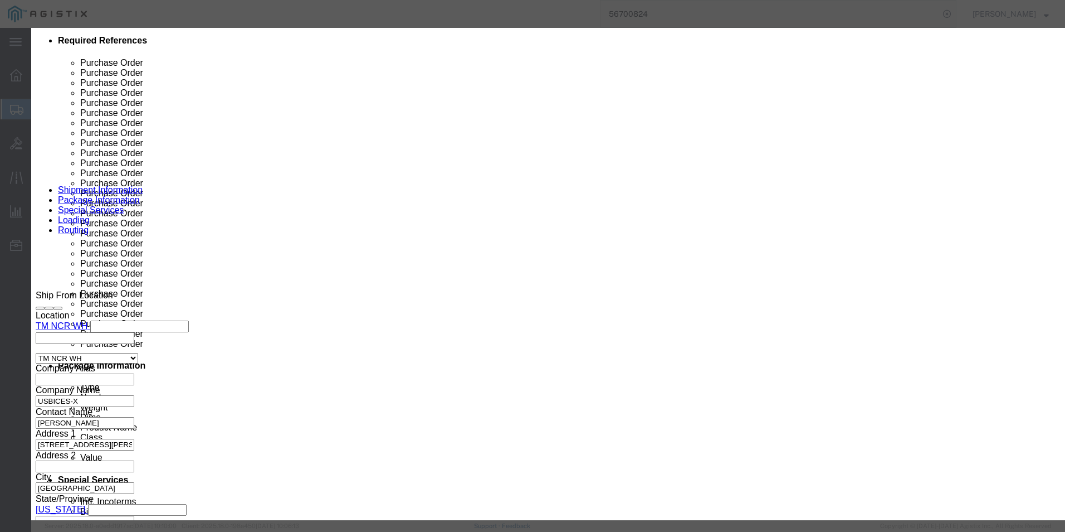
click input "text"
type input "27357.00"
click select "Select 50 55 60 65 70 85 92.5 100 125 175 250 300 400"
select select "92.5"
click select "Select 50 55 60 65 70 85 92.5 100 125 175 250 300 400"
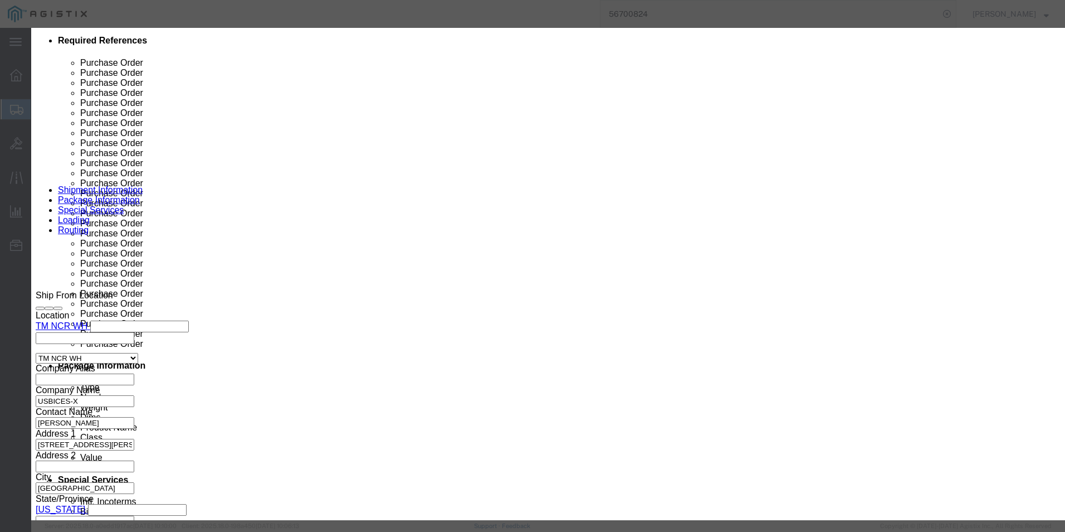
click select "Select [GEOGRAPHIC_DATA] [GEOGRAPHIC_DATA] [GEOGRAPHIC_DATA] [GEOGRAPHIC_DATA] …"
select select "US"
click select "Select [GEOGRAPHIC_DATA] [GEOGRAPHIC_DATA] [GEOGRAPHIC_DATA] [GEOGRAPHIC_DATA] …"
click button "Save & Close"
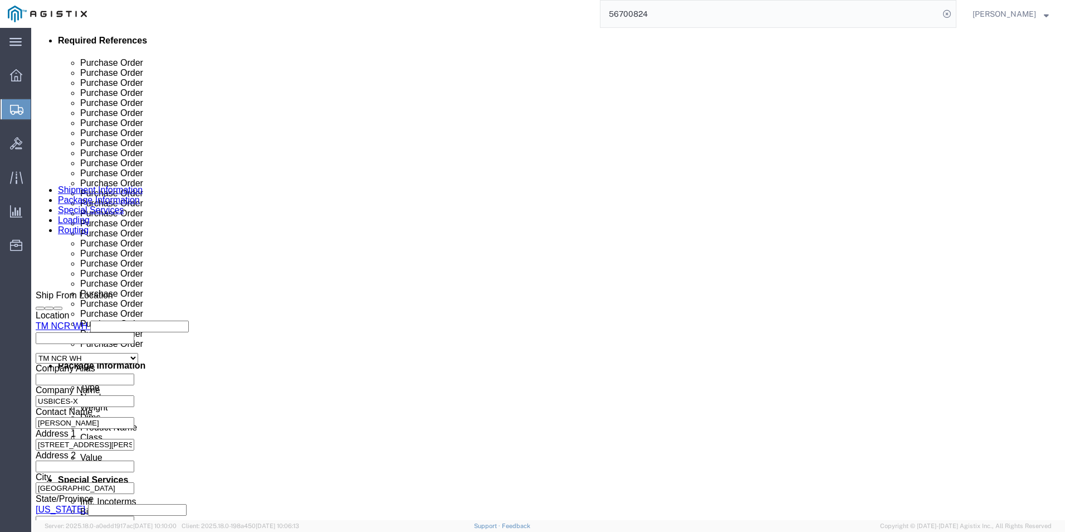
scroll to position [669, 0]
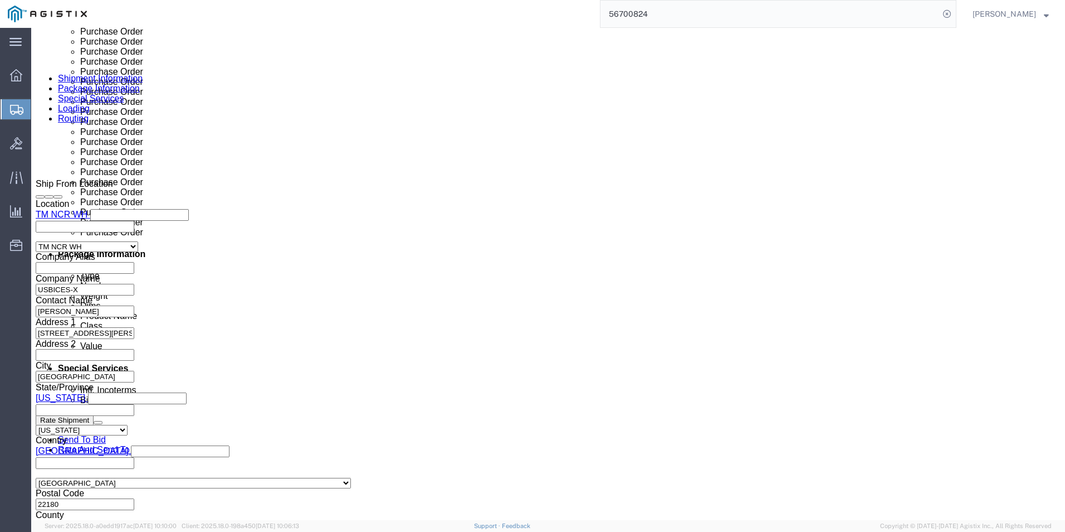
click link "Add Content"
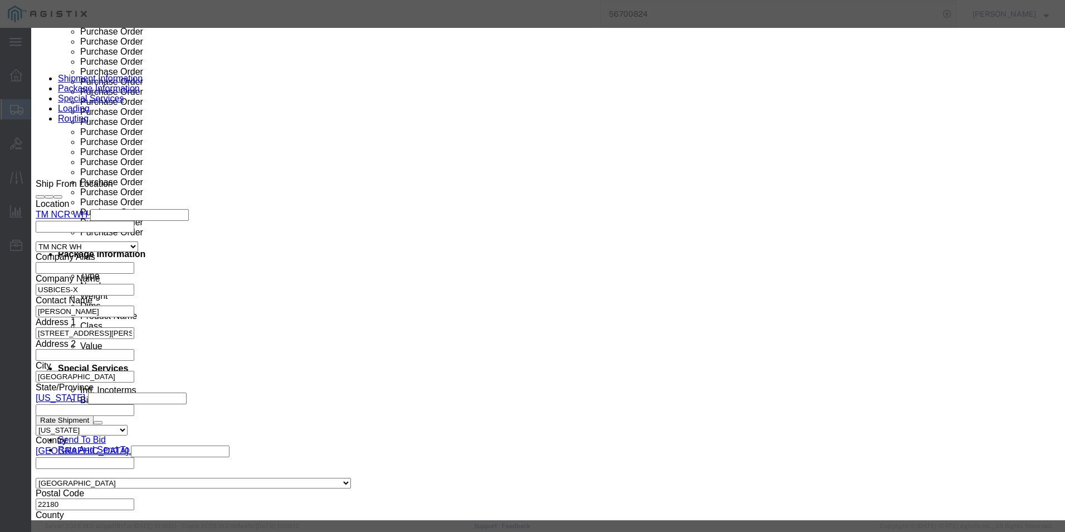
click input "text"
paste input "CS-T10-TS-L-K9"
type input "CS-T10-TS-L-K9"
click textarea
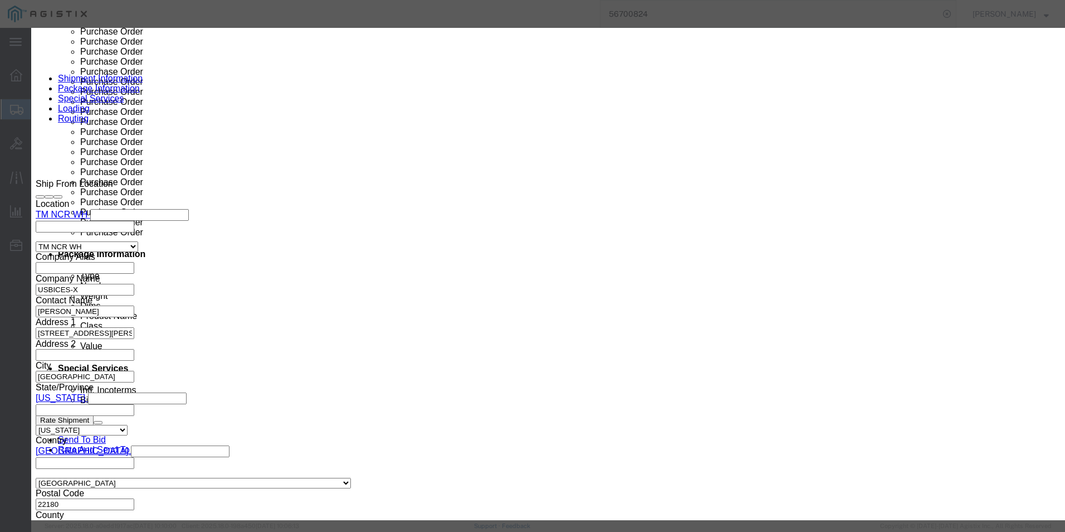
paste textarea "Room Navigator-Table Stand, First Light"
type textarea "Room Navigator-Table Stand, First Light"
click input "0"
type input "2"
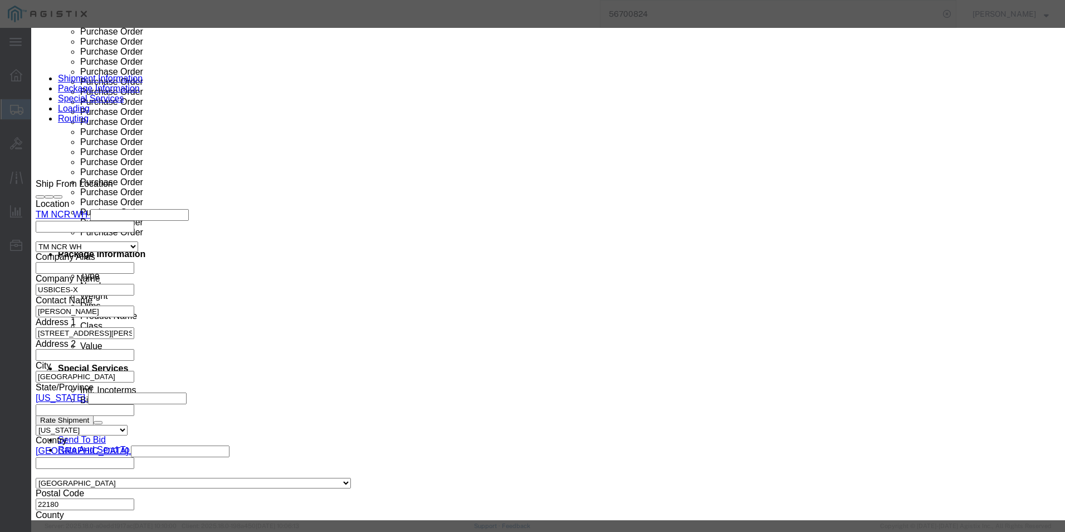
click input "text"
type input "1358.50"
click select "Select 50 55 60 65 70 85 92.5 100 125 175 250 300 400"
drag, startPoint x: 350, startPoint y: 148, endPoint x: 349, endPoint y: 157, distance: 8.5
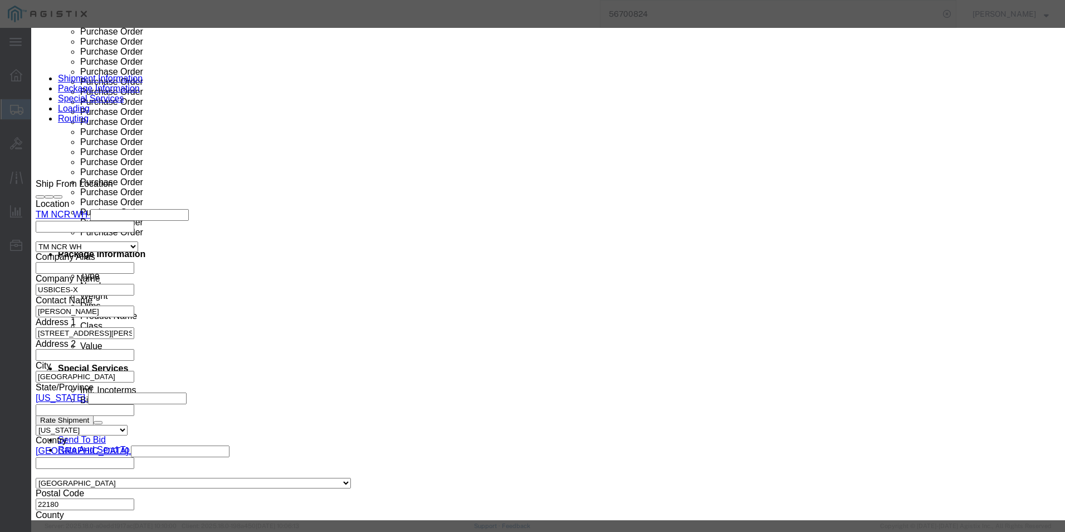
click select "Select 50 55 60 65 70 85 92.5 100 125 175 250 300 400"
select select "92.5"
click select "Select 50 55 60 65 70 85 92.5 100 125 175 250 300 400"
click select "Select [GEOGRAPHIC_DATA] [GEOGRAPHIC_DATA] [GEOGRAPHIC_DATA] [GEOGRAPHIC_DATA] …"
select select "US"
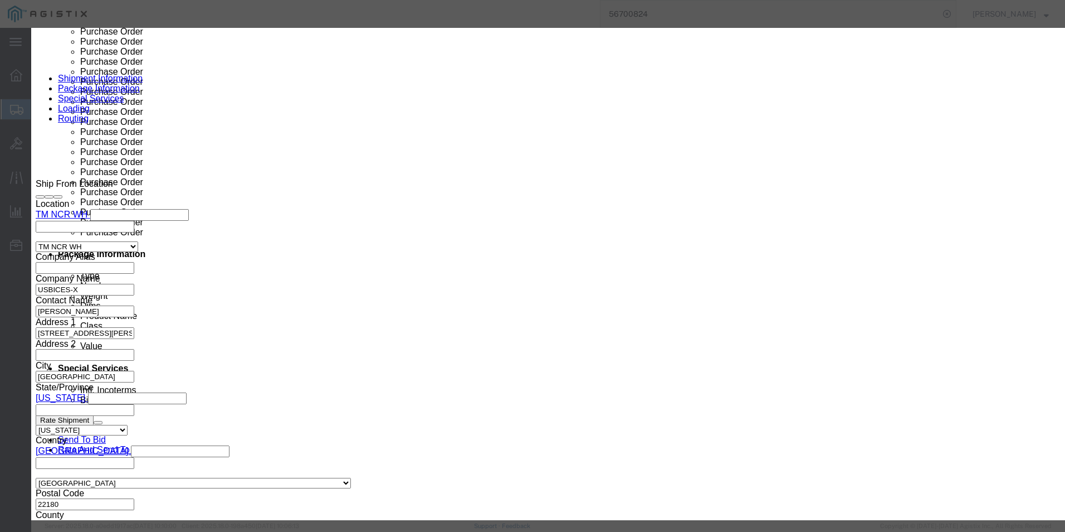
click select "Select [GEOGRAPHIC_DATA] [GEOGRAPHIC_DATA] [GEOGRAPHIC_DATA] [GEOGRAPHIC_DATA] …"
click button "Save & Close"
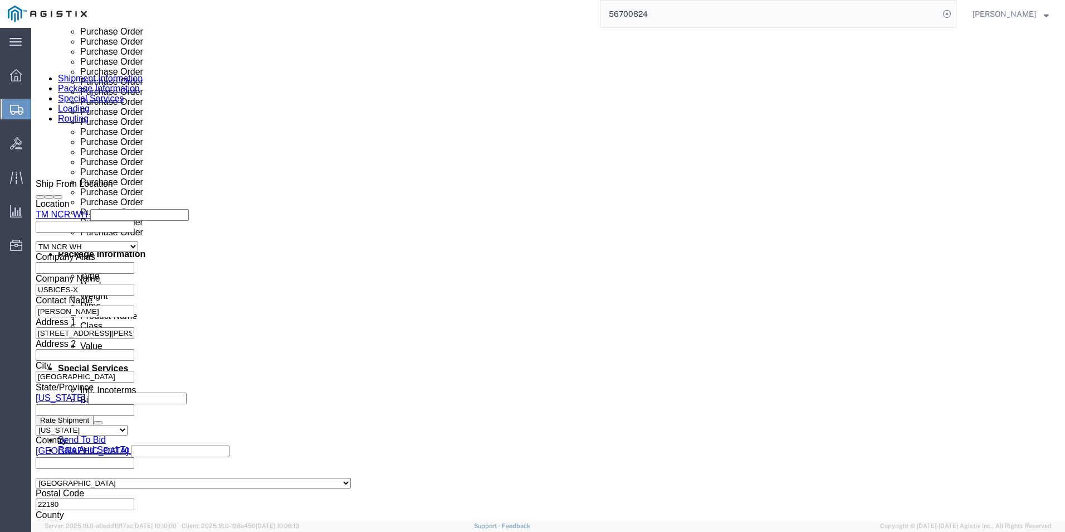
click link "Add Content"
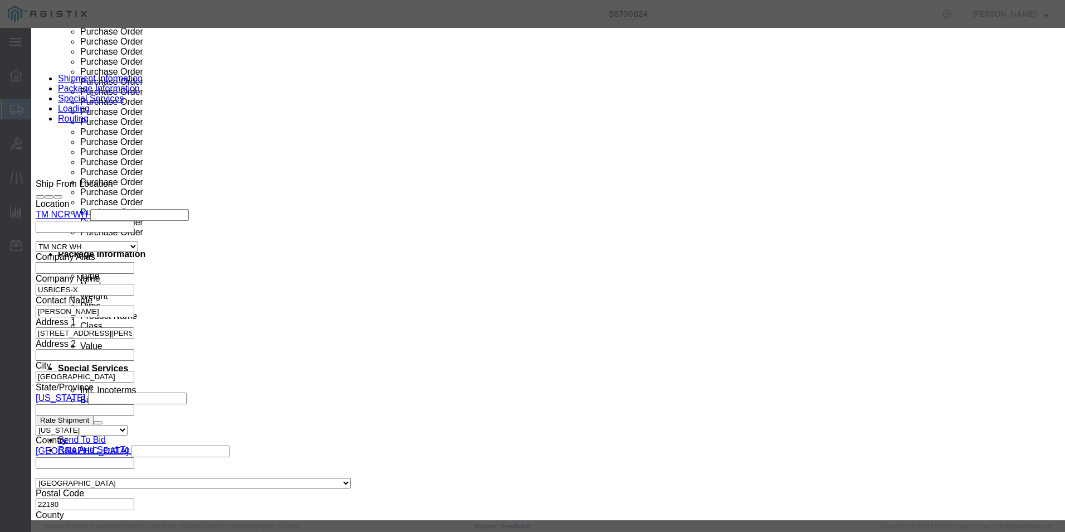
click input "text"
paste input "C9200CX-12P-2X2G-A"
type input "C9200CX-12P-2X2G-A"
click input "0"
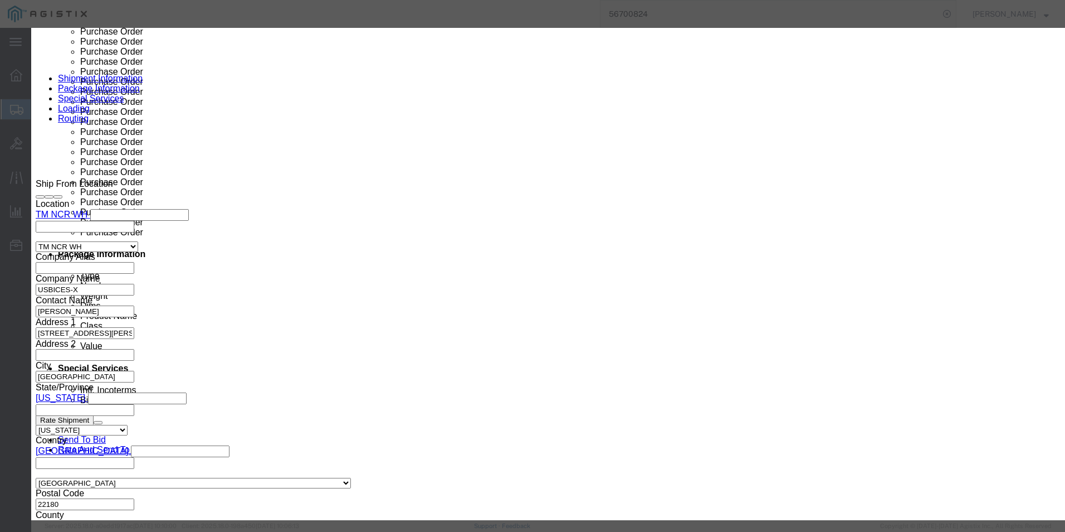
type input "8"
click input "text"
type input "12250.00"
click select "Select 50 55 60 65 70 85 92.5 100 125 175 250 300 400"
select select "92.5"
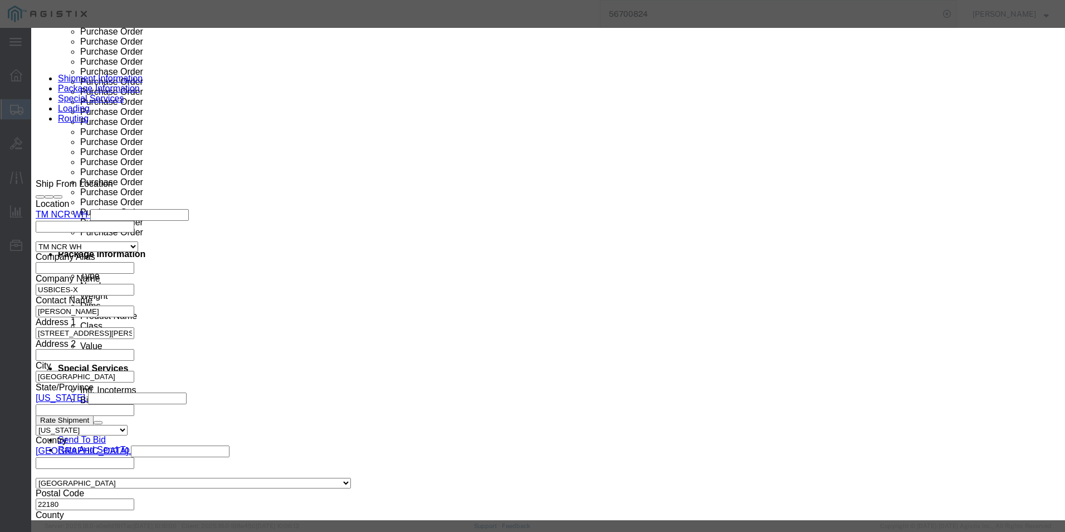
click select "Select 50 55 60 65 70 85 92.5 100 125 175 250 300 400"
click select "Select [GEOGRAPHIC_DATA] [GEOGRAPHIC_DATA] [GEOGRAPHIC_DATA] [GEOGRAPHIC_DATA] …"
select select "US"
click select "Select [GEOGRAPHIC_DATA] [GEOGRAPHIC_DATA] [GEOGRAPHIC_DATA] [GEOGRAPHIC_DATA] …"
click textarea
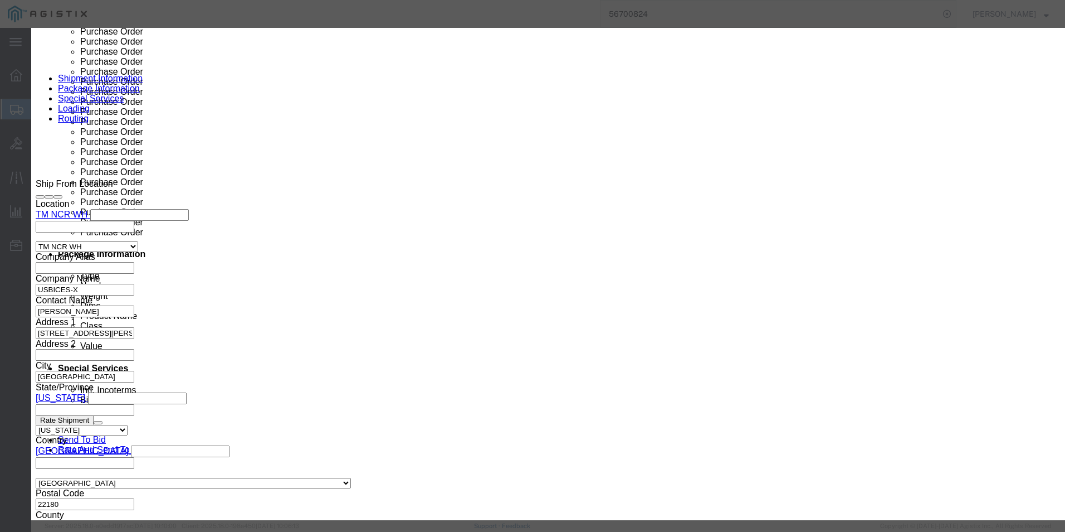
paste textarea "Catalyst 9000 Compact Switch 12 port PoE+,"
type textarea "Catalyst 9000 Compact Switch 12 port PoE+,"
click button "Save & Close"
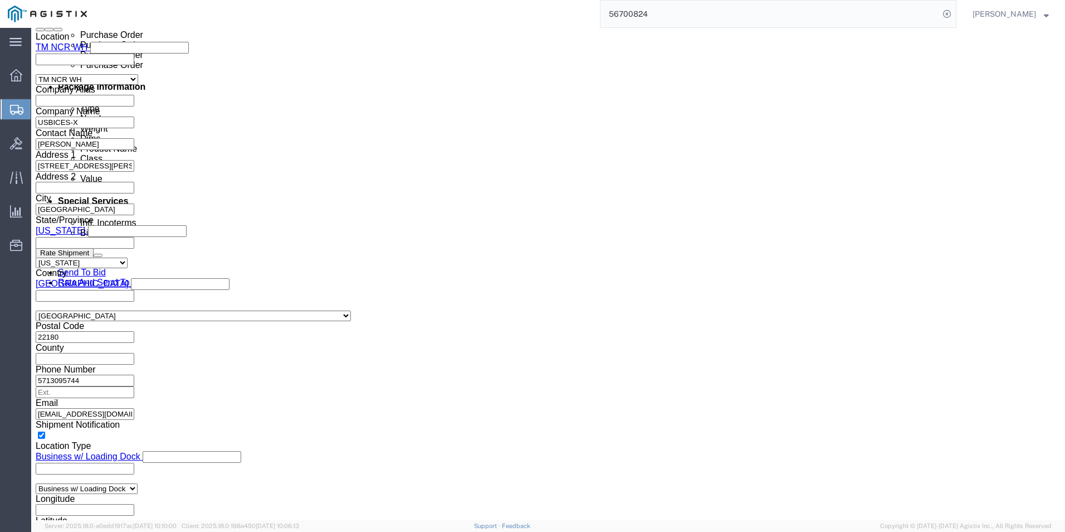
scroll to position [891, 0]
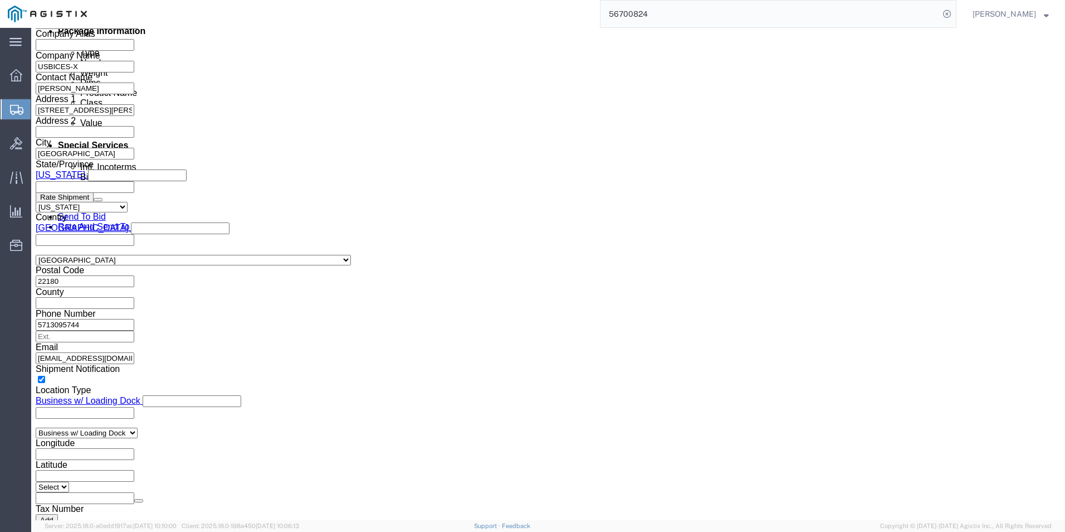
click link "Add Content"
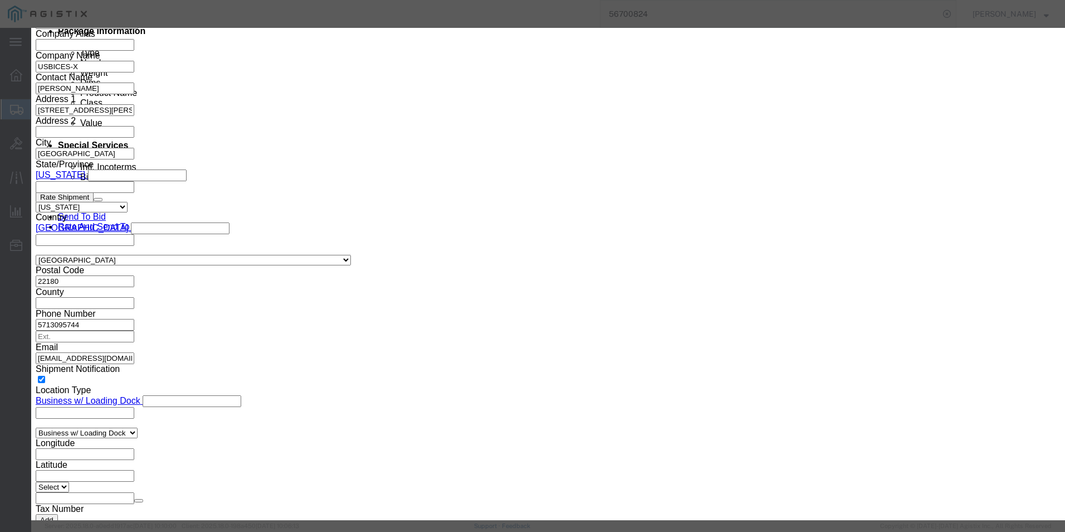
click input "text"
paste input "C1121X-8P++"
type input "C1121X-8P++"
click input "0"
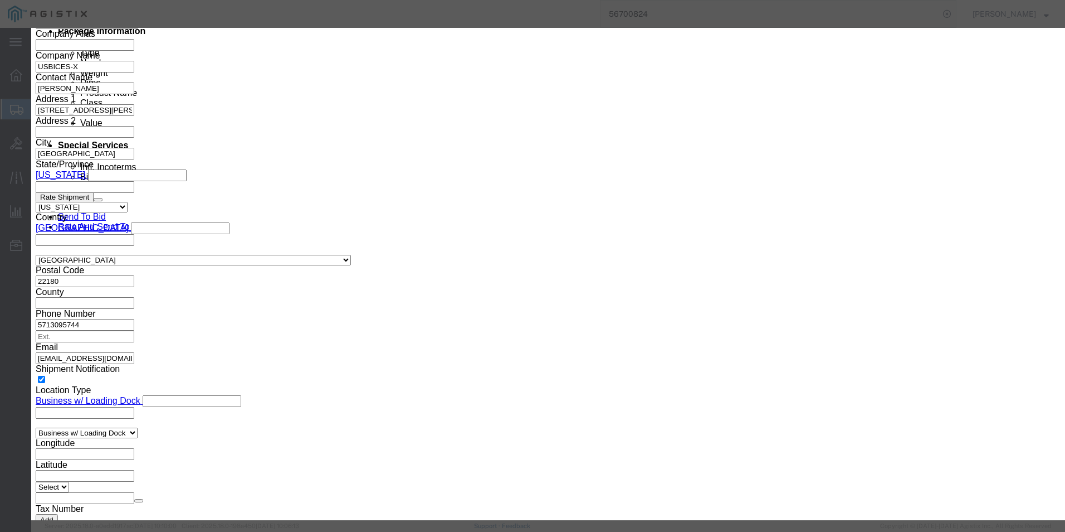
click input "0"
type input "8"
click input "text"
type input "6500.00"
drag, startPoint x: 346, startPoint y: 150, endPoint x: 346, endPoint y: 157, distance: 7.2
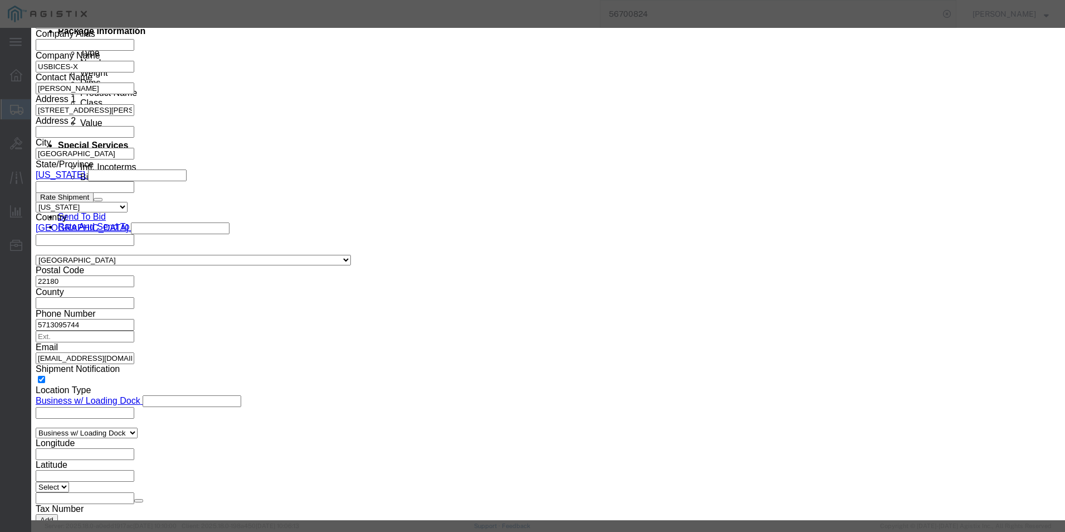
click select "Select 50 55 60 65 70 85 92.5 100 125 175 250 300 400"
select select "92.5"
click select "Select 50 55 60 65 70 85 92.5 100 125 175 250 300 400"
click textarea
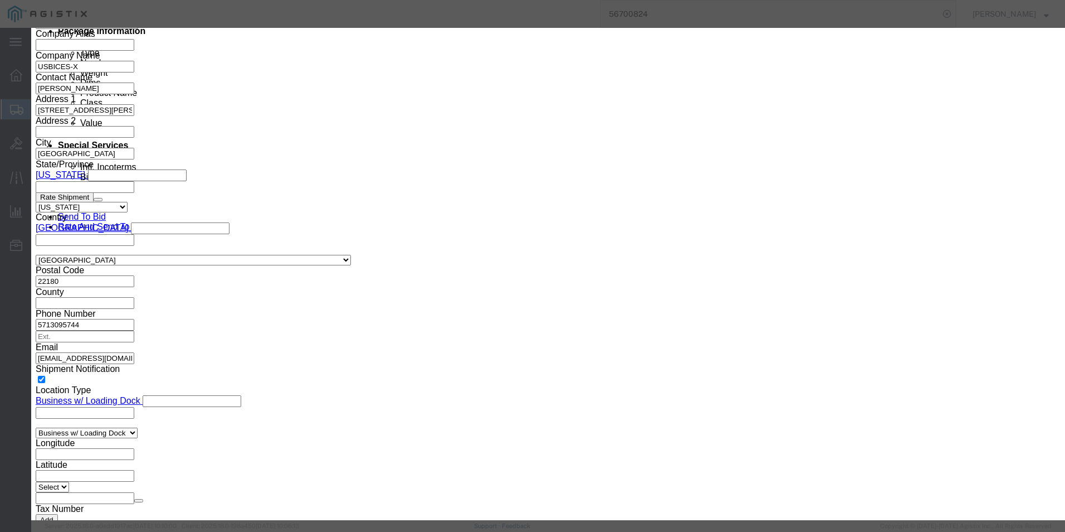
paste textarea "ISR 1100 8P DUAL GE SFP WAN 8GB ROUTER"
type textarea "ISR 1100 8P DUAL GE SFP WAN 8GB ROUTER"
click div
click select "Select [GEOGRAPHIC_DATA] [GEOGRAPHIC_DATA] [GEOGRAPHIC_DATA] [GEOGRAPHIC_DATA] …"
select select "US"
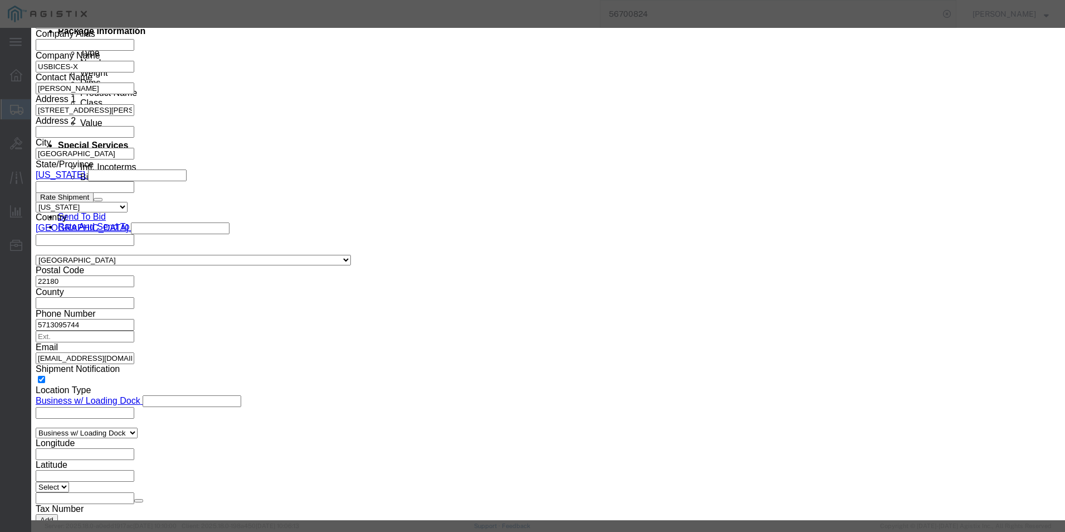
click select "Select [GEOGRAPHIC_DATA] [GEOGRAPHIC_DATA] [GEOGRAPHIC_DATA] [GEOGRAPHIC_DATA] …"
click button "Save & Close"
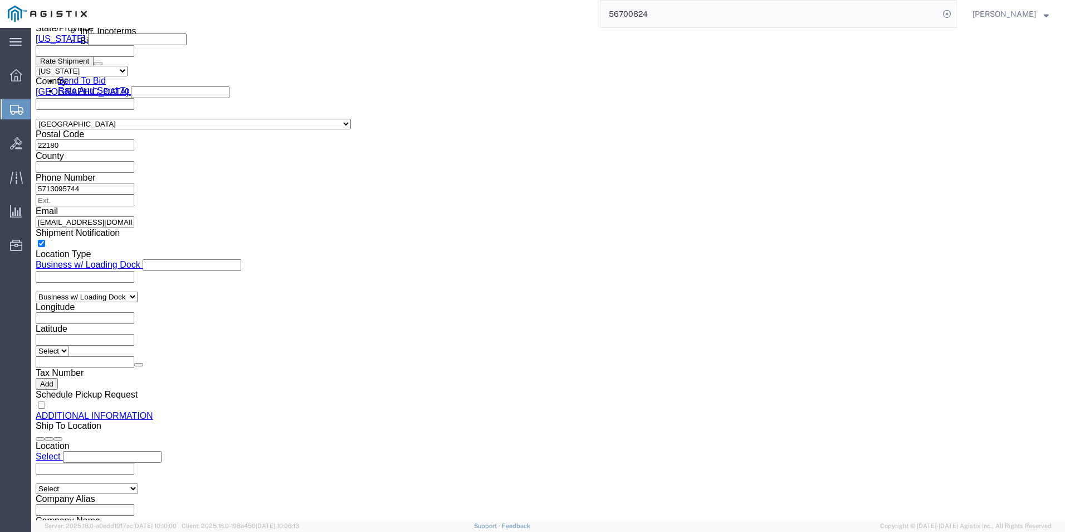
scroll to position [1074, 0]
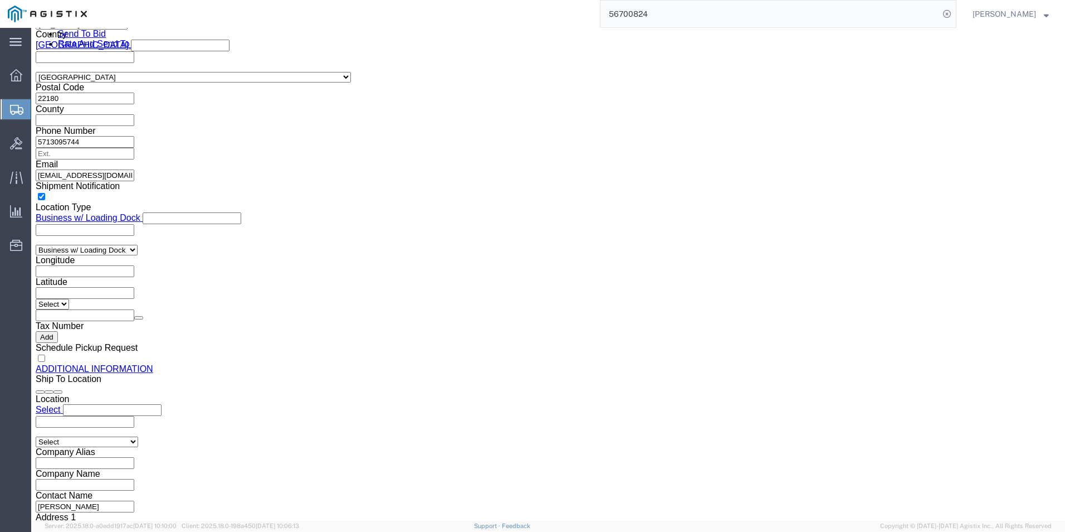
click link "Add Content"
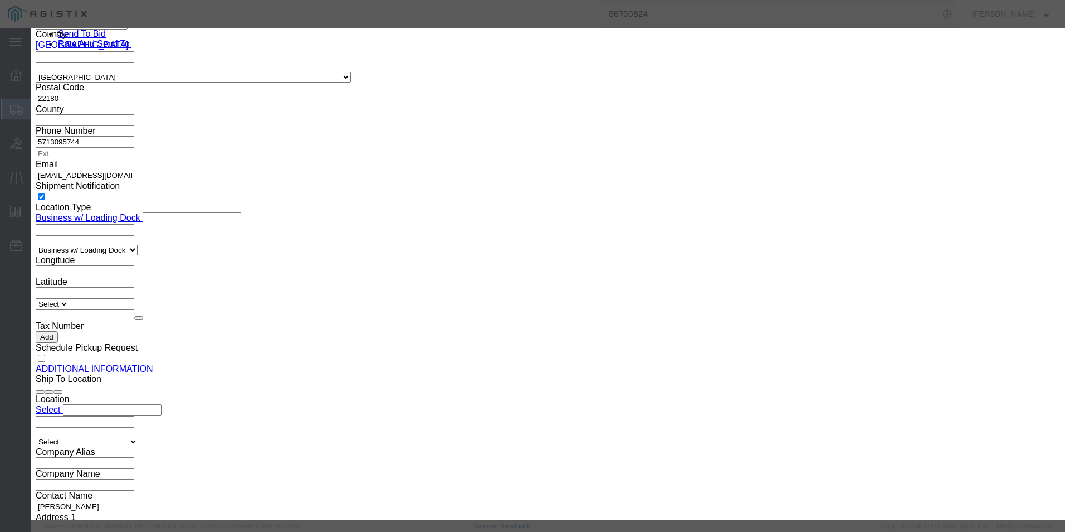
click input "text"
paste input "CP-PWR-CUBE-4="
type input "CP-PWR-CUBE-4="
type input "0"
select select "USD"
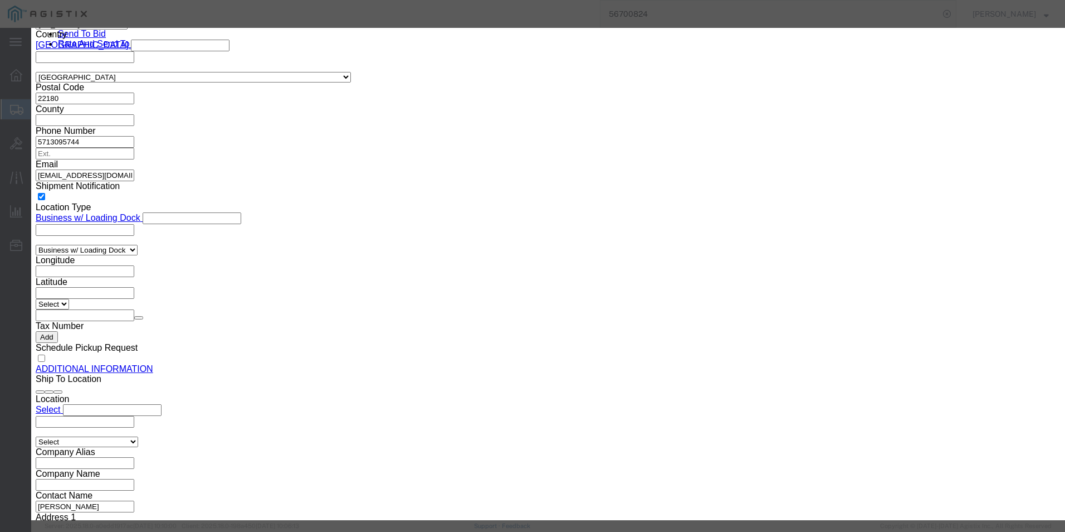
select select "92.5"
select select "US"
type input "IP Phone Power Transformer"
type input "CP-PWR-CUBE-4="
type input "IP Phone Power Transformer"
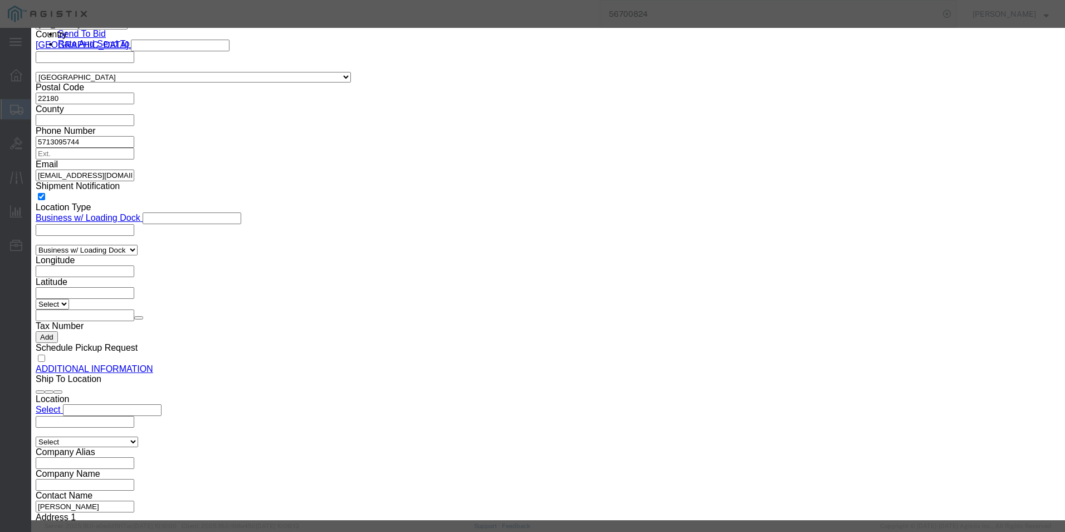
click body "Shipment 56700824 New Details Rates Documents Notes Tracking Activity Related O…"
click input "text"
type input "55"
click input "0"
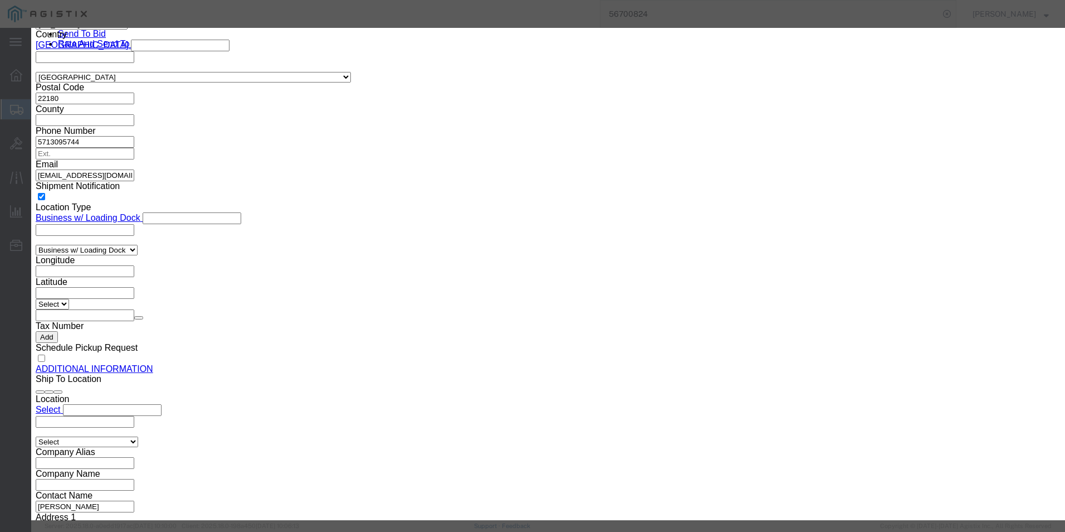
type input "44.87"
click textarea
paste textarea "Cisco Catalyst 3560-CX 12 [GEOGRAPHIC_DATA][PERSON_NAME], 10G"
type textarea "Cisco Catalyst 3560-CX 12 [GEOGRAPHIC_DATA][PERSON_NAME], 10G"
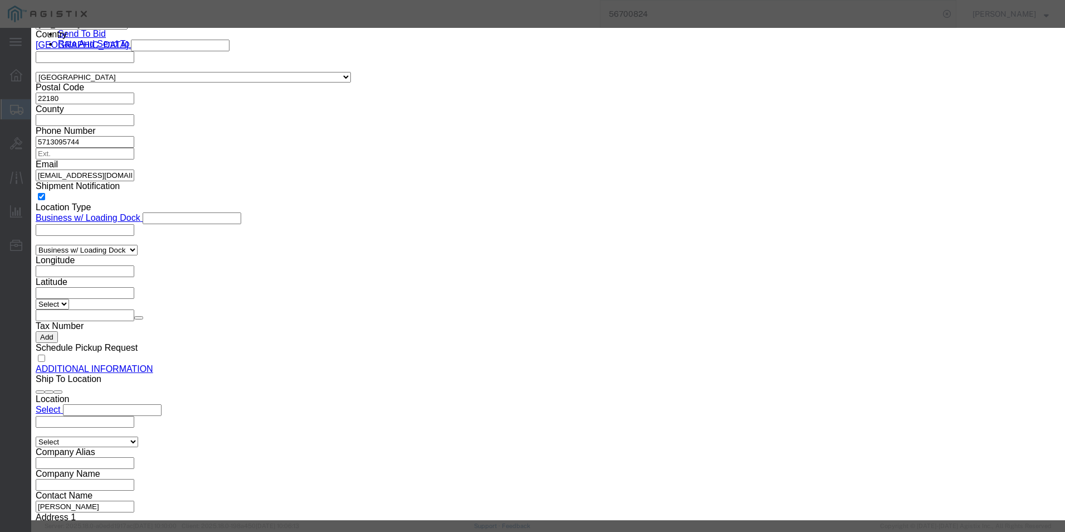
click button "Save & Close"
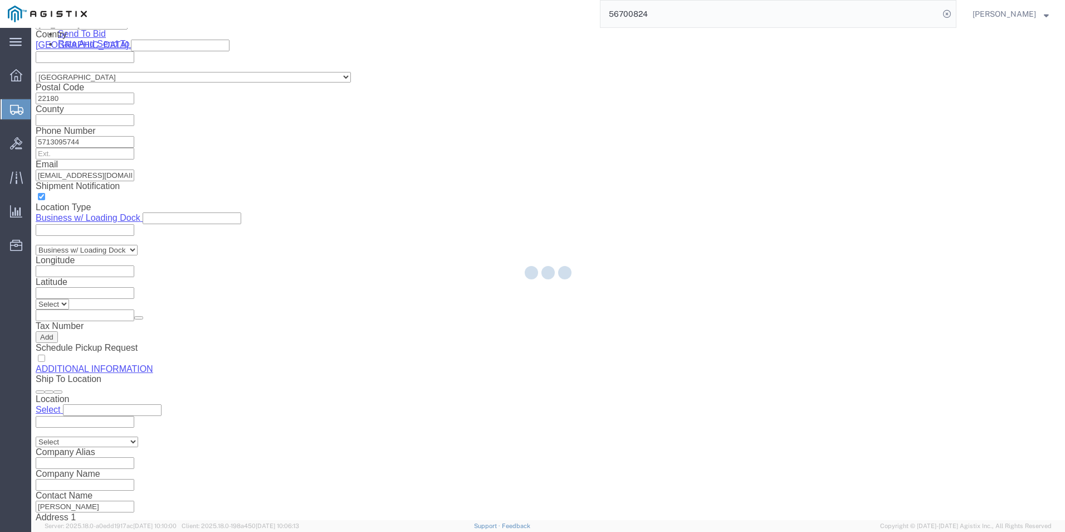
scroll to position [1154, 0]
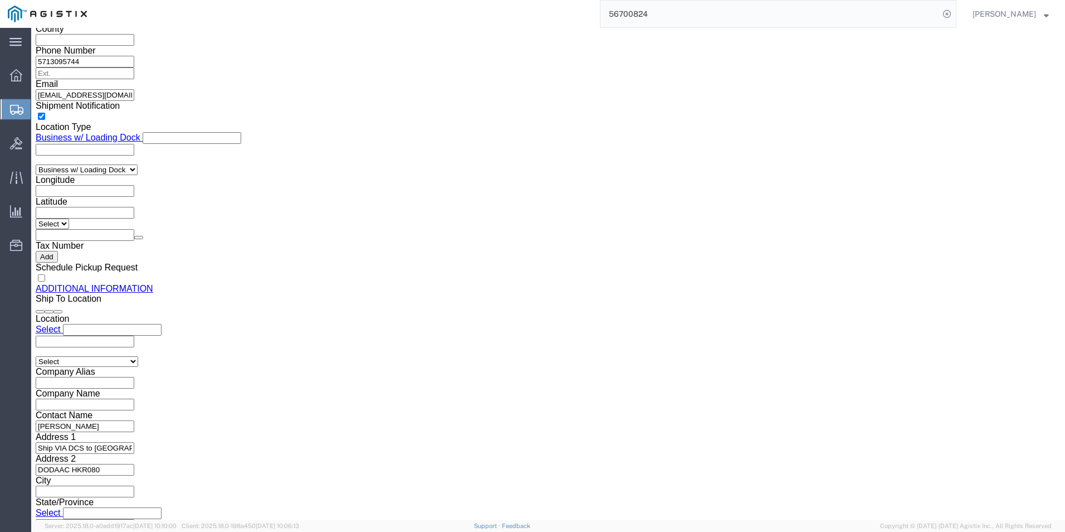
click link "Add Content"
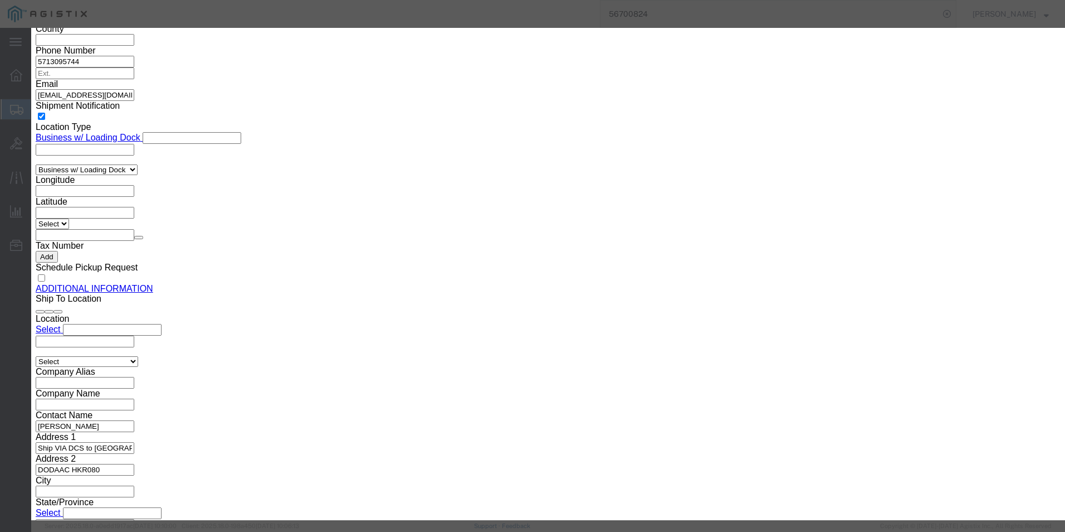
click input "text"
paste input "CP-PWR-CORD-CE="
type input "CP-PWR-CORD-CE="
click td "Name: Power Cord, [GEOGRAPHIC_DATA]"
select select "USD"
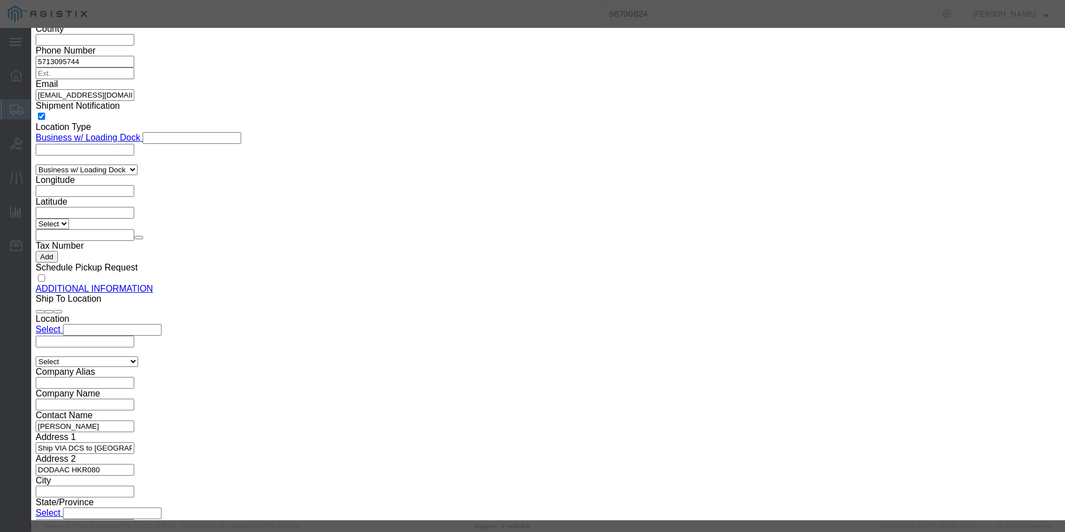
select select "92.5"
select select "US"
type input "Power Cord, [GEOGRAPHIC_DATA]"
type input "CP-PWR-CORD-CE="
type input "Power Cord, [GEOGRAPHIC_DATA]"
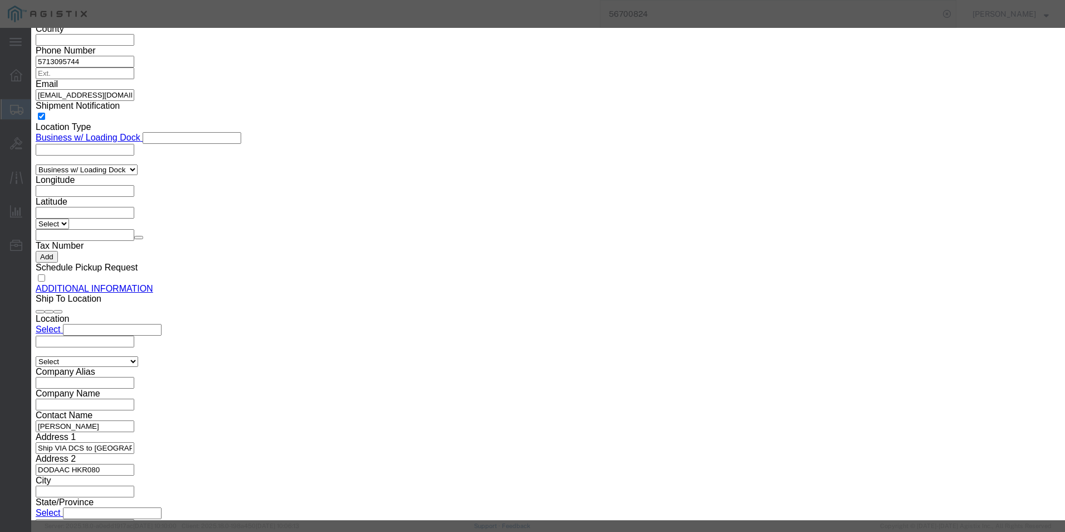
click input "text"
type input "55"
click input "text"
type input "7.94"
click textarea
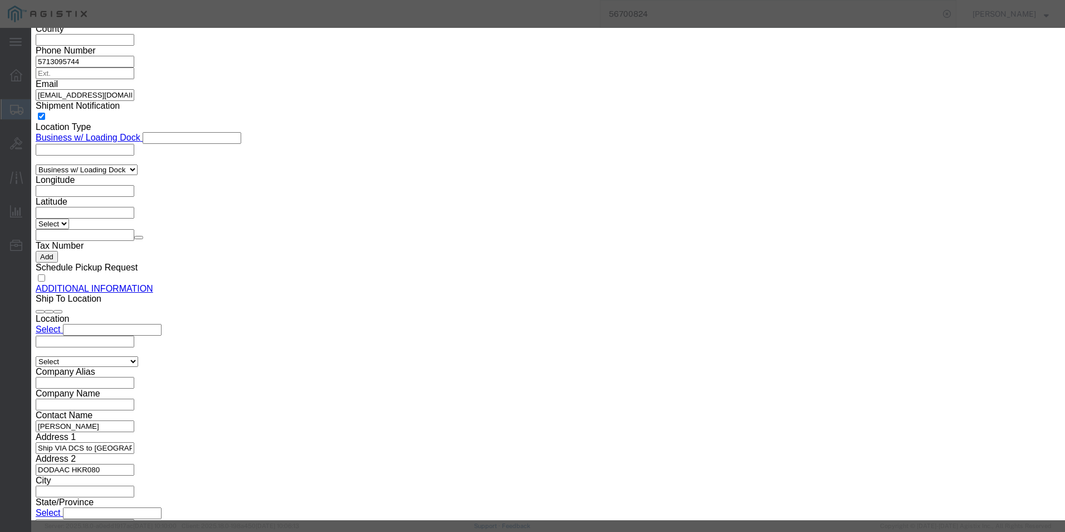
paste textarea "Power Cord, [GEOGRAPHIC_DATA]"
type textarea "Power Cord, [GEOGRAPHIC_DATA]"
click button "Save & Close"
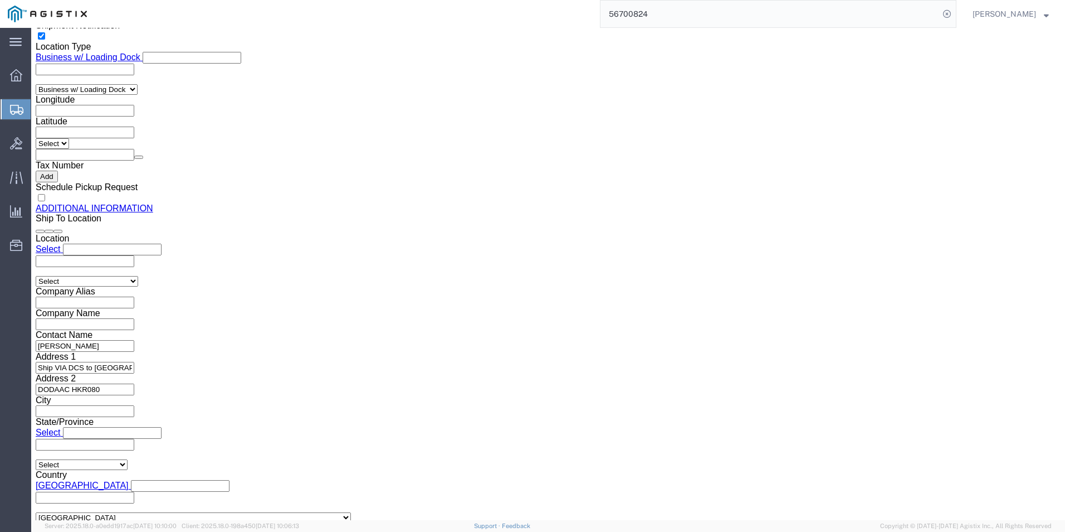
scroll to position [1179, 0]
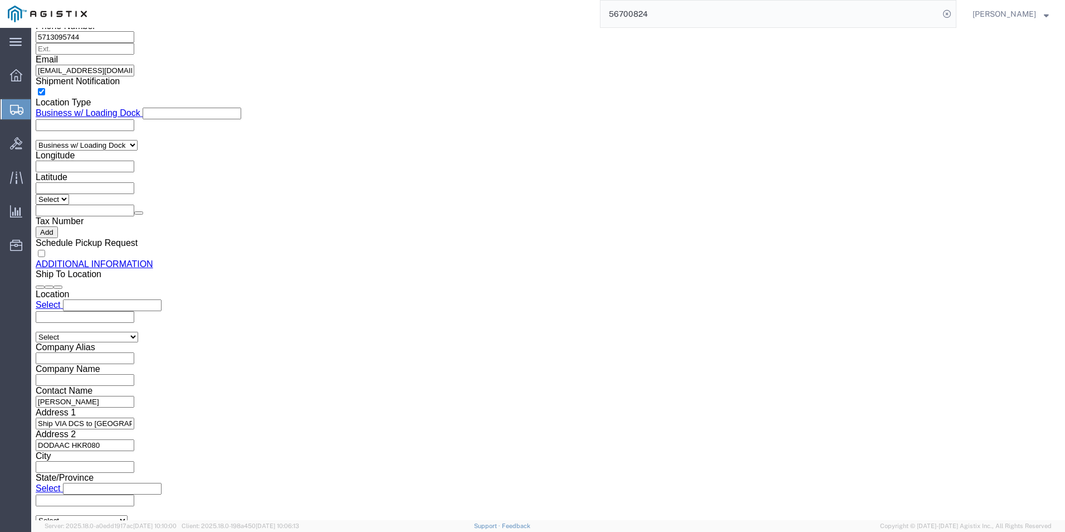
click link "Add Content"
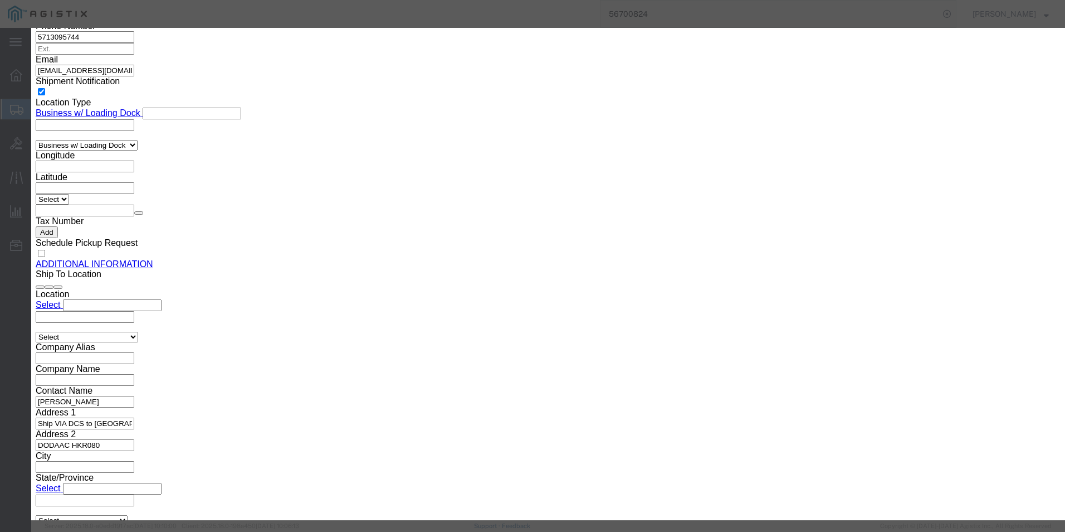
click input "text"
paste input "GLC-SX-MMD++="
type input "GLC-SX-MMD++="
click textarea
paste textarea "1000BASE-SX SFP MMF, 850nm, DOM"
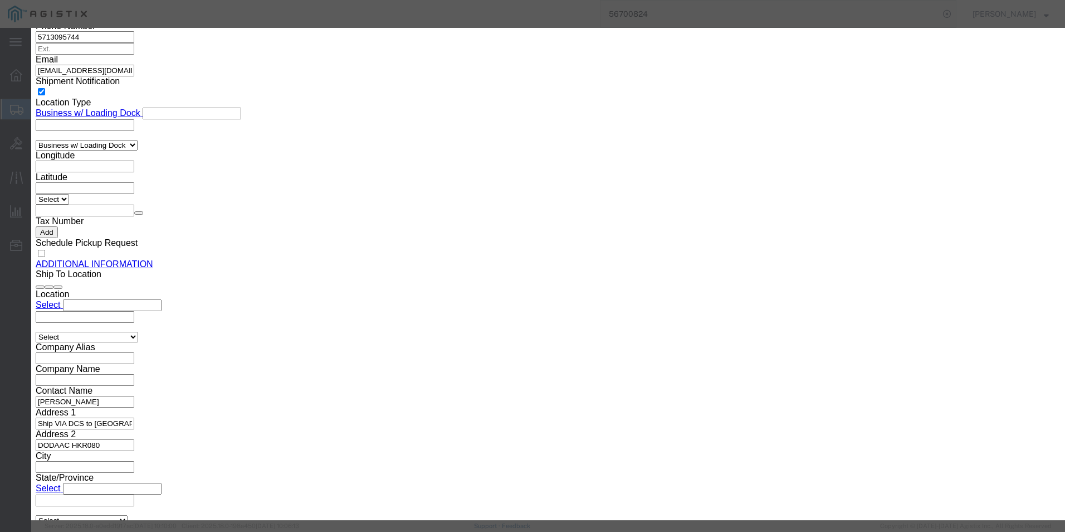
type textarea "1000BASE-SX SFP MMF, 850nm, DOM"
click select "Select [GEOGRAPHIC_DATA] [GEOGRAPHIC_DATA] [GEOGRAPHIC_DATA] [GEOGRAPHIC_DATA] …"
select select "US"
click select "Select [GEOGRAPHIC_DATA] [GEOGRAPHIC_DATA] [GEOGRAPHIC_DATA] [GEOGRAPHIC_DATA] …"
click input "text"
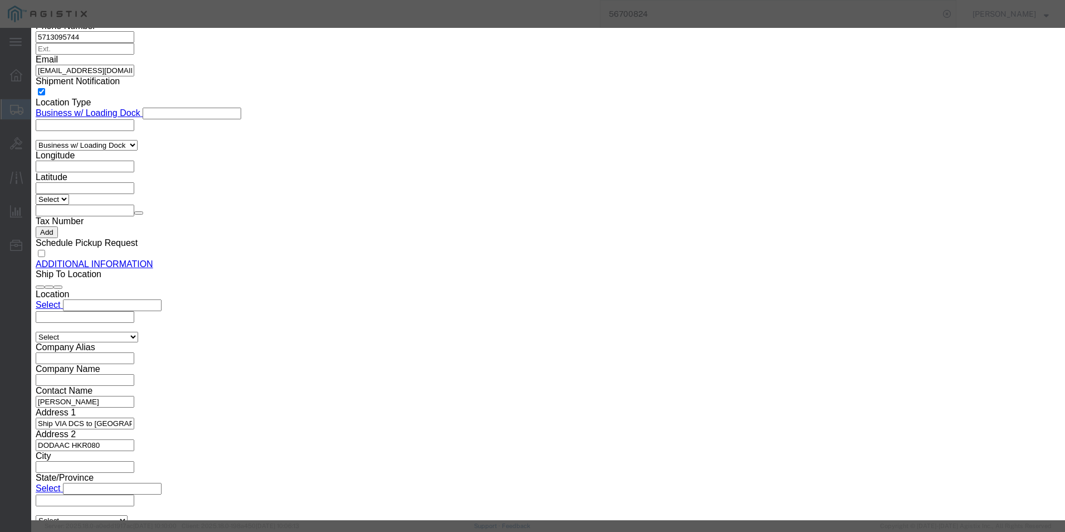
type input "305.43"
click input "0"
type input "95"
type input "29015.85"
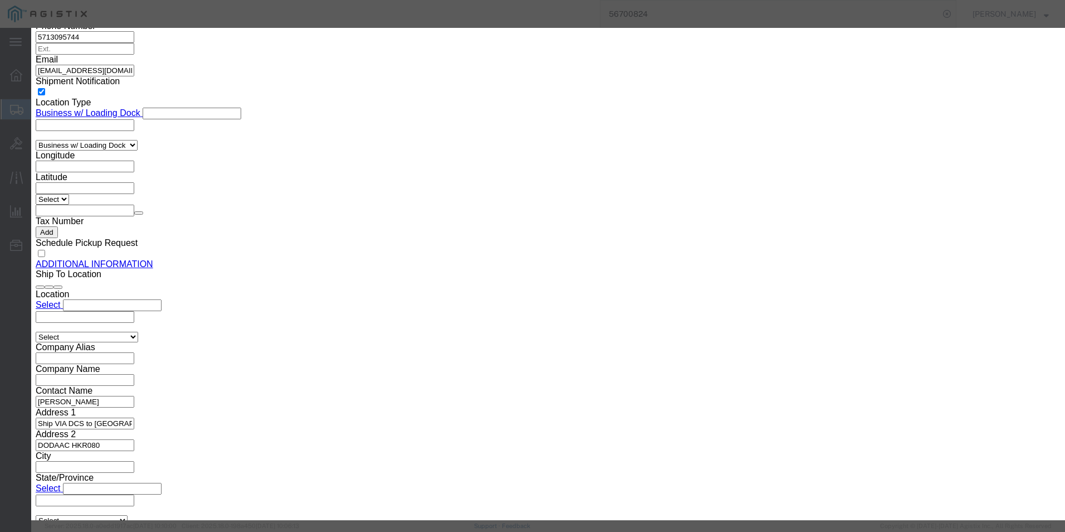
click select "Select 50 55 60 65 70 85 92.5 100 125 175 250 300 400"
select select "92.5"
click select "Select 50 55 60 65 70 85 92.5 100 125 175 250 300 400"
click button "Save & Close"
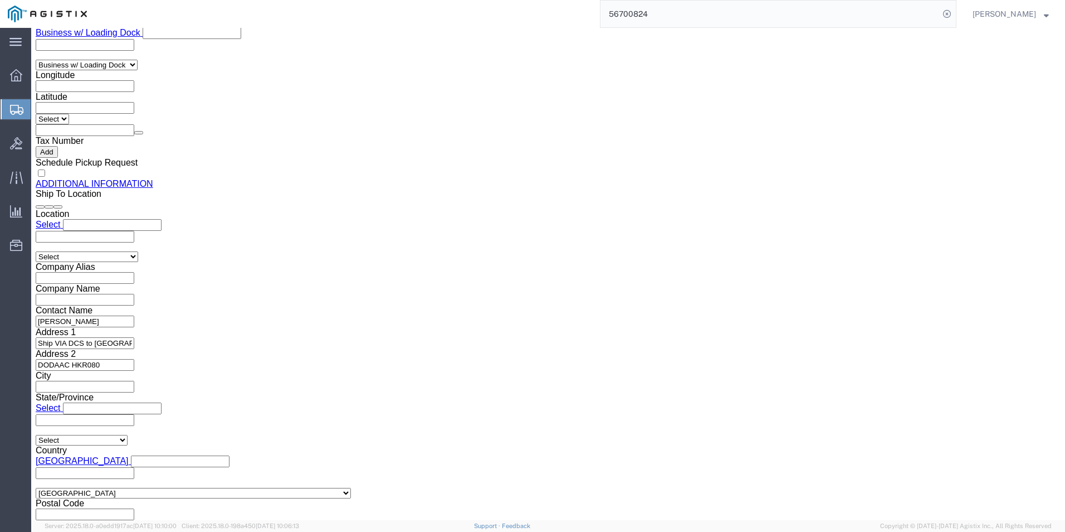
scroll to position [1315, 0]
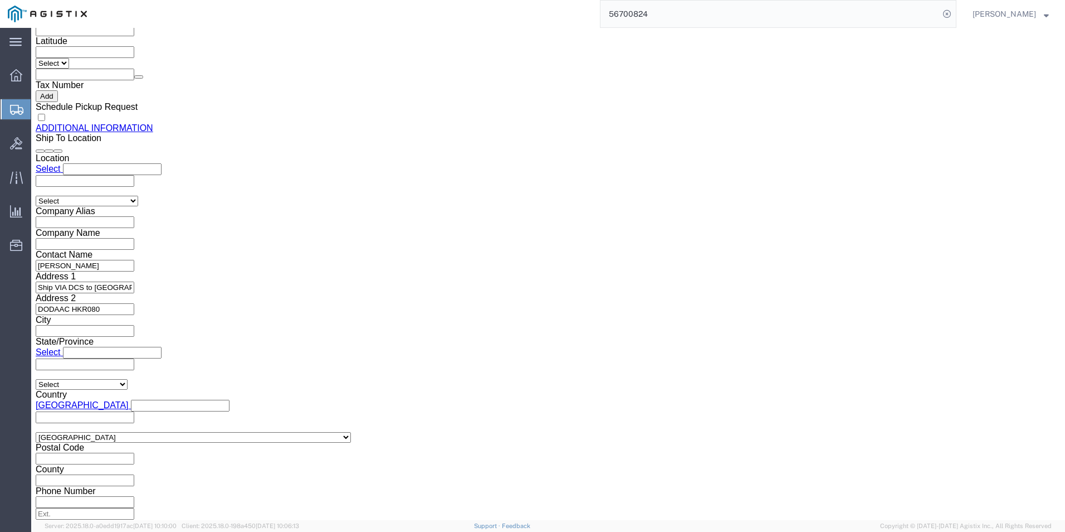
click link "Add Content"
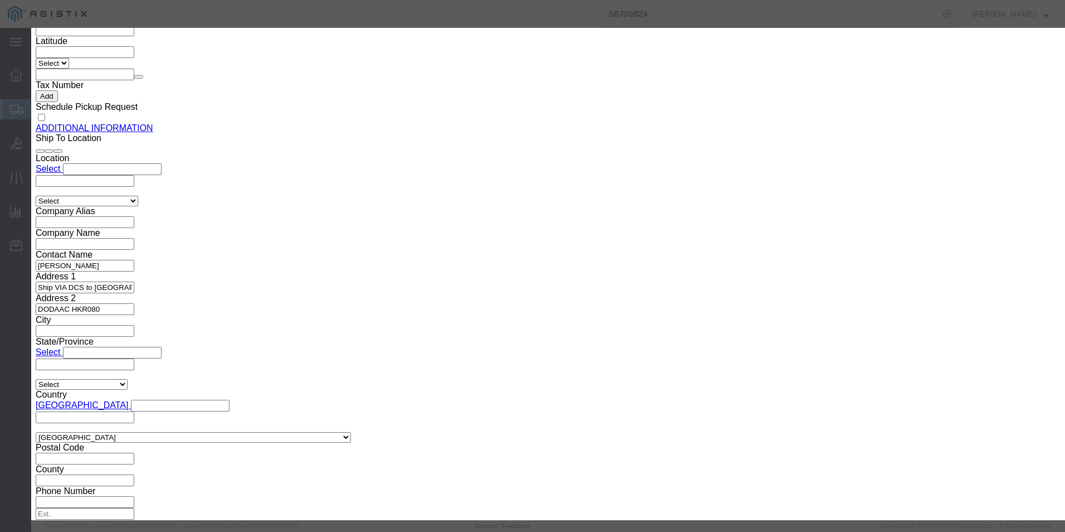
click input "text"
paste input "CTS-CAM-P60"
type input "CTS-CAM-P60"
click input "0"
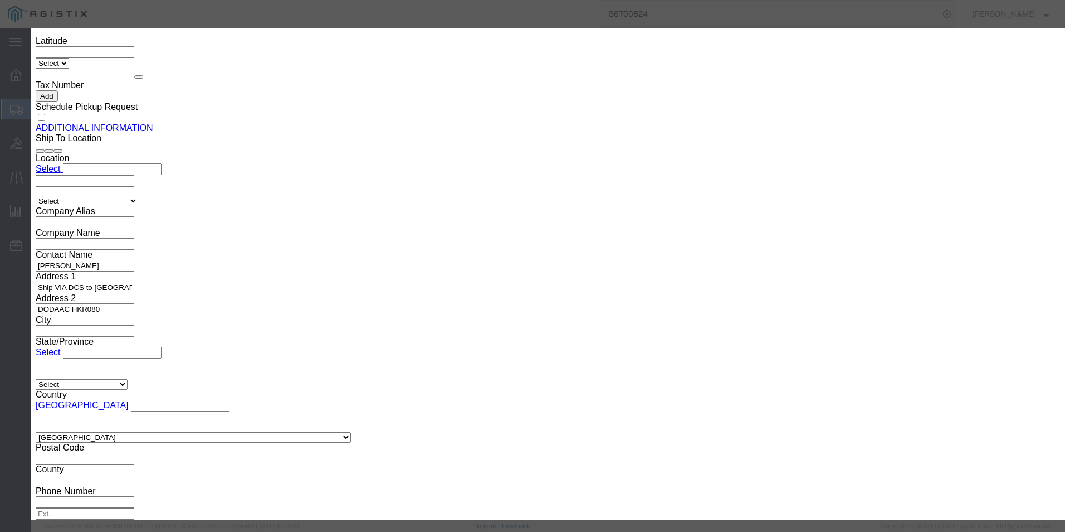
click input "0"
type input "2"
click input "text"
type input "12500.00"
click select "Select 50 55 60 65 70 85 92.5 100 125 175 250 300 400"
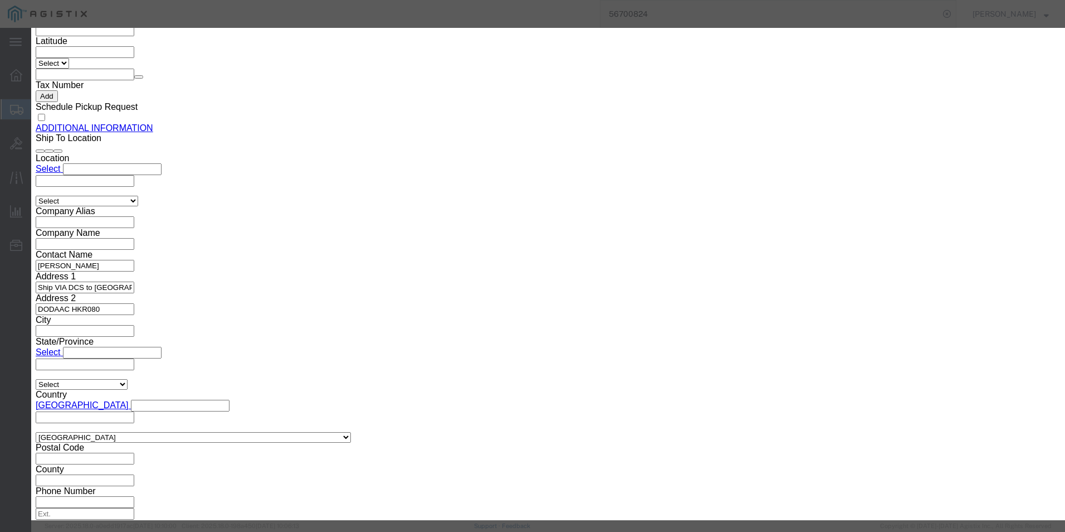
select select "92.5"
click select "Select 50 55 60 65 70 85 92.5 100 125 175 250 300 400"
click textarea
paste textarea ""Cisco TelePresence Precision 60 Camera ""
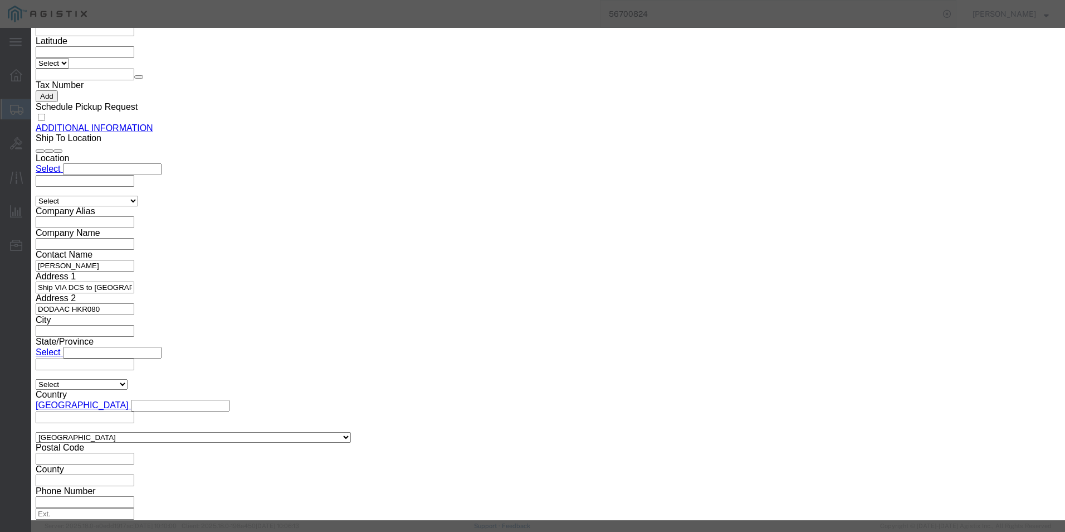
scroll to position [0, 0]
type textarea ""Cisco TelePresence Precision 60 Camera ""
click select "Select [GEOGRAPHIC_DATA] [GEOGRAPHIC_DATA] [GEOGRAPHIC_DATA] [GEOGRAPHIC_DATA] …"
select select "US"
click select "Select [GEOGRAPHIC_DATA] [GEOGRAPHIC_DATA] [GEOGRAPHIC_DATA] [GEOGRAPHIC_DATA] …"
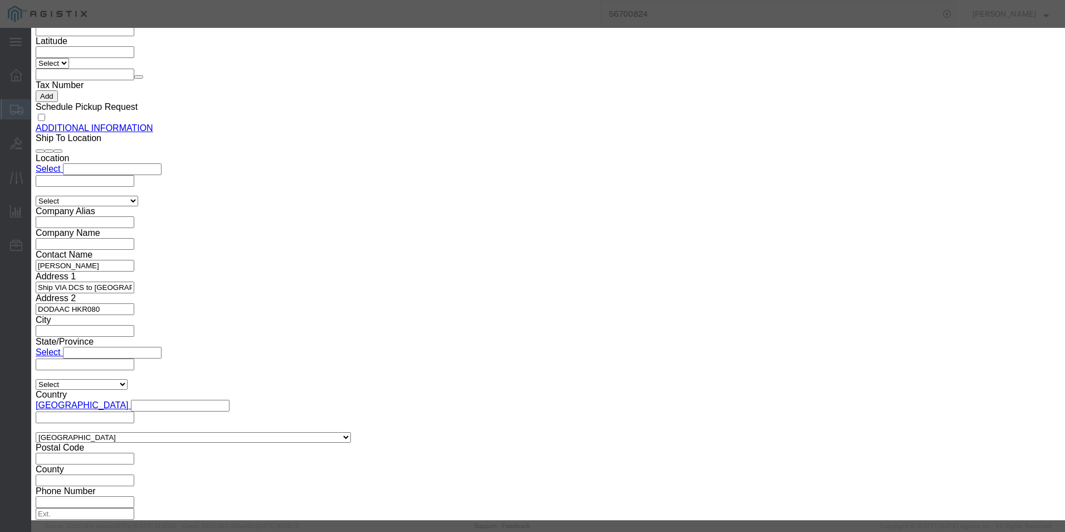
click button "Save & Close"
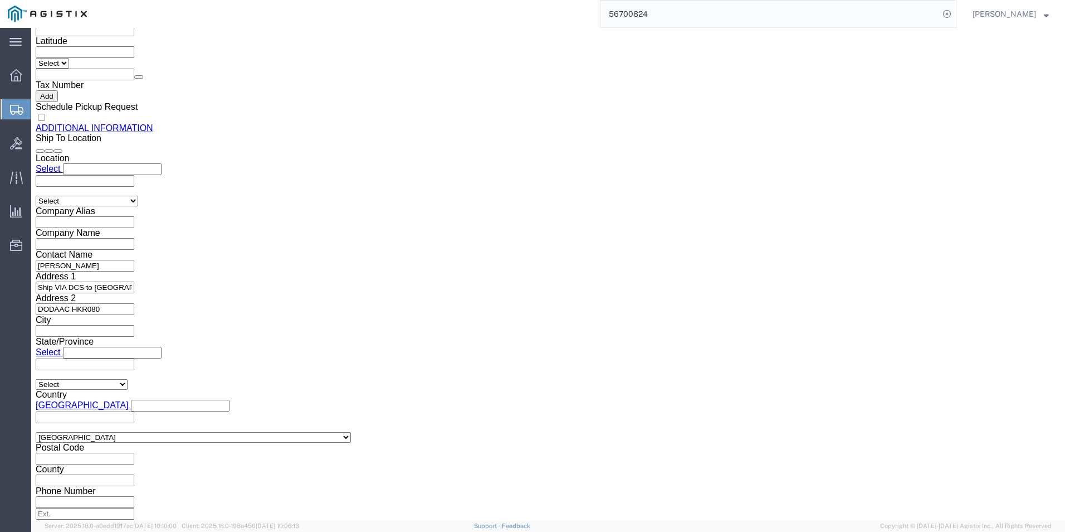
scroll to position [1371, 0]
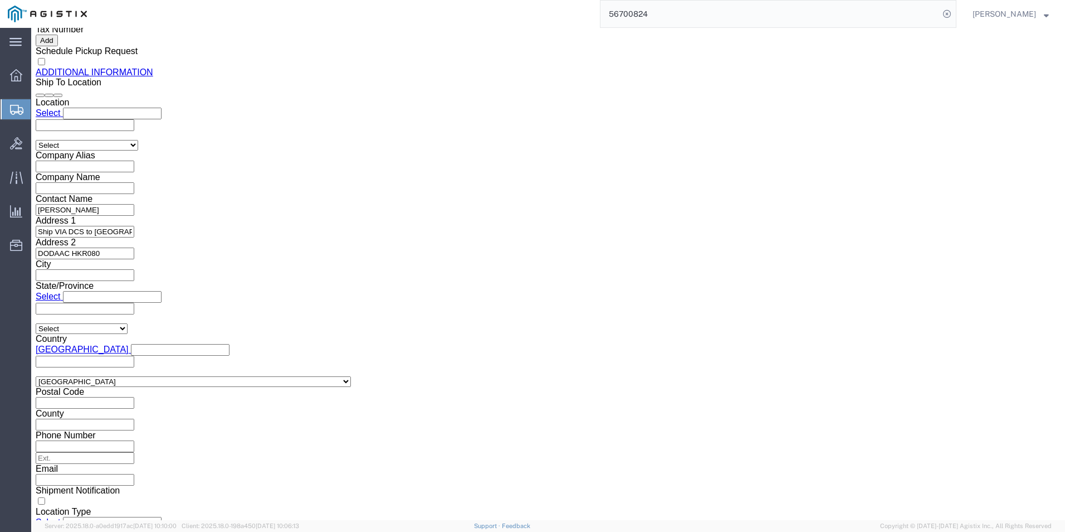
click link "Add Content"
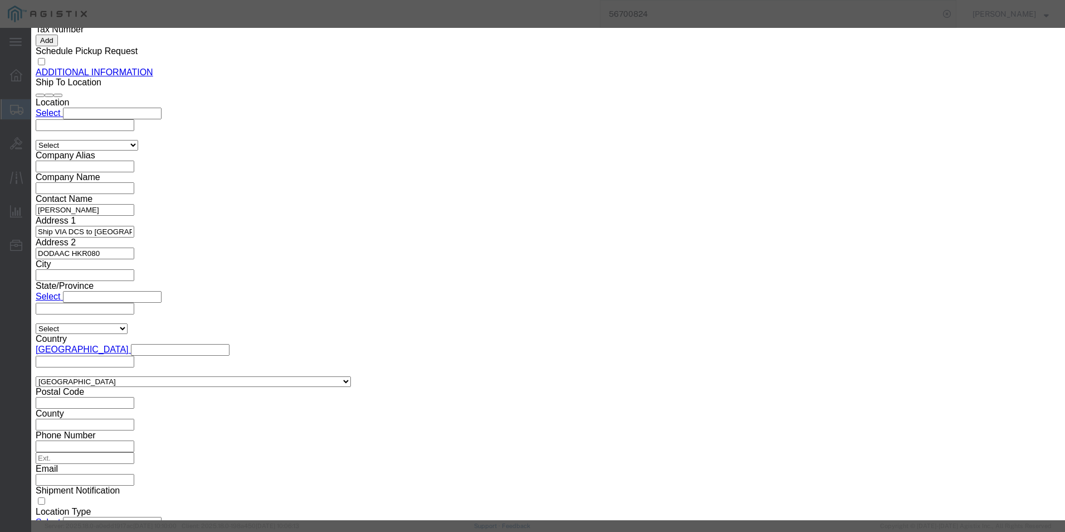
click input "text"
paste input "CS-DeskPro-NR-K9++"
type input "CS-DeskPro-NR-K9++"
click td "Name: Cisco WebEx Desk Pro No Radio TAA"
type input "1"
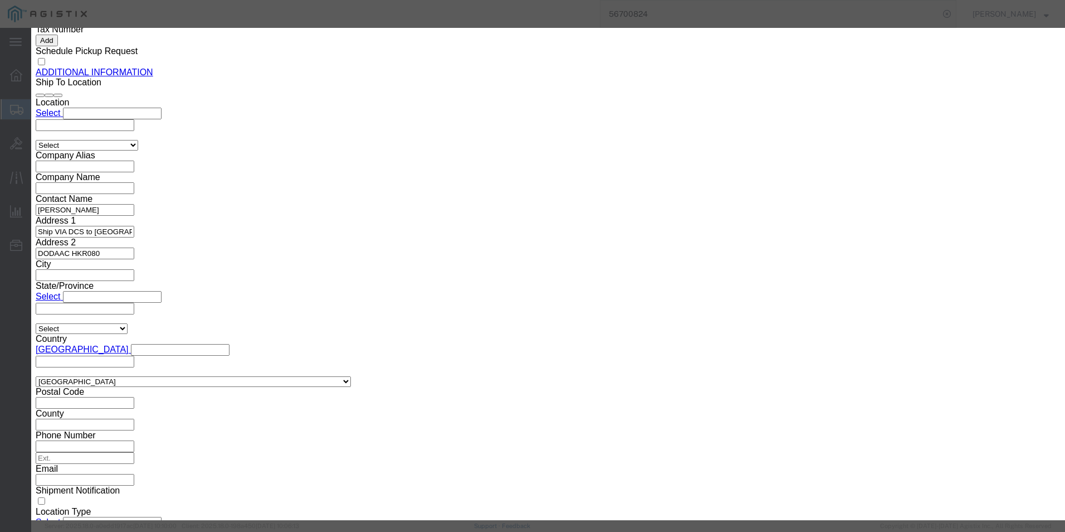
select select "USD"
select select "92.5"
type textarea "Asset Tag:"
type input "Cisco WebEx Desk Pro No Radio TAA"
type input "CS-DESKPRO-NR-K9++"
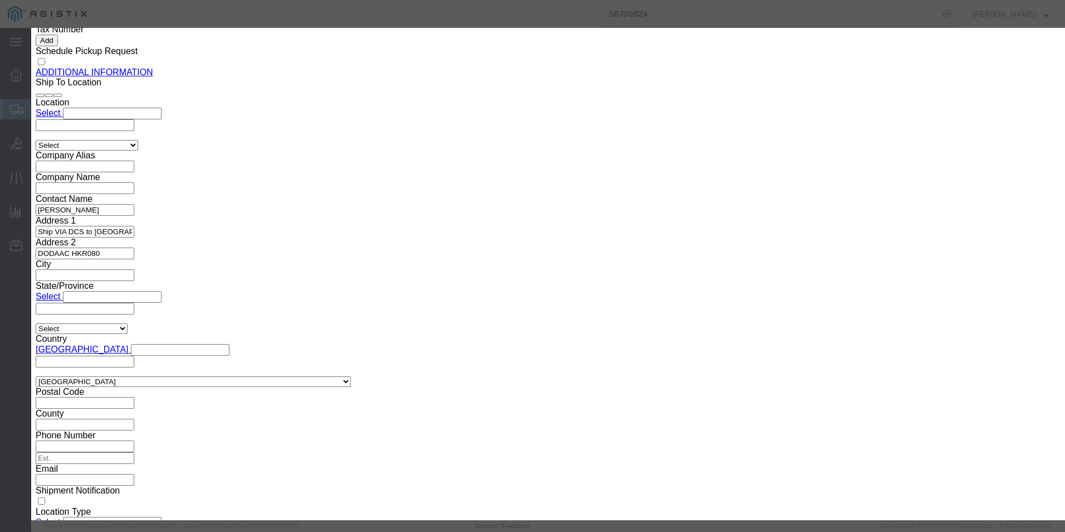
type input "CS-DESKPRO-NR-K9++"
type textarea "Cisco WebEx Desk Pro No Radio TAA"
type input "Cisco WebEx Desk Pro No Radio TAA"
click input "1"
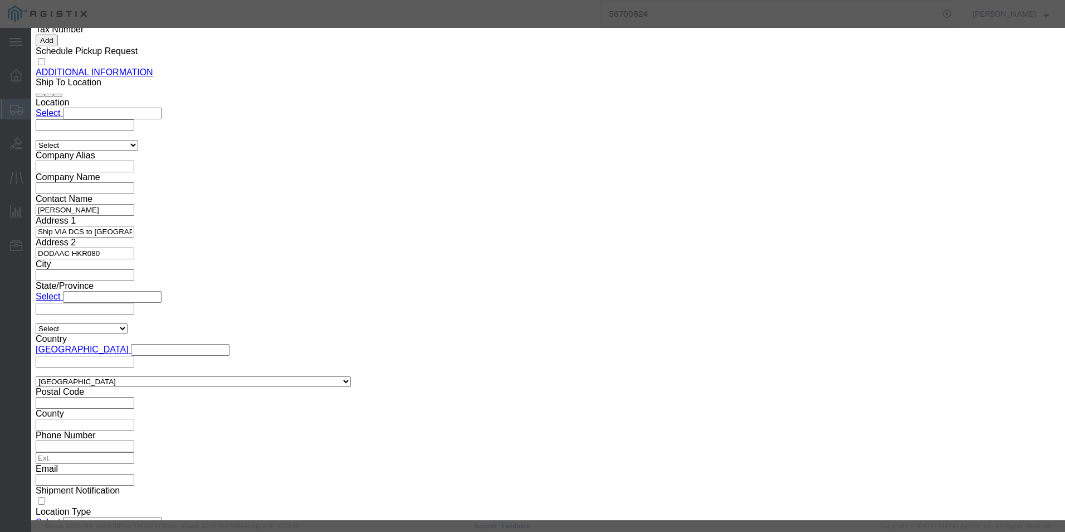
type input "8"
click input "text"
type input "57328"
click select "Select [GEOGRAPHIC_DATA] [GEOGRAPHIC_DATA] [GEOGRAPHIC_DATA] [GEOGRAPHIC_DATA] …"
select select "US"
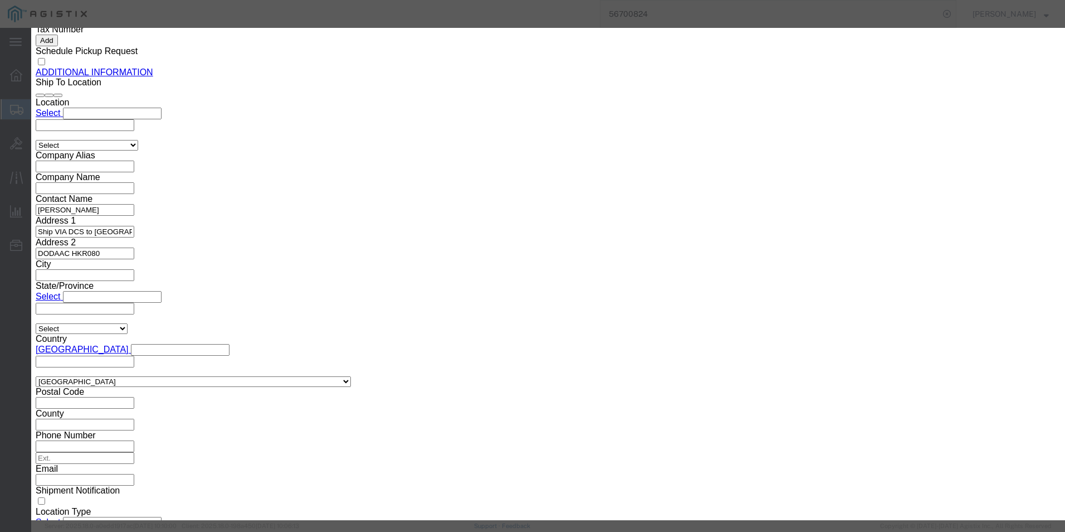
click select "Select [GEOGRAPHIC_DATA] [GEOGRAPHIC_DATA] [GEOGRAPHIC_DATA] [GEOGRAPHIC_DATA] …"
click button "Save & Close"
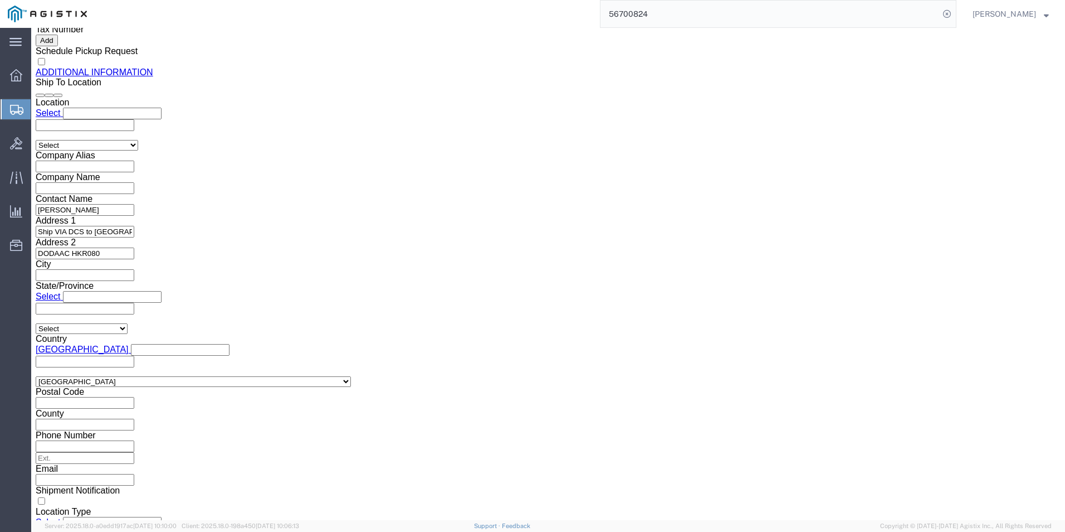
scroll to position [1453, 0]
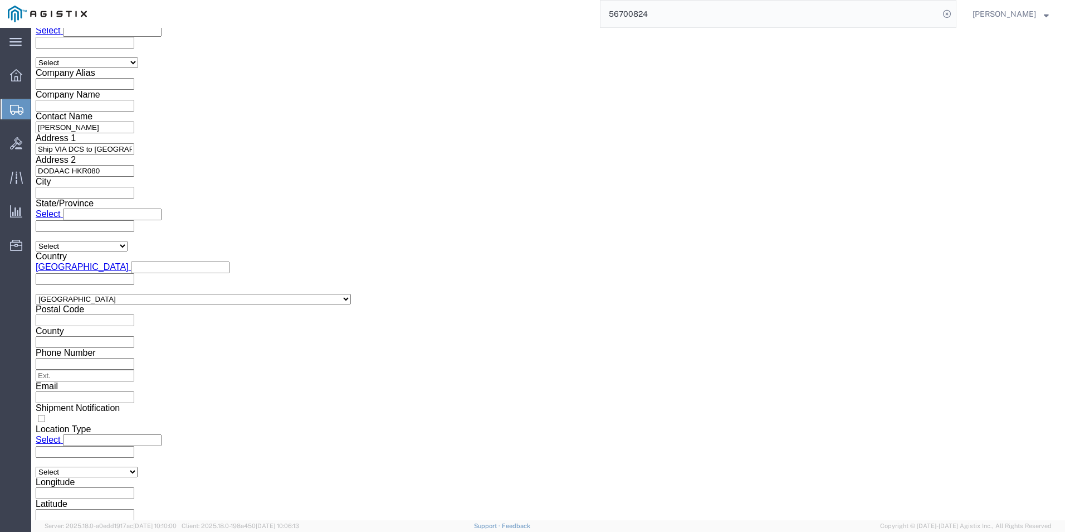
click span
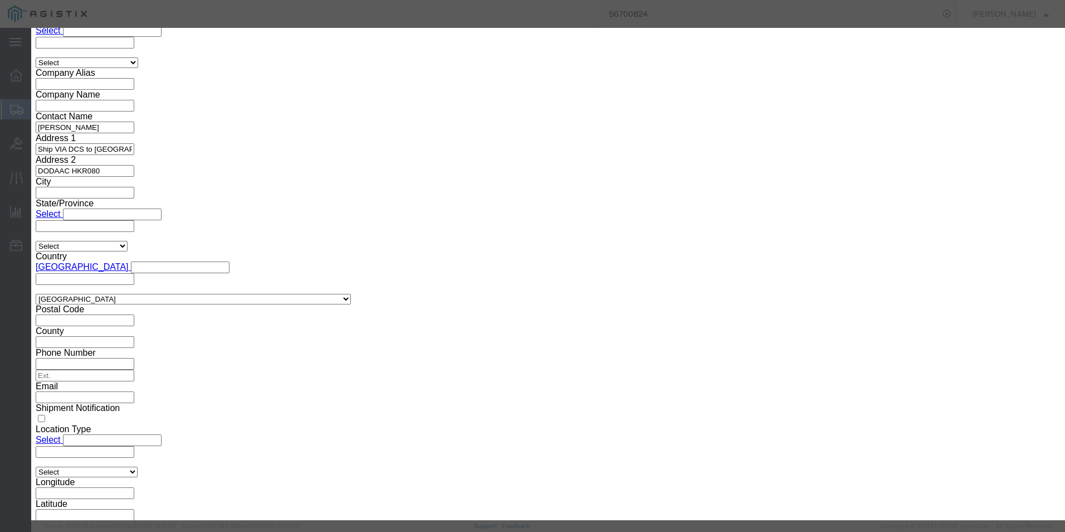
click input "0"
type input "55"
click input "text"
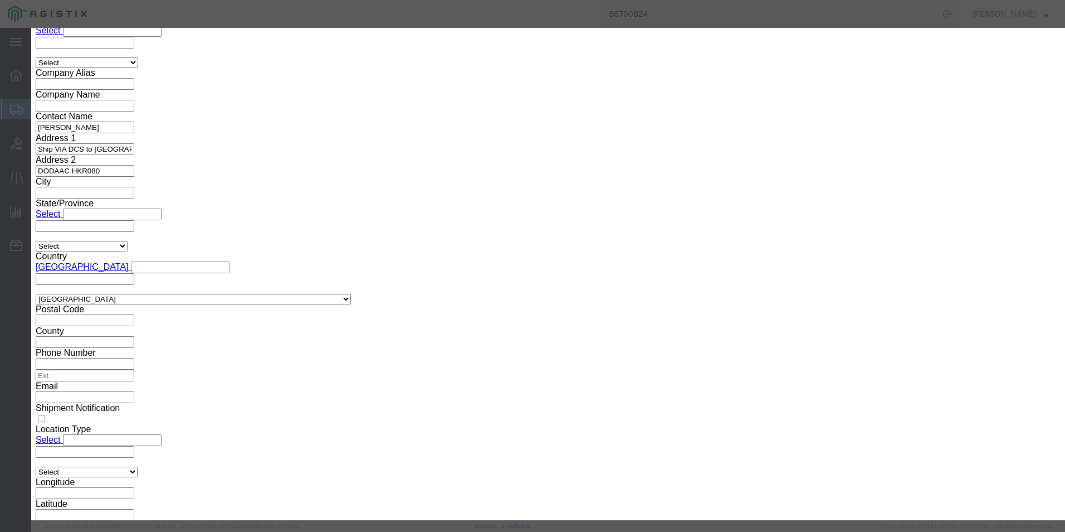
paste input "CP-8875NR-K9++="
type input "CP-8875NR-K9++="
click textarea
paste textarea "Cisco Video Phone 8875 No Radio variant,"
type textarea "Cisco Video Phone 8875 No Radio variant,"
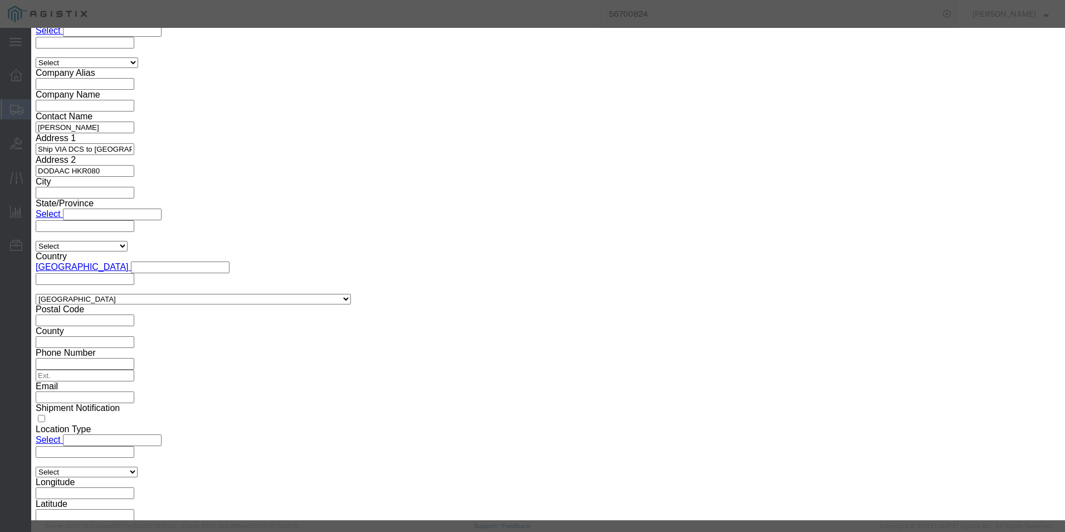
click input "text"
type input "45772.65"
drag, startPoint x: 388, startPoint y: 146, endPoint x: 386, endPoint y: 152, distance: 6.5
click select "Select 50 55 60 65 70 85 92.5 100 125 175 250 300 400"
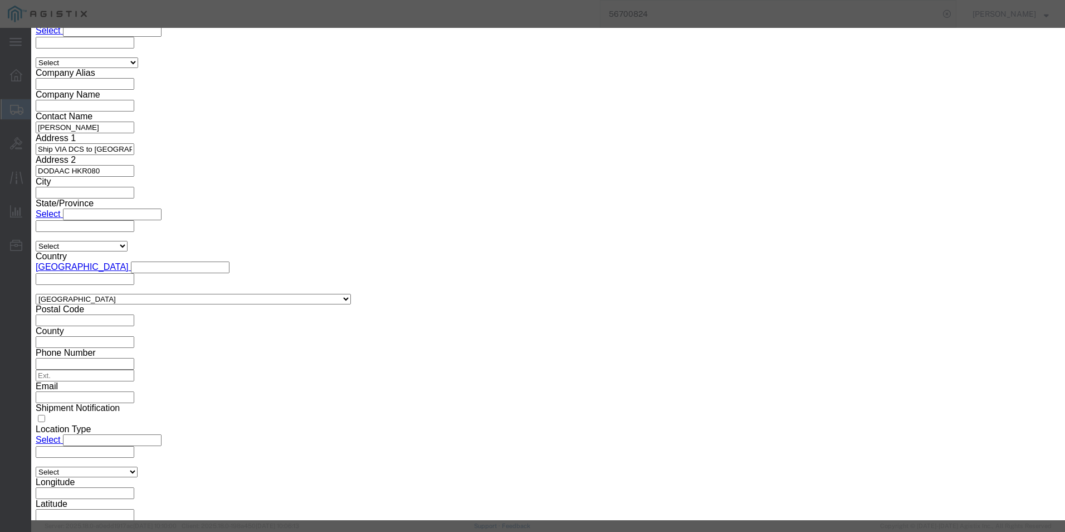
select select "92.5"
click select "Select 50 55 60 65 70 85 92.5 100 125 175 250 300 400"
click select "Select [GEOGRAPHIC_DATA] [GEOGRAPHIC_DATA] [GEOGRAPHIC_DATA] [GEOGRAPHIC_DATA] …"
select select "US"
click select "Select [GEOGRAPHIC_DATA] [GEOGRAPHIC_DATA] [GEOGRAPHIC_DATA] [GEOGRAPHIC_DATA] …"
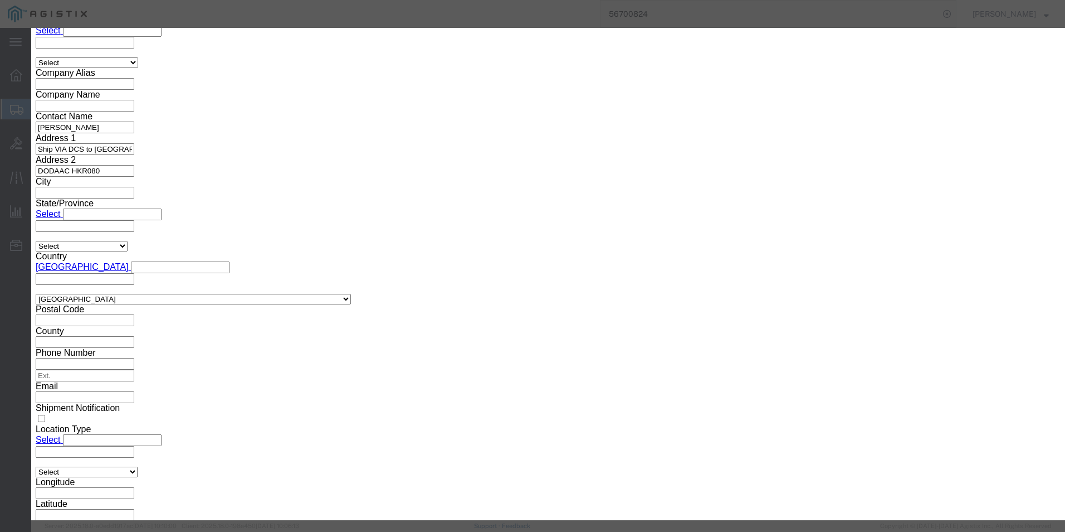
click button "Save & Close"
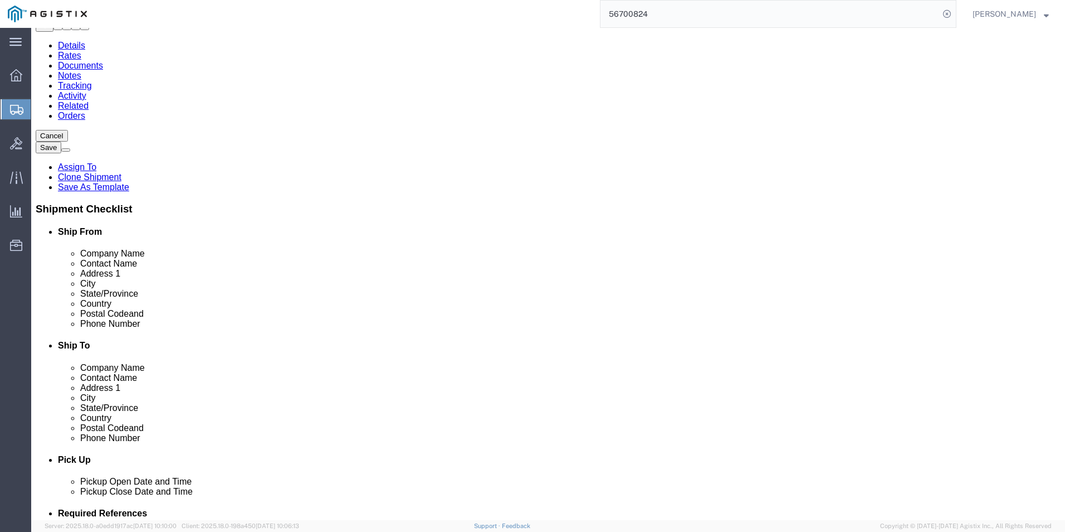
scroll to position [0, 0]
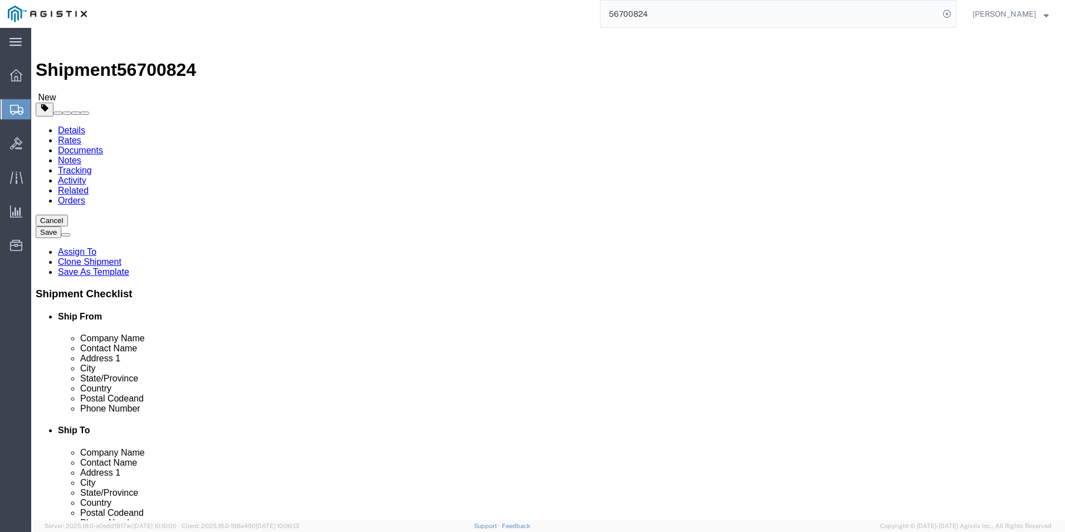
click link "Special Services"
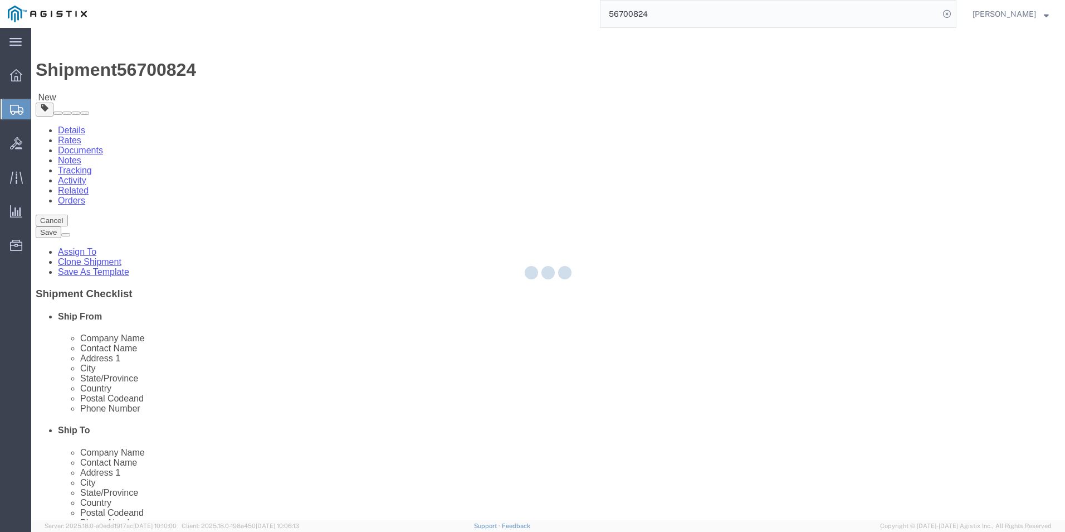
select select
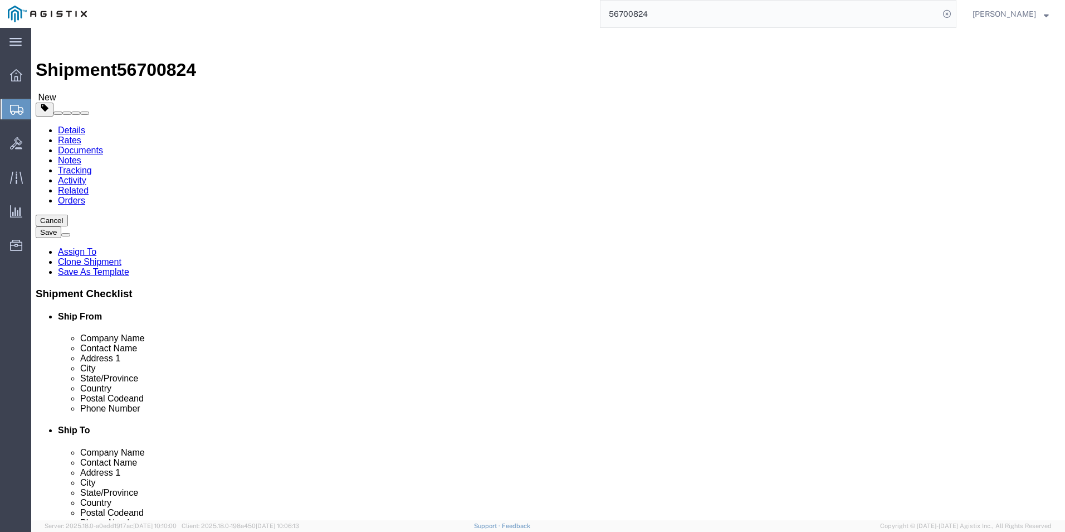
click link "Rates"
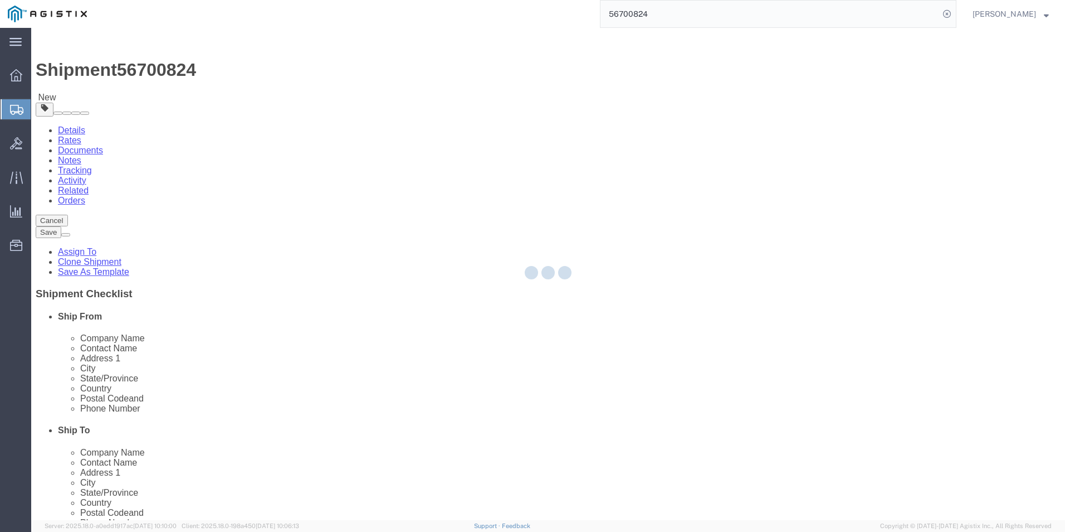
select select "69651"
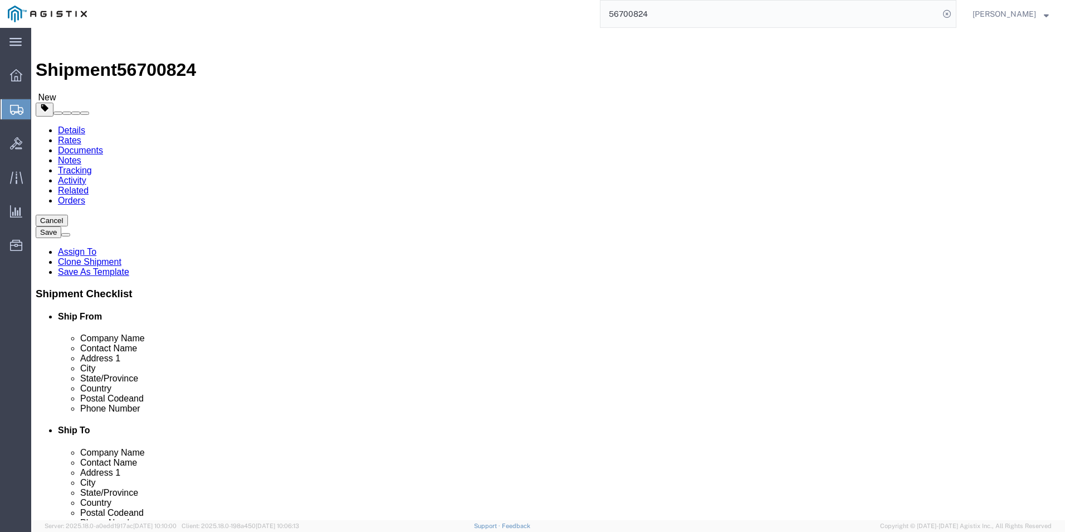
scroll to position [1046, 0]
select select "DE"
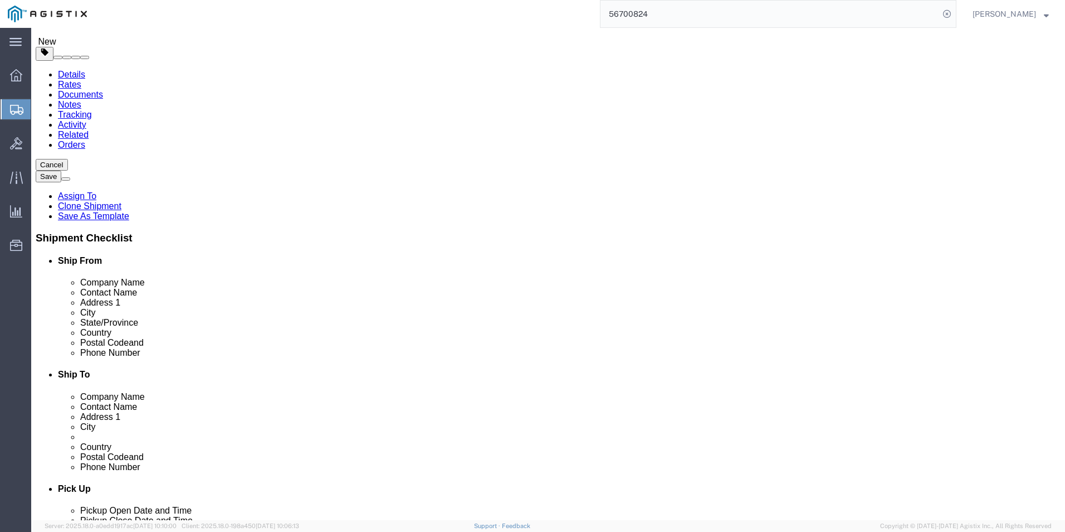
scroll to position [0, 0]
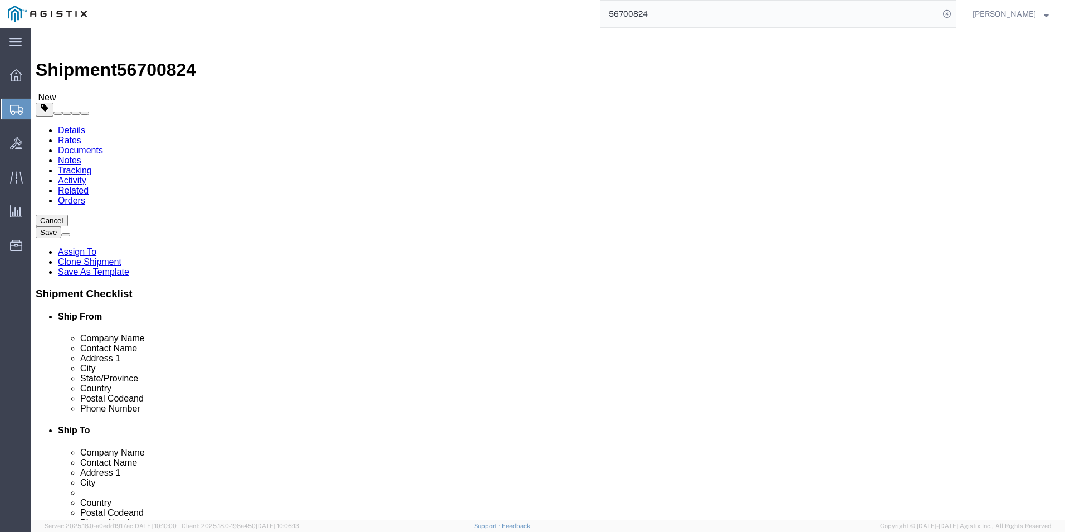
click input "text"
type input "bices-x"
click input "text"
click link "Rates"
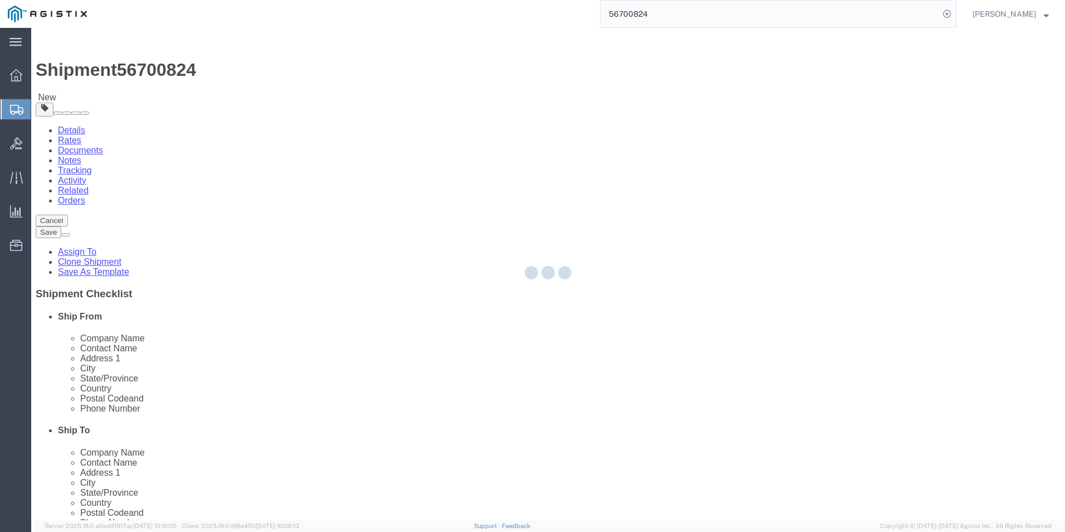
select select "69651"
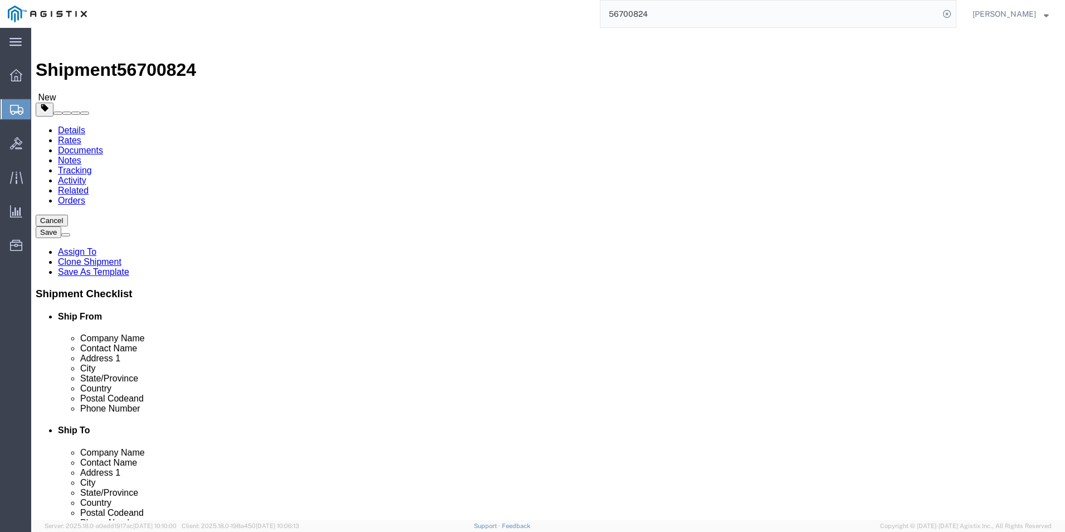
click input "text"
paste input "Ramstein"
type input "Ramstein"
click div "Location Select Select My Profile Location Master Location [GEOGRAPHIC_DATA] TM…"
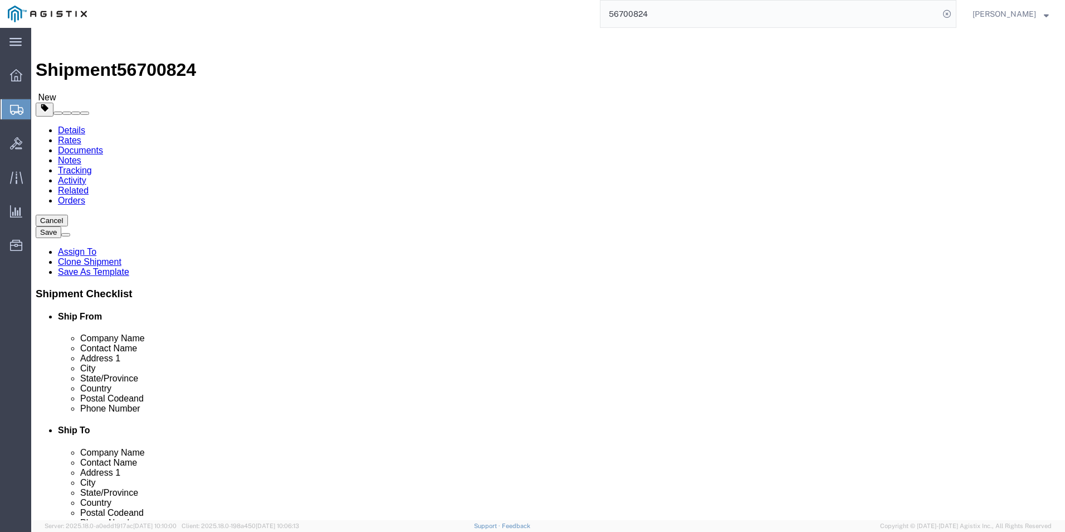
click link "Rates"
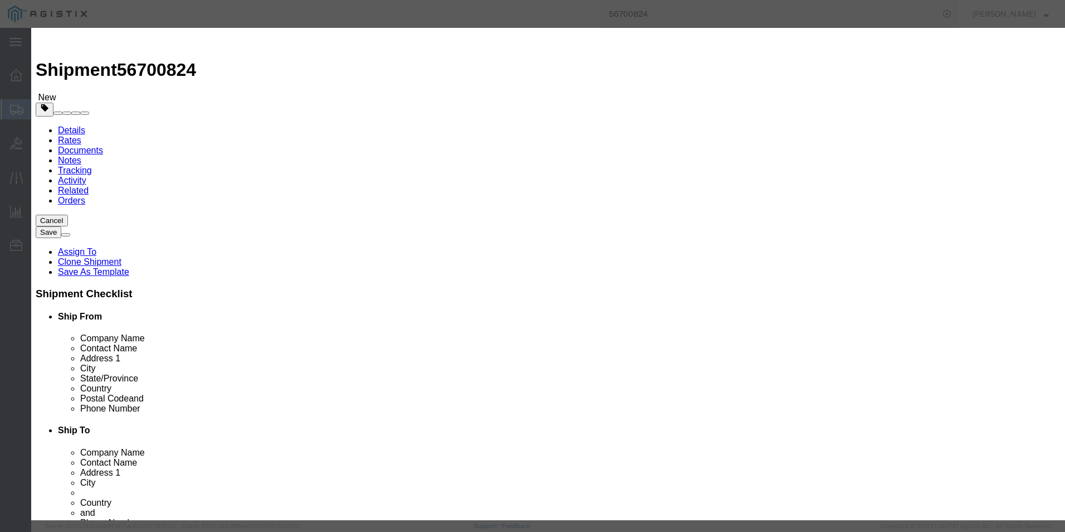
select select "7858"
select select "18304"
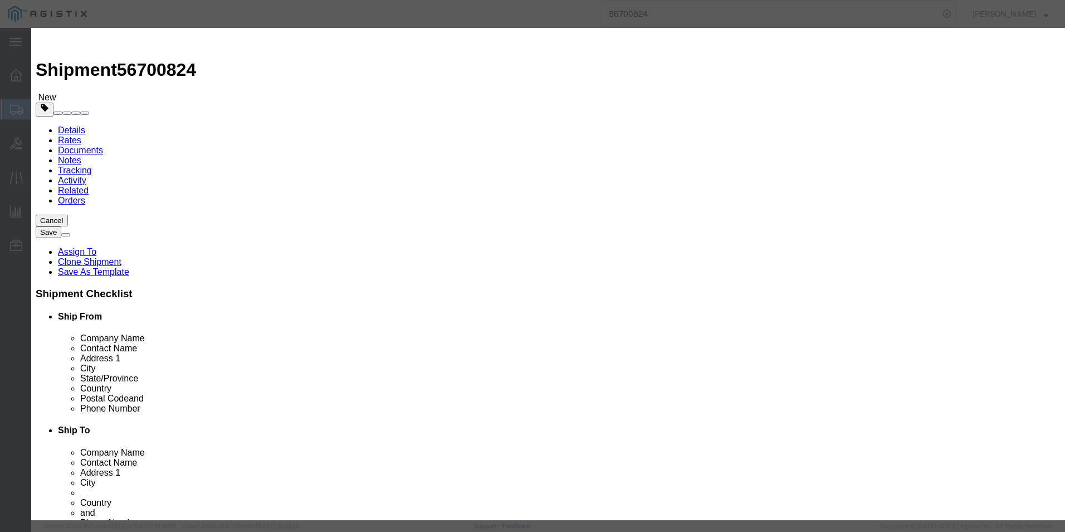
type input "h"
type input "HKD025246X001XXX"
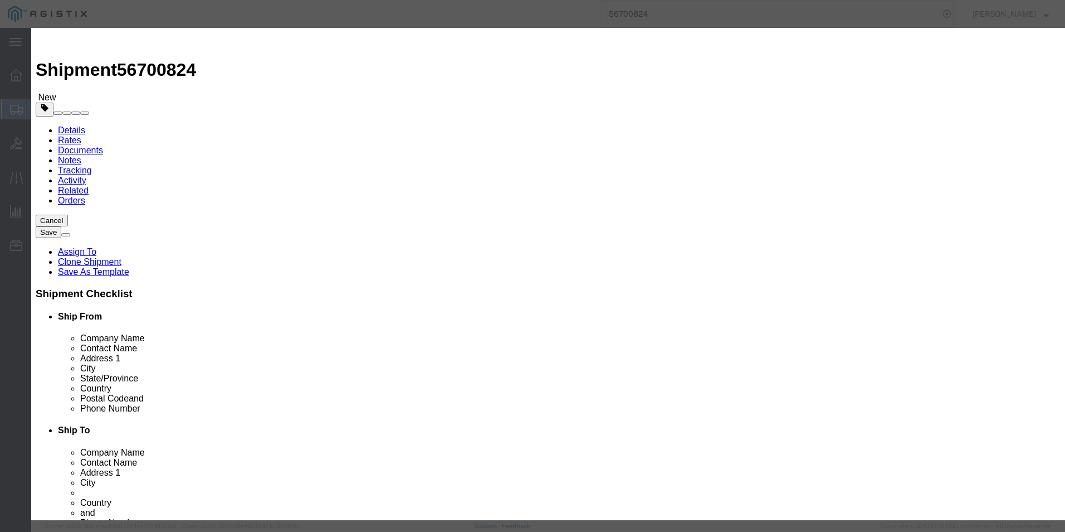
type input "[PERSON_NAME]"
type input "5713095744"
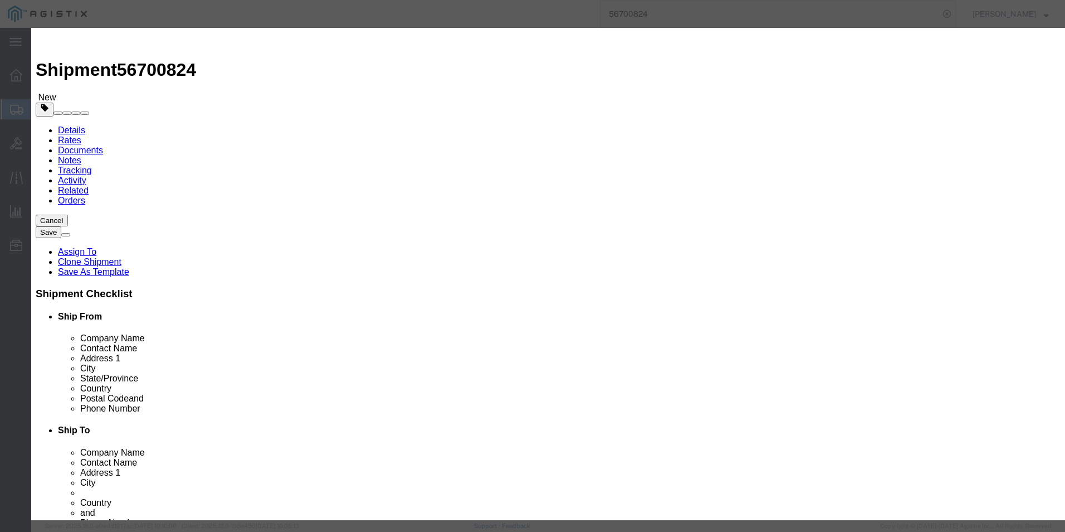
type input "[DATE]"
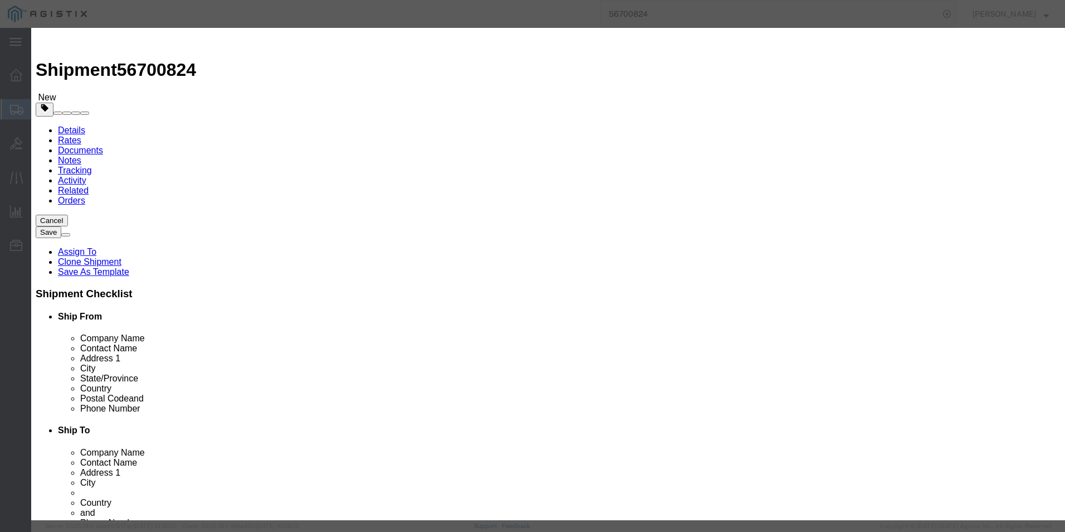
select select "1000"
select select "PICKEDUP"
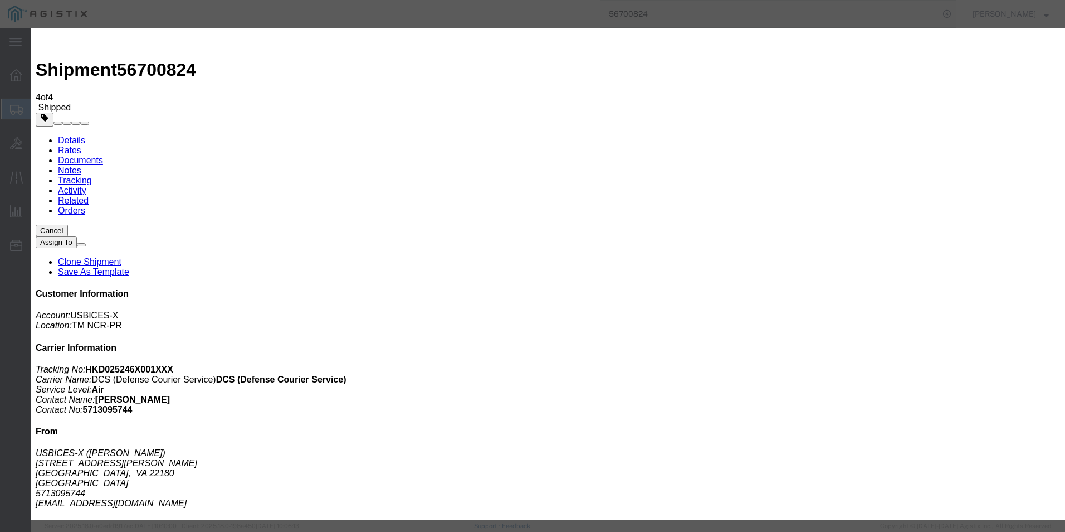
type input "C:\fakepath\GDIT-75872 HAND RECEIPT.pdf"
type input "C:\fakepath\GDIT-74007 HAND RECEIPT.pdf"
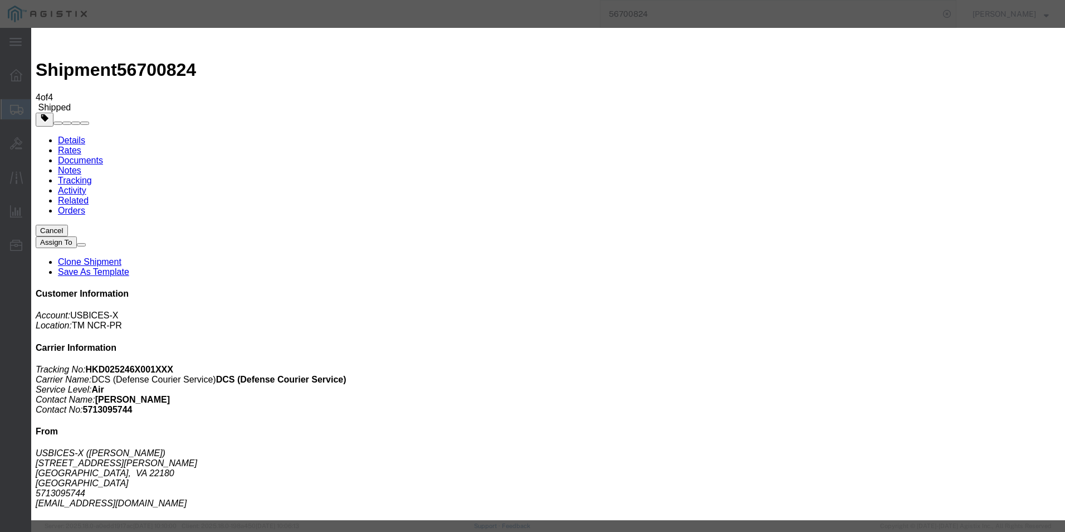
type input "C:\fakepath\GDIT-73733 HAND RECEIPTS...pdf"
select select "INVOICE"
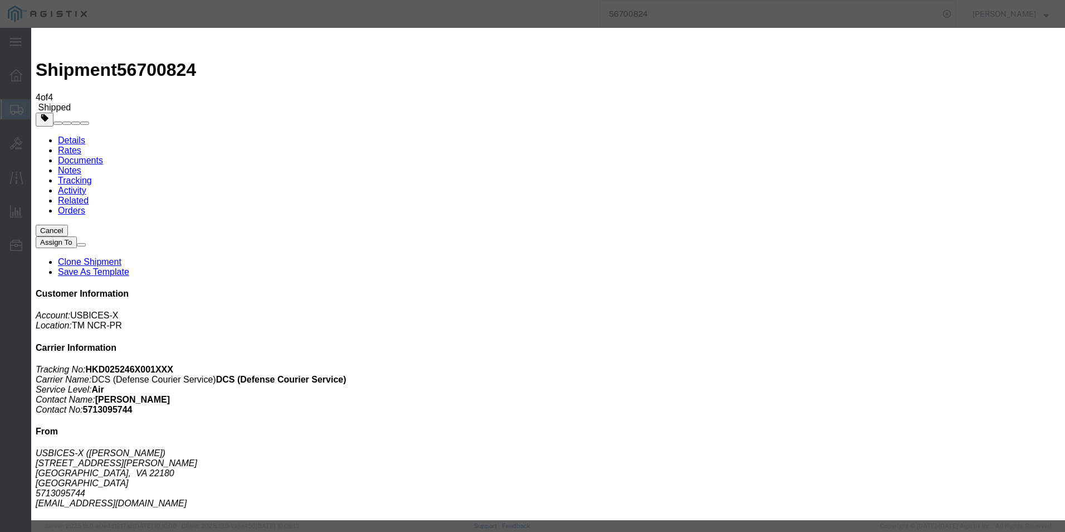
select select "INVOICE"
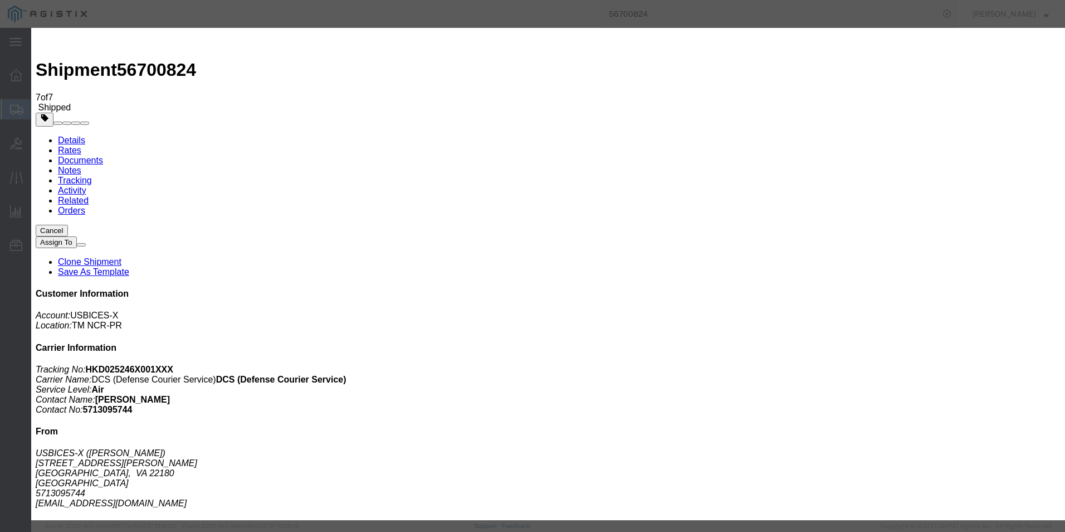
type input "C:\fakepath\GDIT-71678 HAND RECEIPT.pdf"
type input "C:\fakepath\GDIT-73855 HAND RECEIPT.pdf"
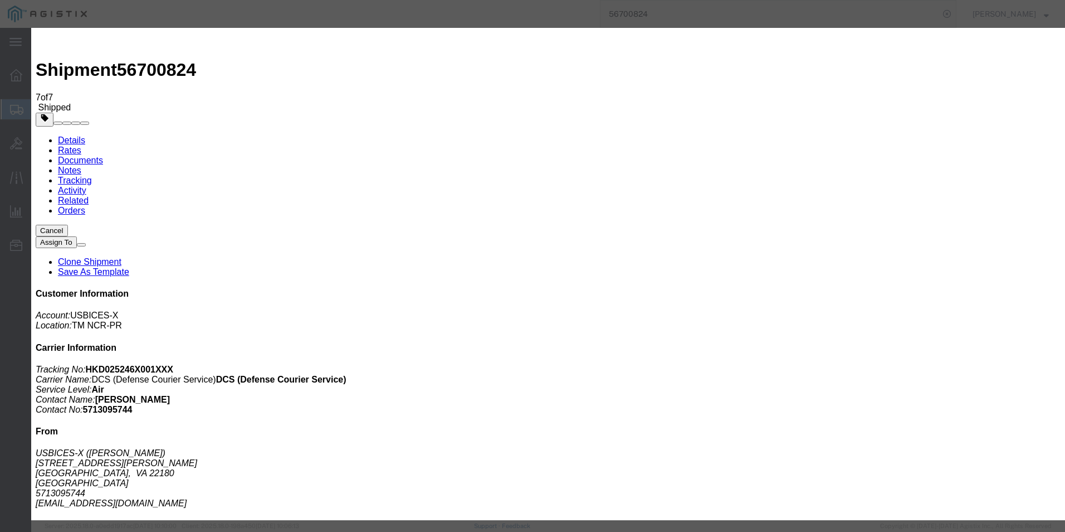
select select "INVOICE"
drag, startPoint x: 781, startPoint y: 142, endPoint x: 783, endPoint y: 147, distance: 5.7
select select "INVOICE"
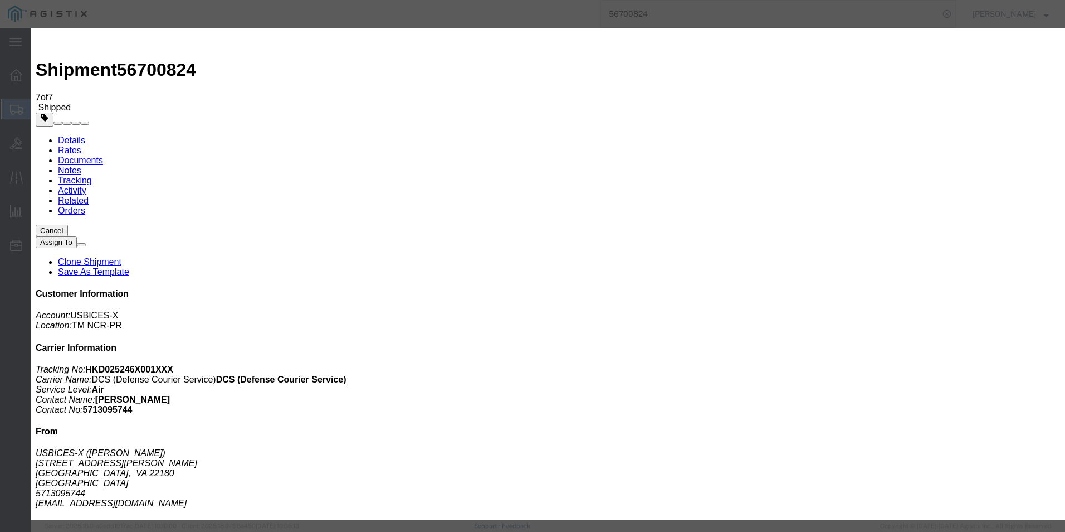
select select
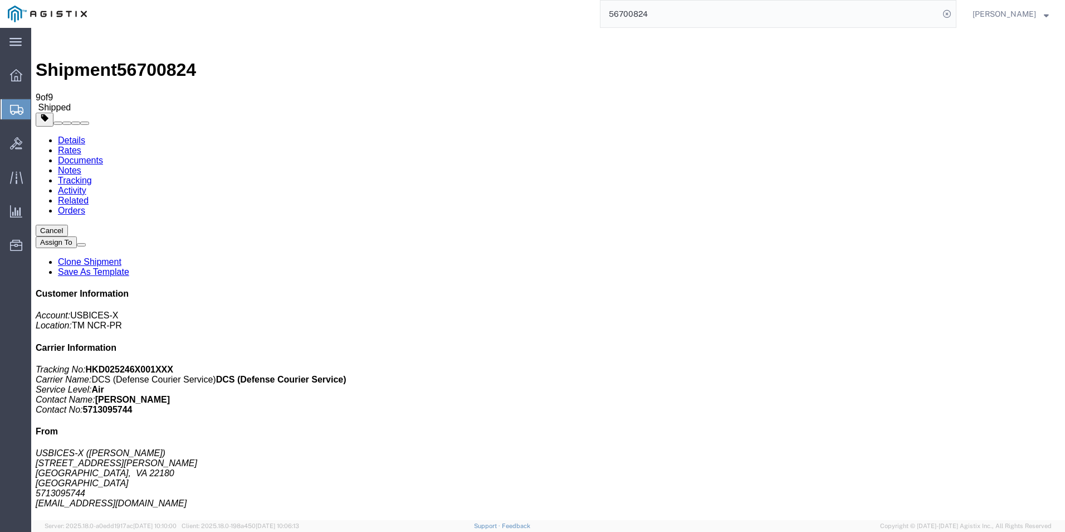
checkbox input "true"
drag, startPoint x: 110, startPoint y: 326, endPoint x: 205, endPoint y: 90, distance: 254.7
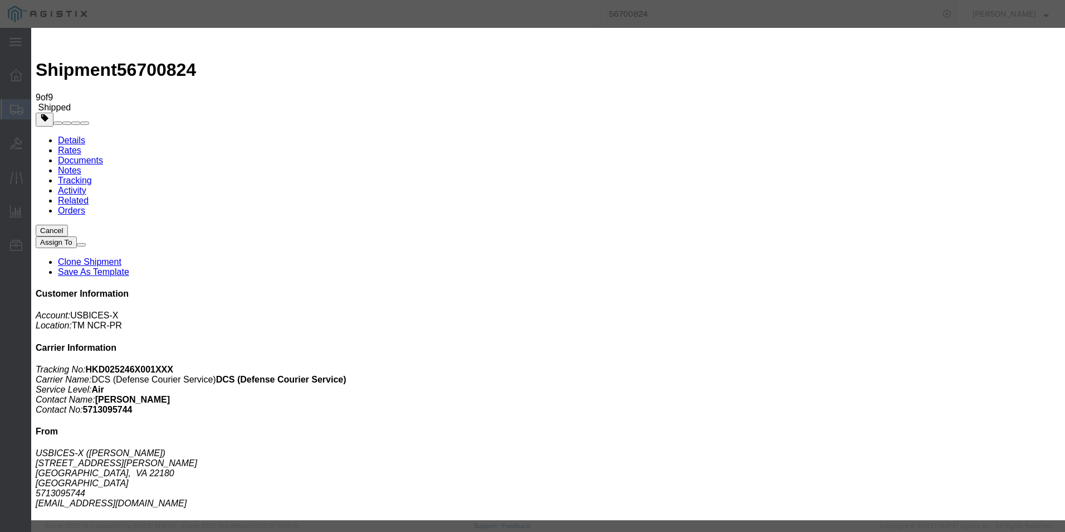
type input "C:\fakepath\Ship Req 561 1387 1384 documents.pdf"
select select "INVOICE"
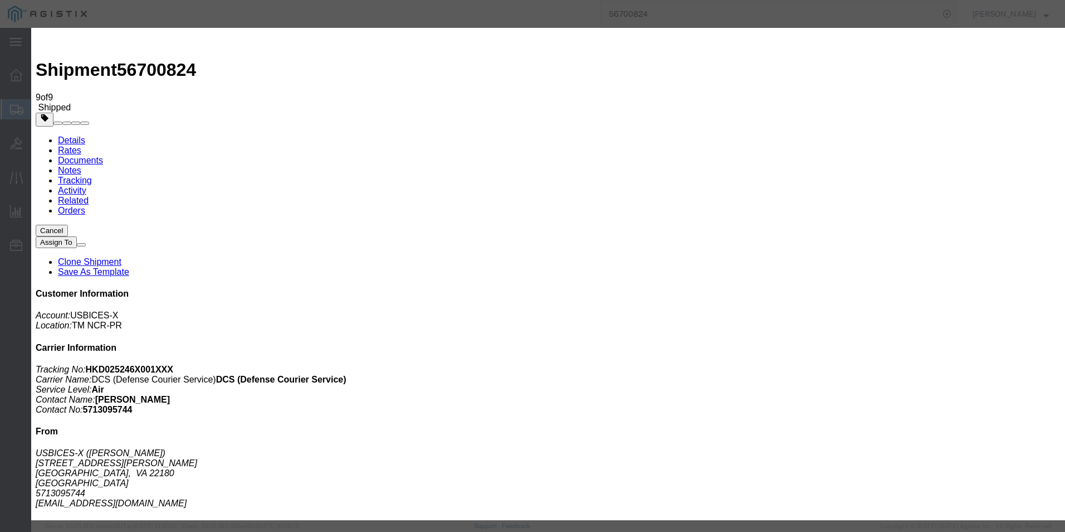
drag, startPoint x: 810, startPoint y: 116, endPoint x: 809, endPoint y: 125, distance: 9.5
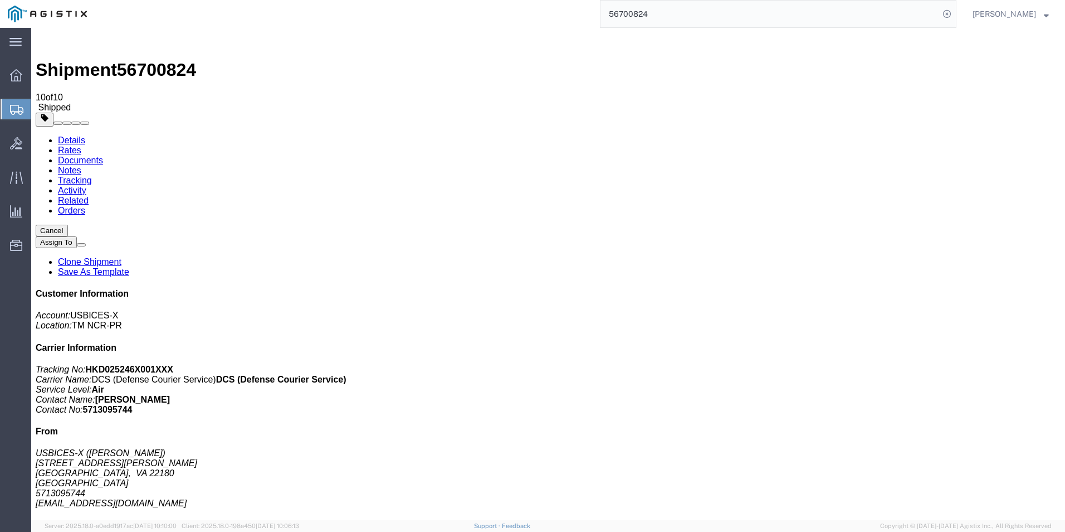
click at [74, 135] on link "Details" at bounding box center [71, 139] width 27 height 9
click b "HKD0425234X008XXX"
click at [727, 18] on input "56700824" at bounding box center [770, 14] width 339 height 27
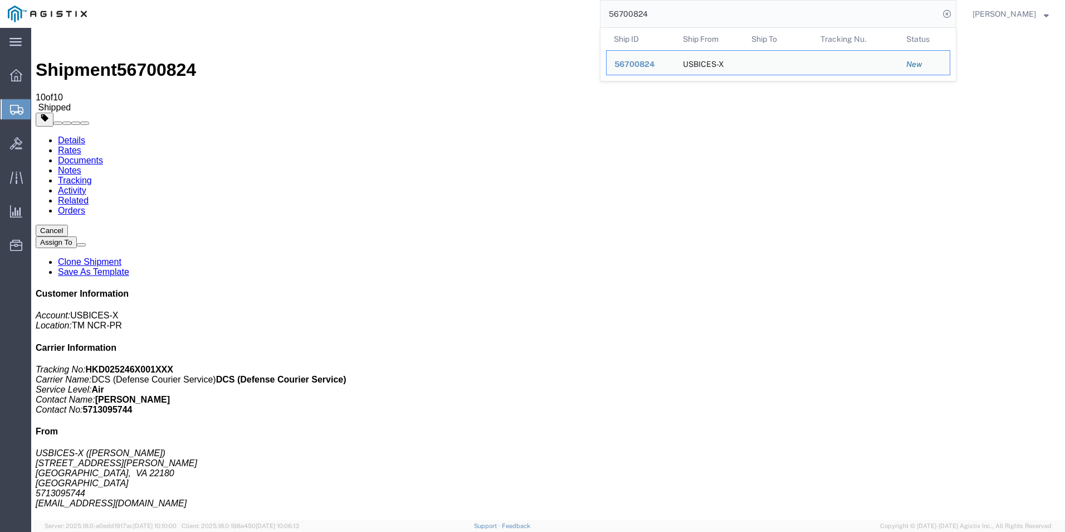
click at [727, 18] on input "56700824" at bounding box center [770, 14] width 339 height 27
paste input "3888722"
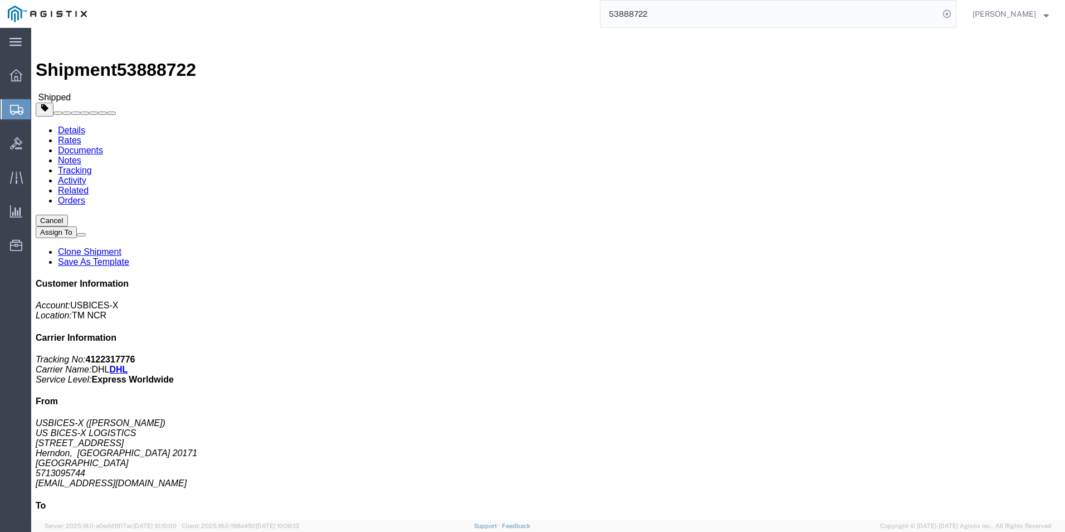
click b "GDIT-03562"
drag, startPoint x: 719, startPoint y: 130, endPoint x: 704, endPoint y: 132, distance: 15.1
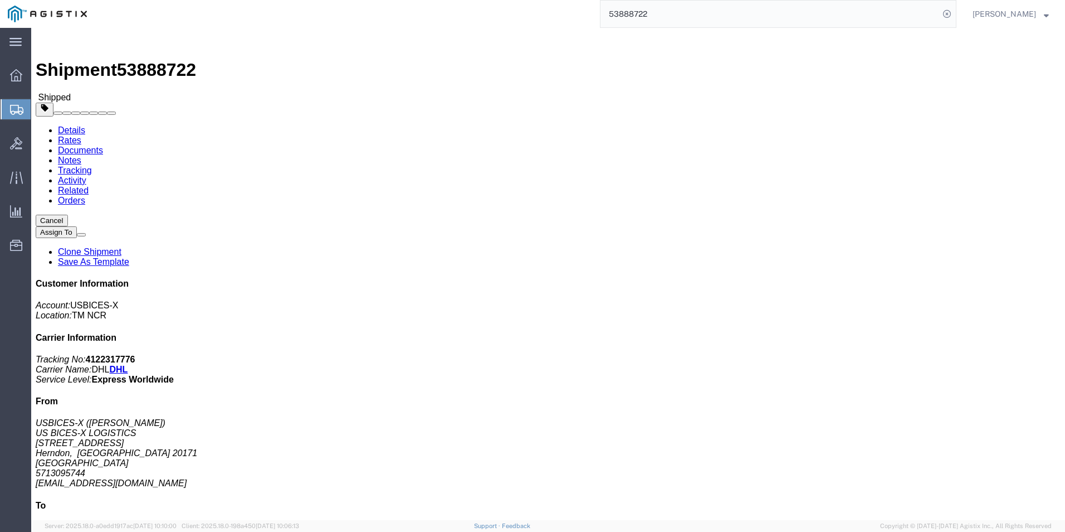
click p "Purchase Order: 07ESM916757 Purchase Order: GDIT-03562 Purchase Order: PACOM SP…"
drag, startPoint x: 719, startPoint y: 131, endPoint x: 677, endPoint y: 133, distance: 41.8
click b "GDIT-03562"
copy b "GDIT-03562"
